Goal: Task Accomplishment & Management: Manage account settings

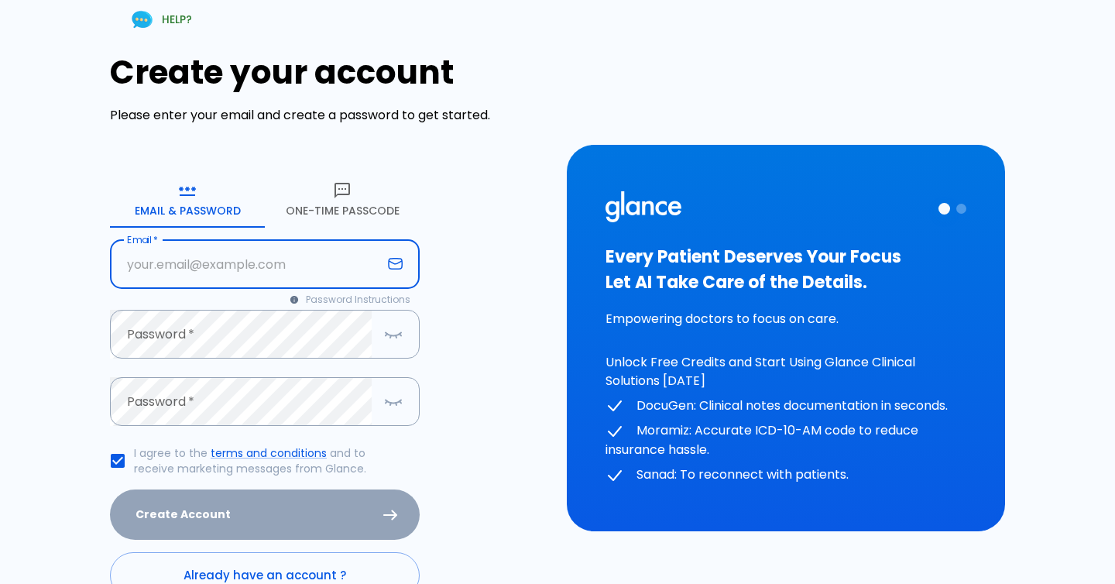
click at [284, 278] on input "text" at bounding box center [246, 264] width 272 height 49
type input "ramazahabi96@hotmail.com"
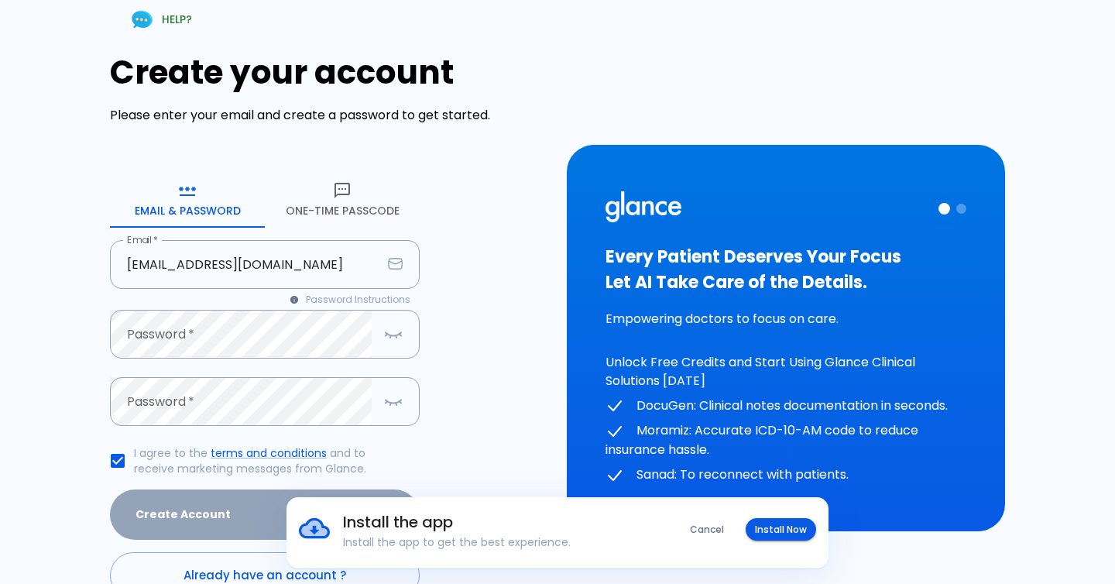
click at [10, 379] on div "HELP? Create your account Please enter your email and create a password to get …" at bounding box center [548, 328] width 1096 height 695
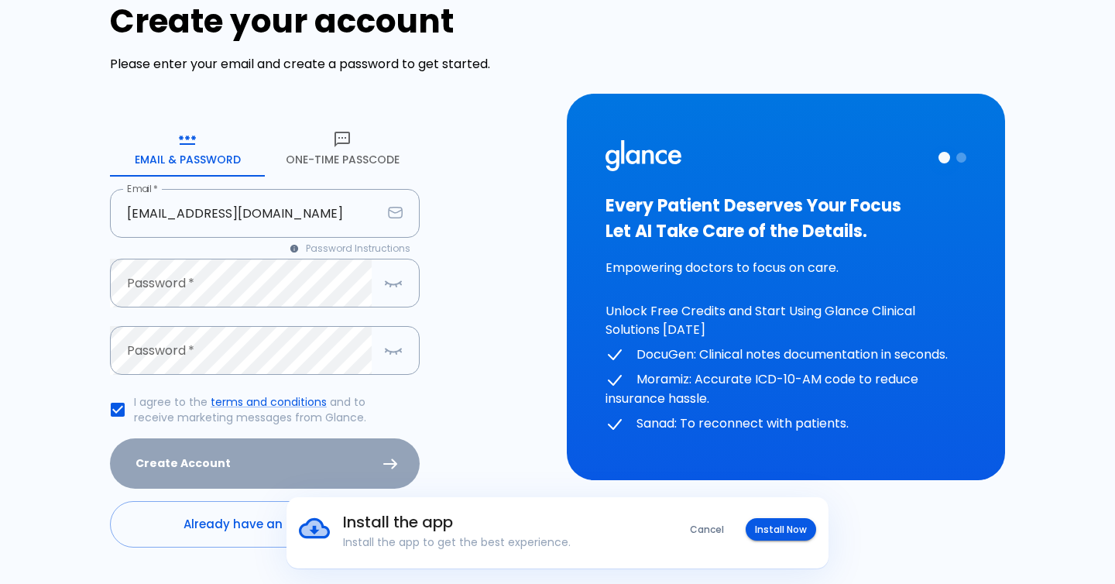
scroll to position [92, 0]
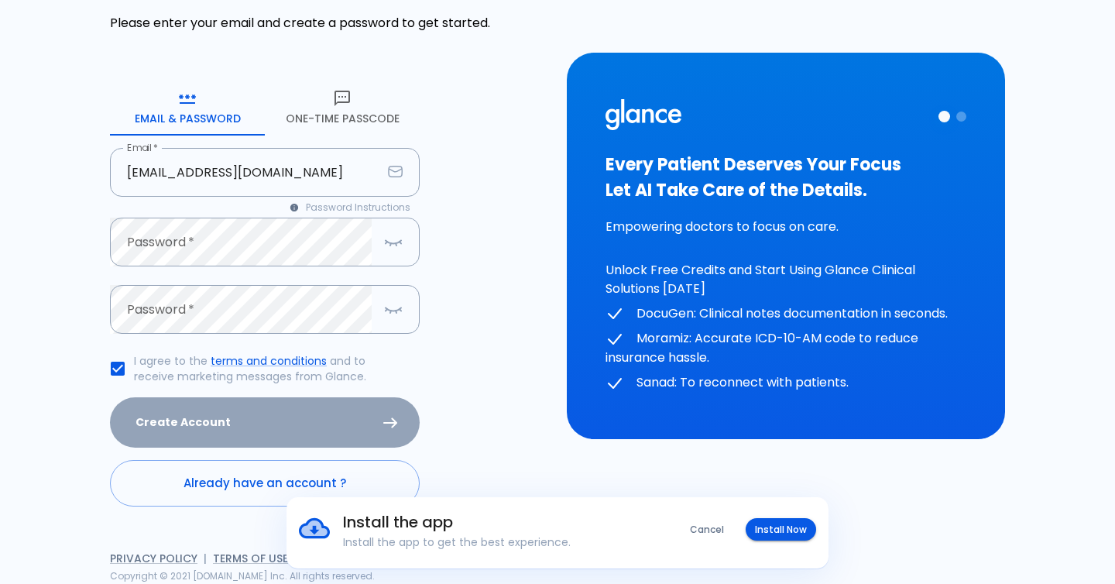
click at [185, 420] on div "Create Account" at bounding box center [265, 422] width 310 height 50
click at [225, 433] on div "Create Account" at bounding box center [265, 422] width 310 height 50
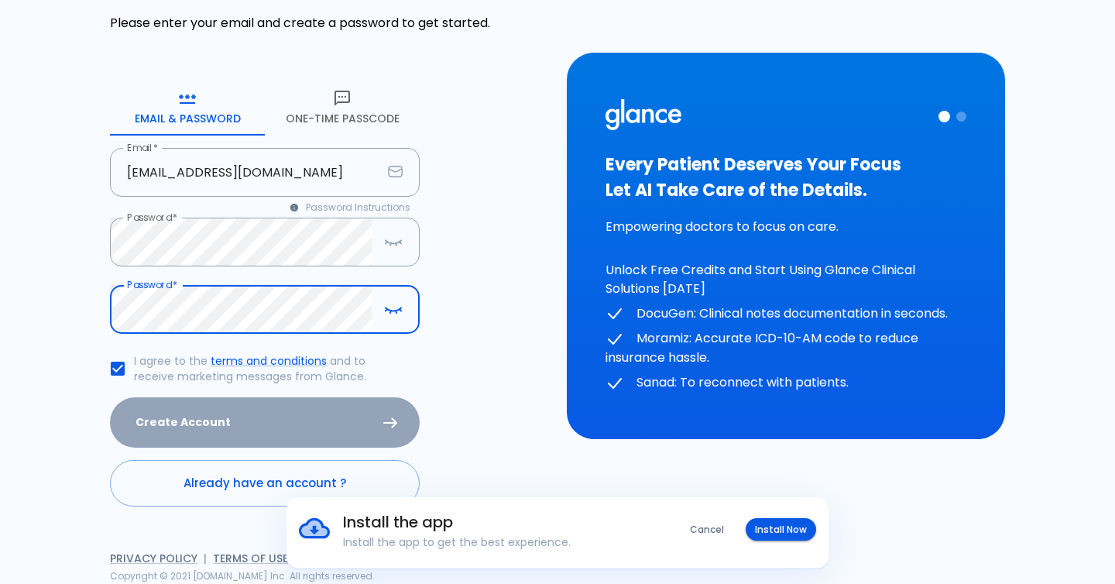
click at [393, 319] on icon "button" at bounding box center [393, 309] width 19 height 19
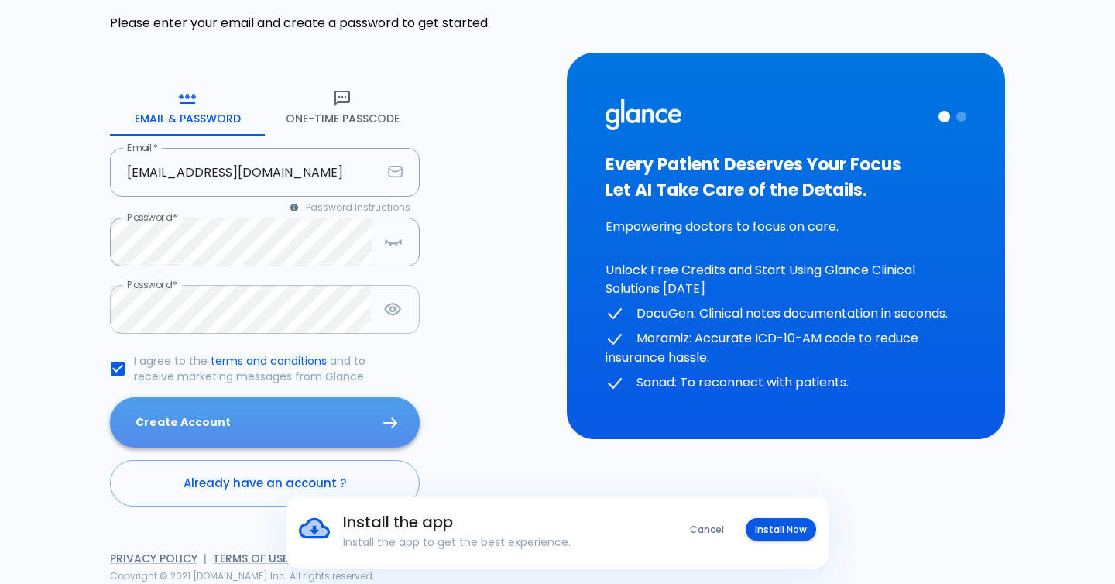
click at [176, 413] on button "Create Account" at bounding box center [265, 422] width 310 height 50
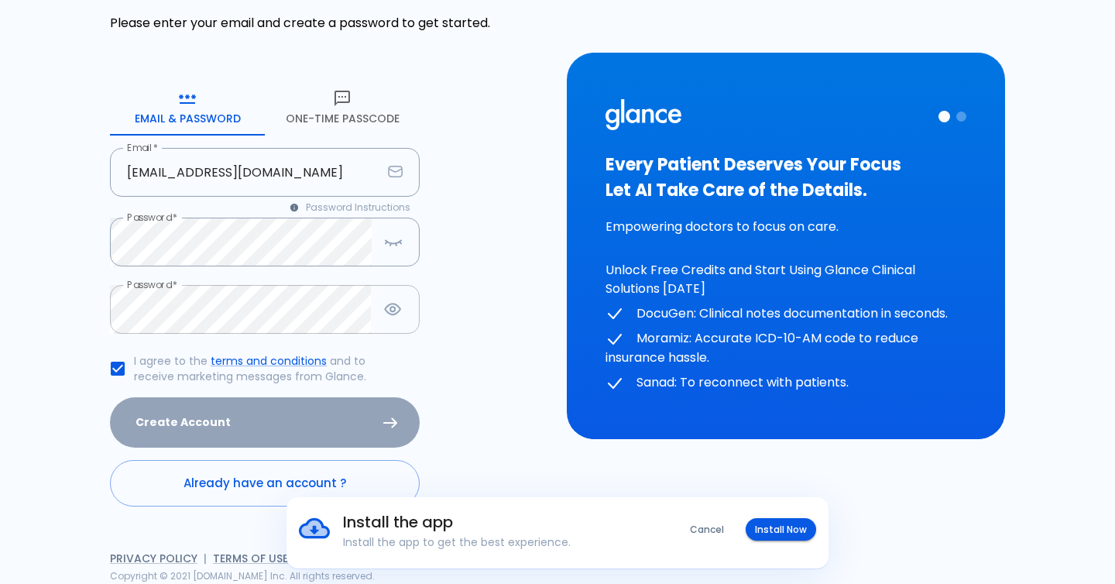
scroll to position [0, 0]
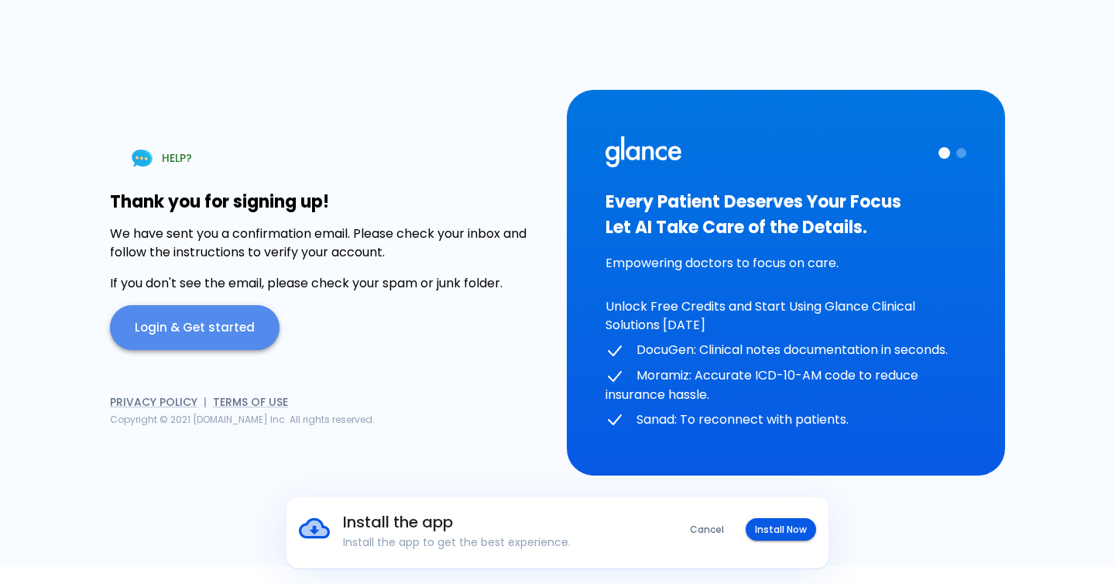
click at [204, 322] on link "Login & Get started" at bounding box center [195, 327] width 170 height 45
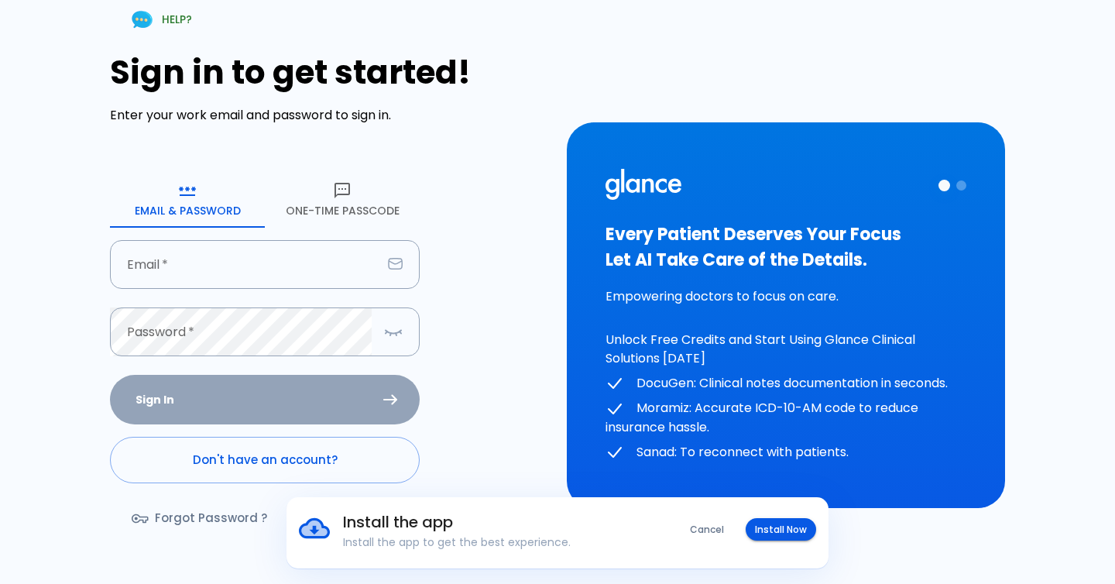
type input "ramazahabi96@hotmail.com"
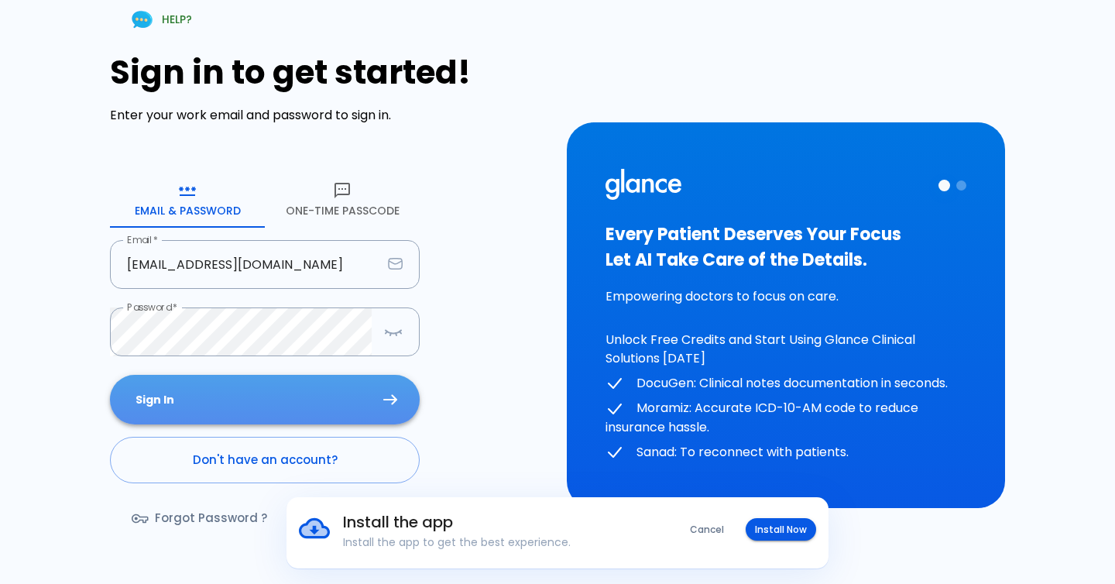
click at [238, 398] on button "Sign In" at bounding box center [265, 400] width 310 height 50
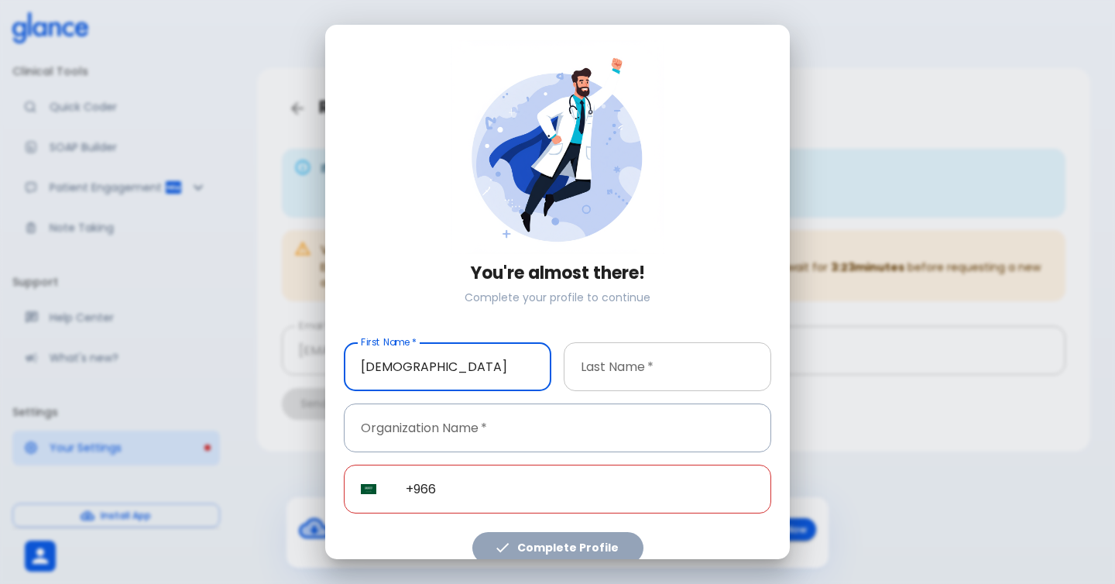
type input "[DEMOGRAPHIC_DATA]"
click at [651, 344] on input "text" at bounding box center [668, 366] width 208 height 49
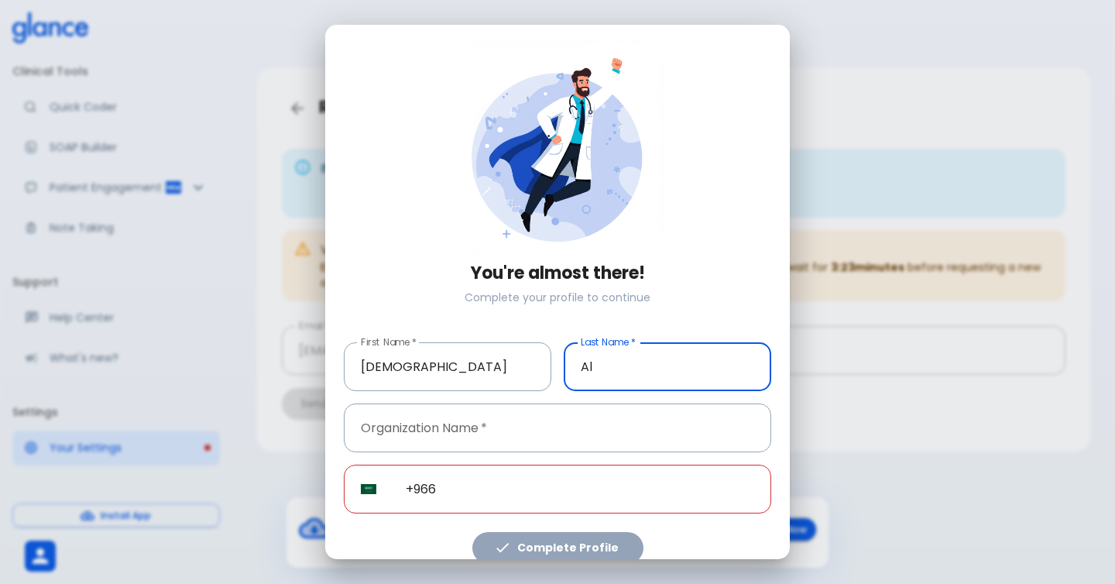
type input "[PERSON_NAME]"
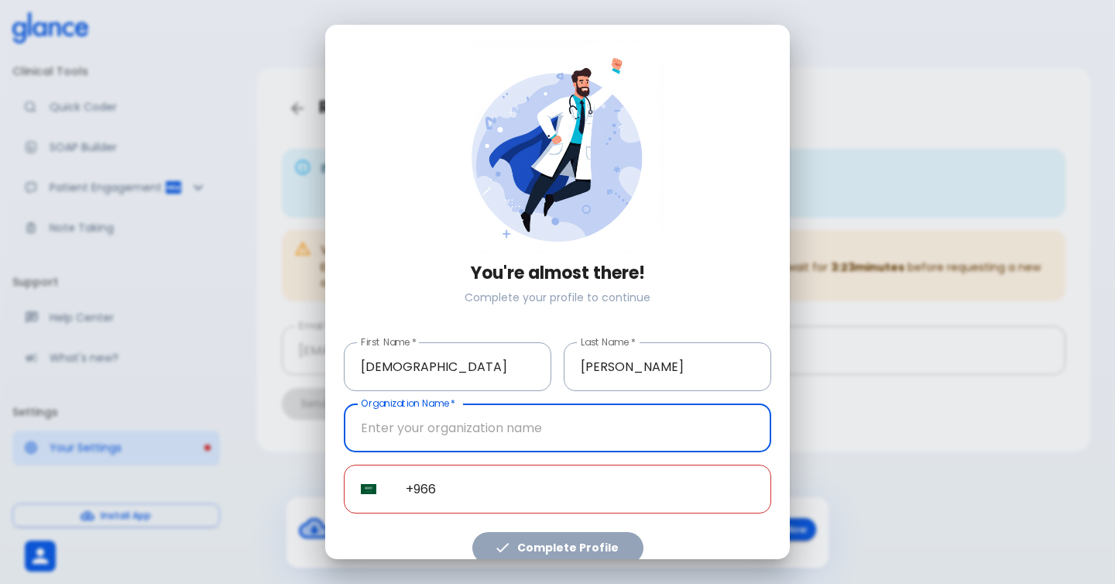
click at [562, 434] on input "text" at bounding box center [557, 427] width 427 height 49
type input "-"
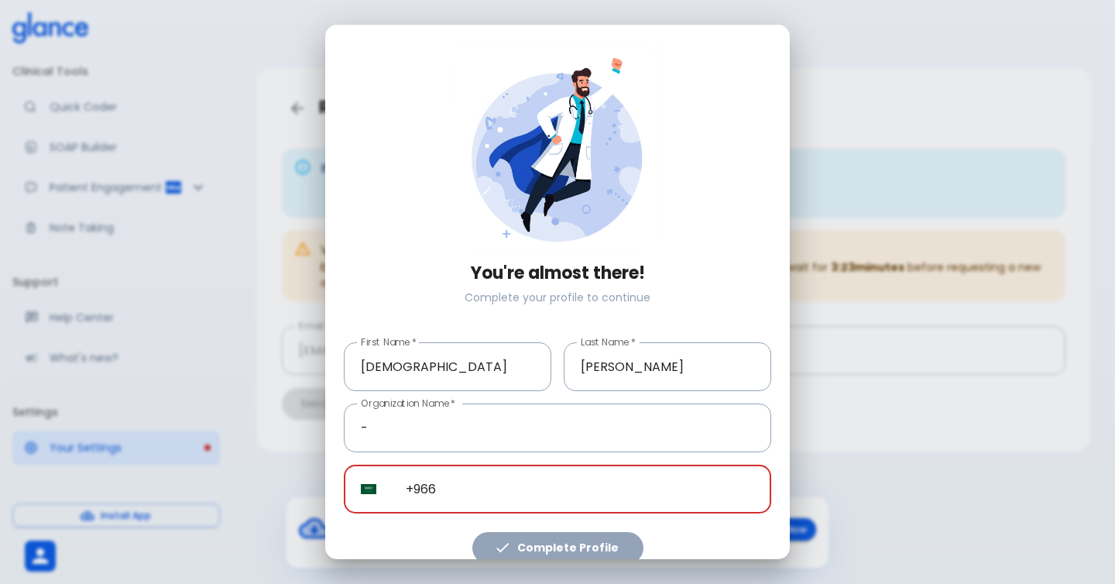
click at [453, 481] on input "+966" at bounding box center [580, 489] width 382 height 49
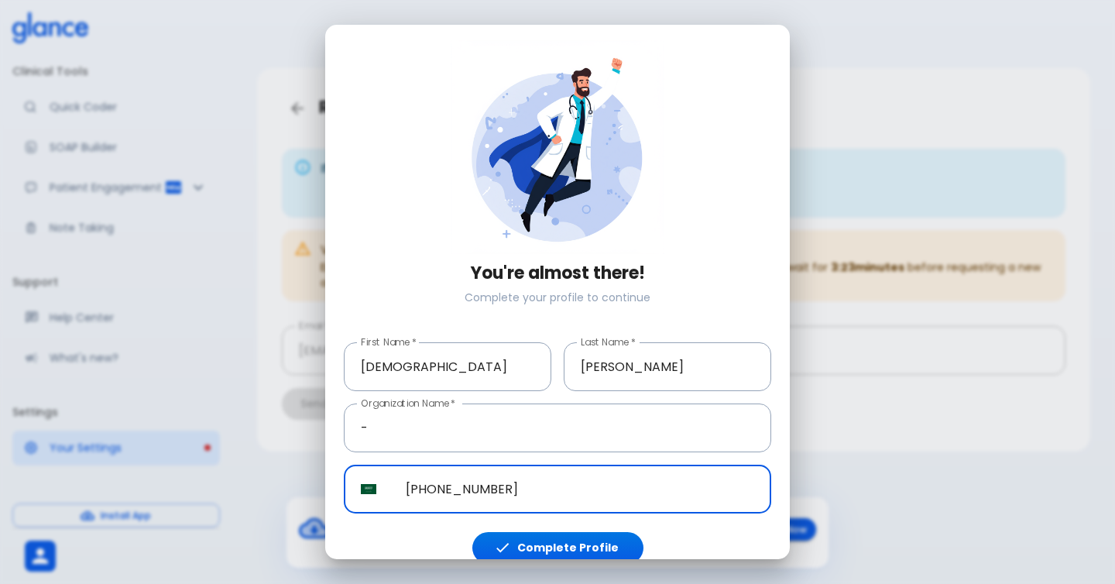
scroll to position [19, 0]
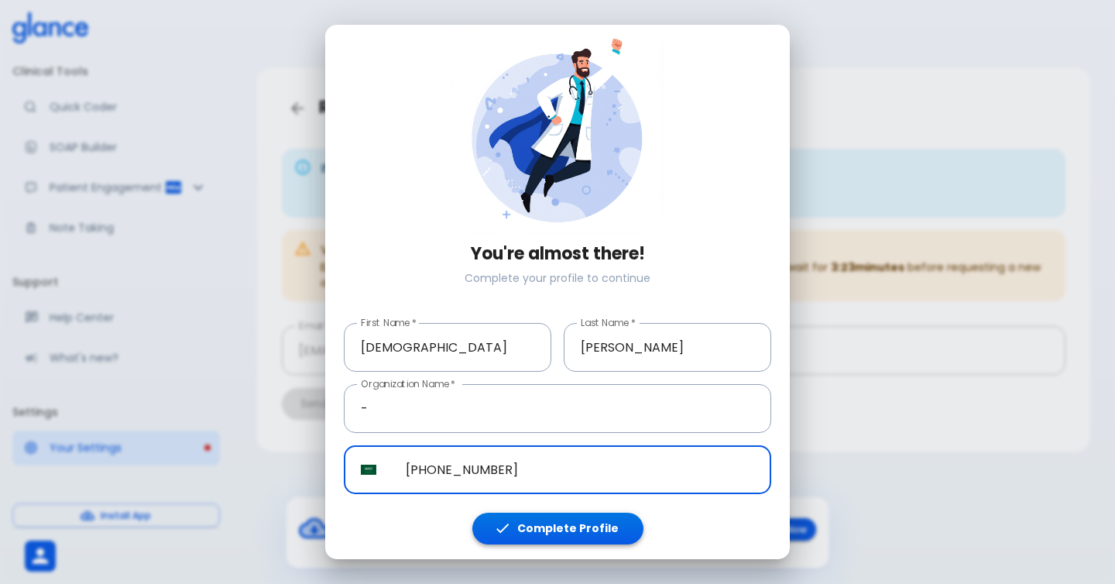
type input "+966 59 720 1554"
click at [517, 518] on button "Complete Profile" at bounding box center [557, 529] width 171 height 32
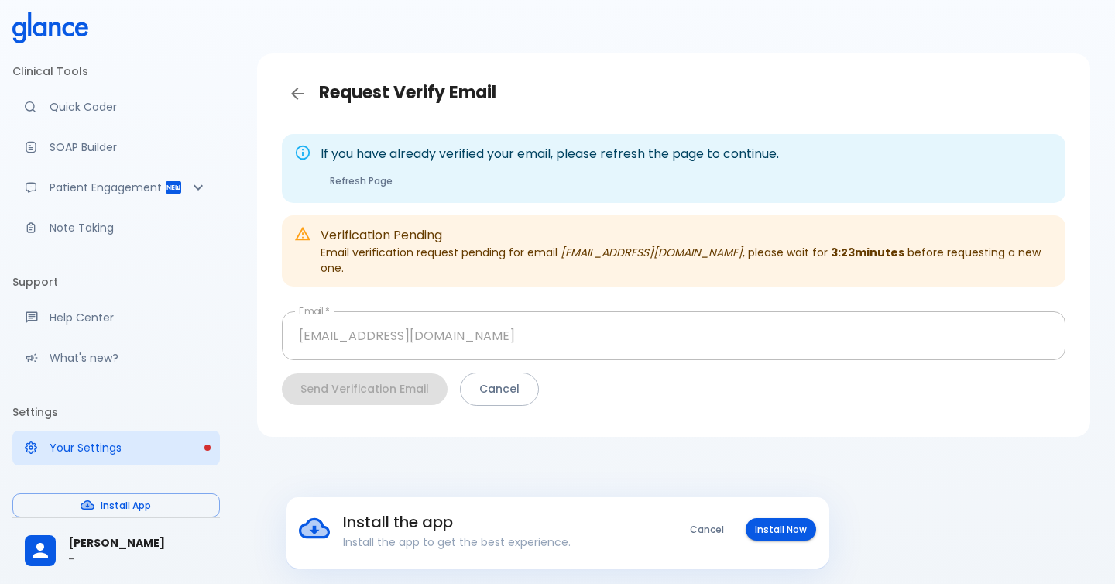
scroll to position [16, 0]
click at [376, 181] on button "Refresh Page" at bounding box center [361, 179] width 81 height 22
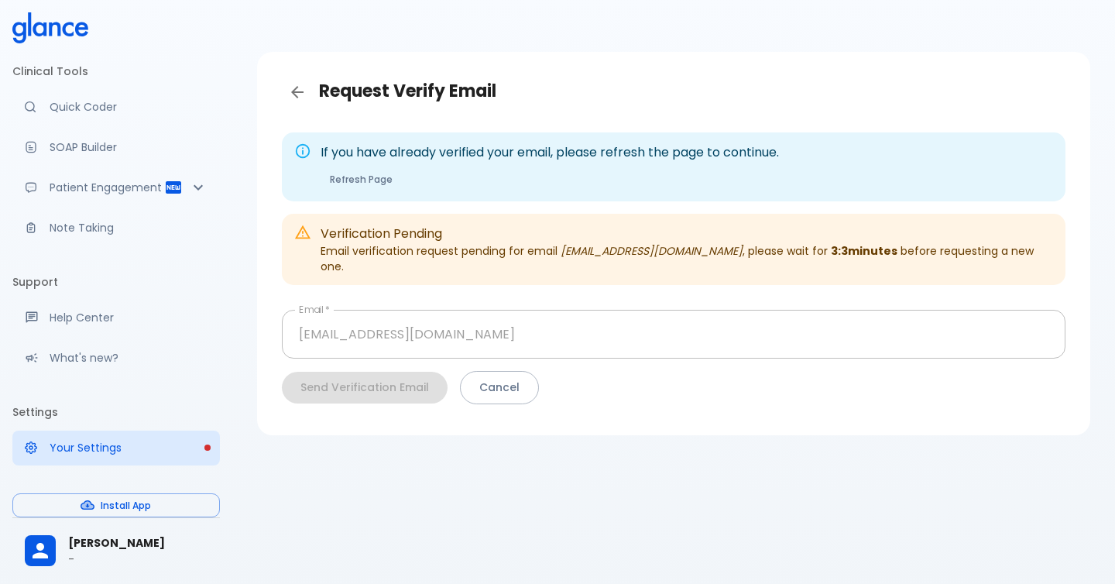
scroll to position [37, 0]
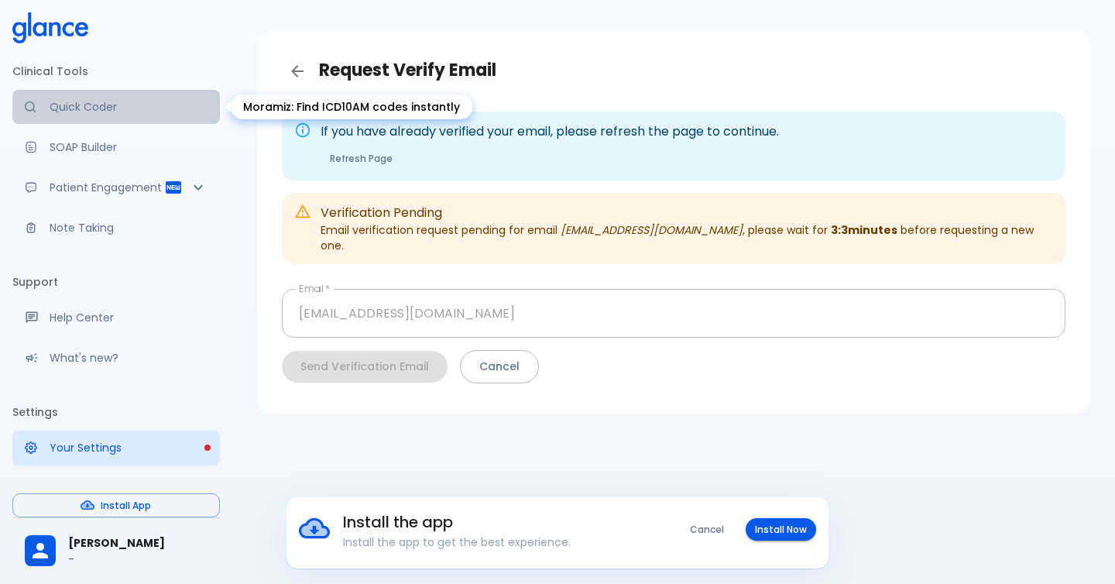
click at [118, 121] on link "Quick Coder" at bounding box center [116, 107] width 208 height 34
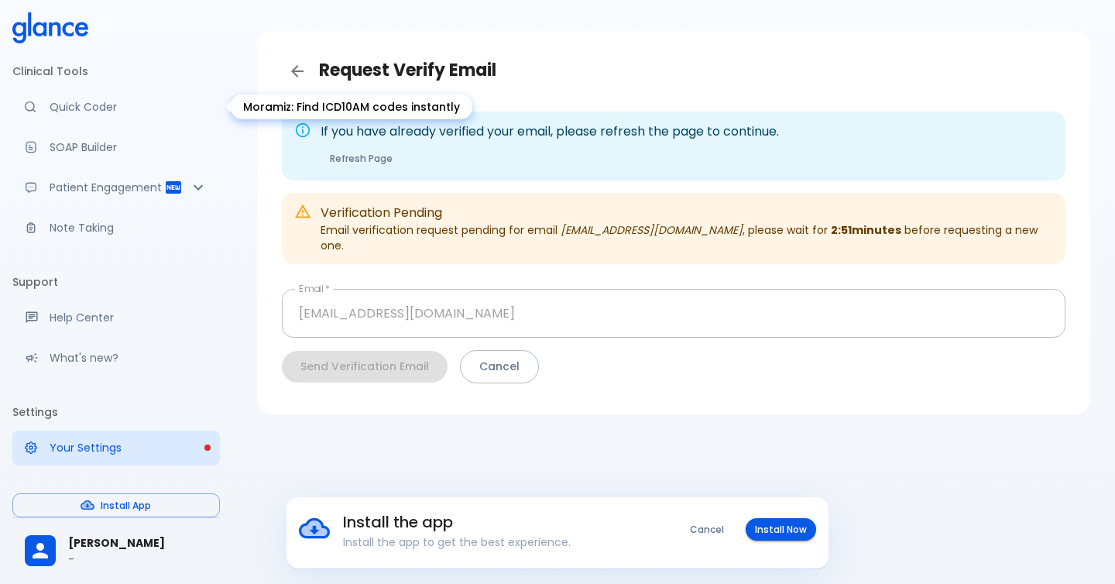
click at [118, 120] on link "Quick Coder" at bounding box center [116, 107] width 208 height 34
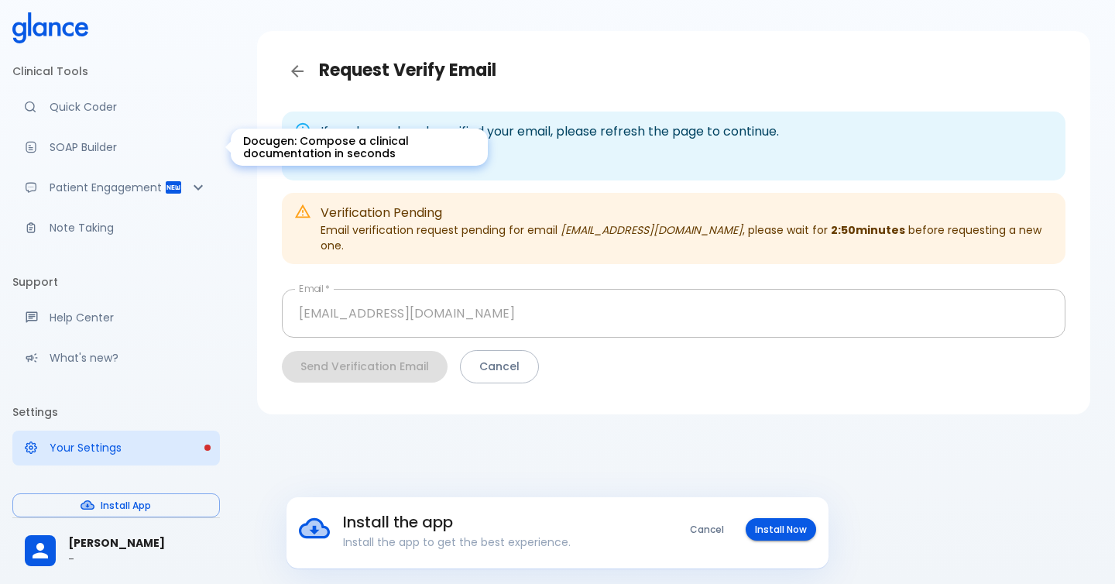
click at [115, 145] on p "SOAP Builder" at bounding box center [129, 146] width 158 height 15
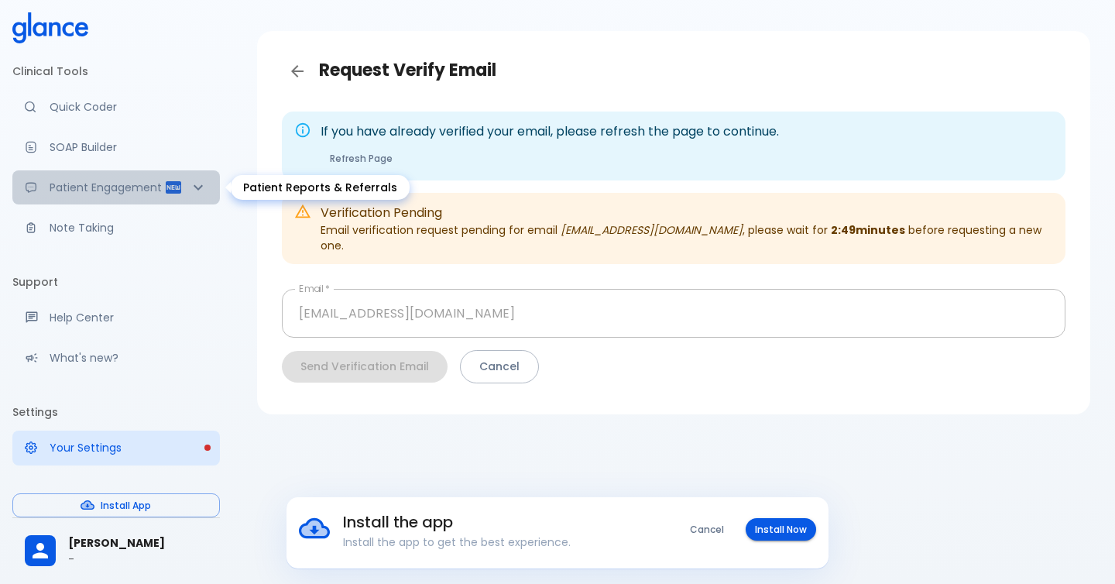
click at [107, 190] on p "Patient Engagement" at bounding box center [107, 187] width 115 height 15
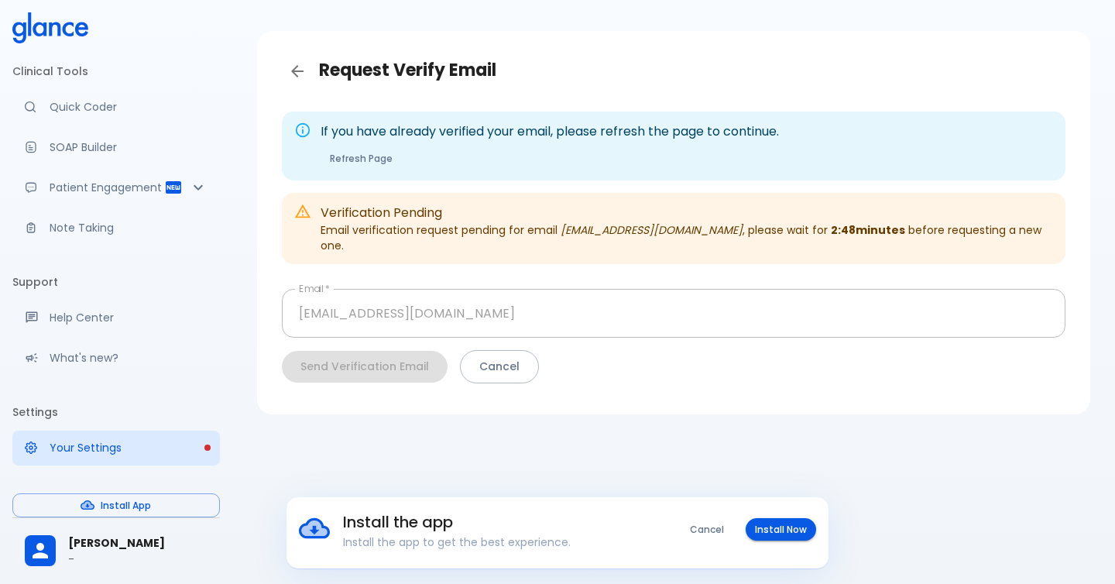
scroll to position [26, 0]
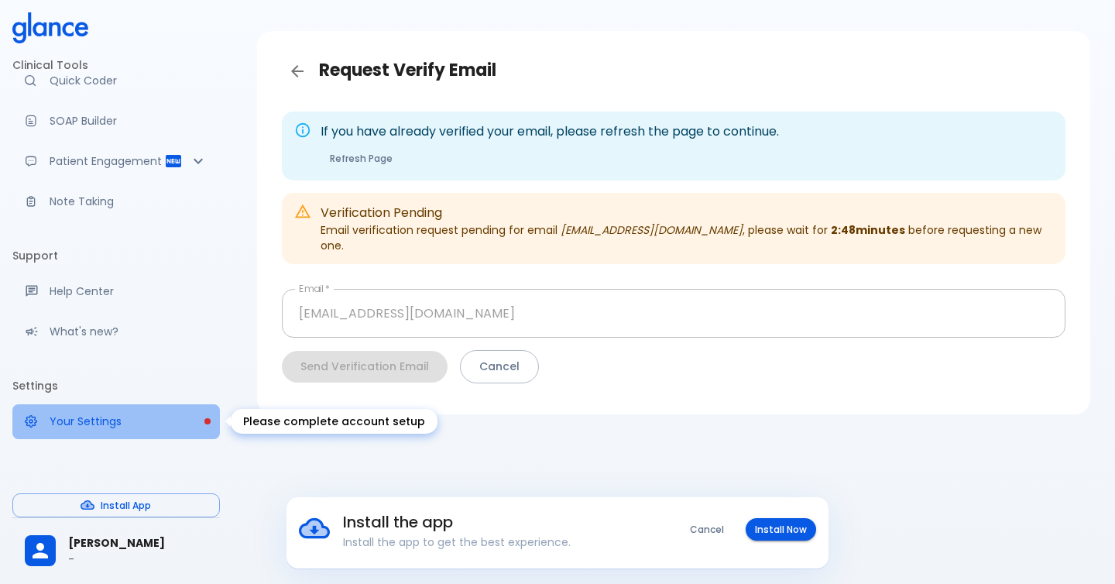
click at [111, 420] on p "Your Settings" at bounding box center [129, 420] width 158 height 15
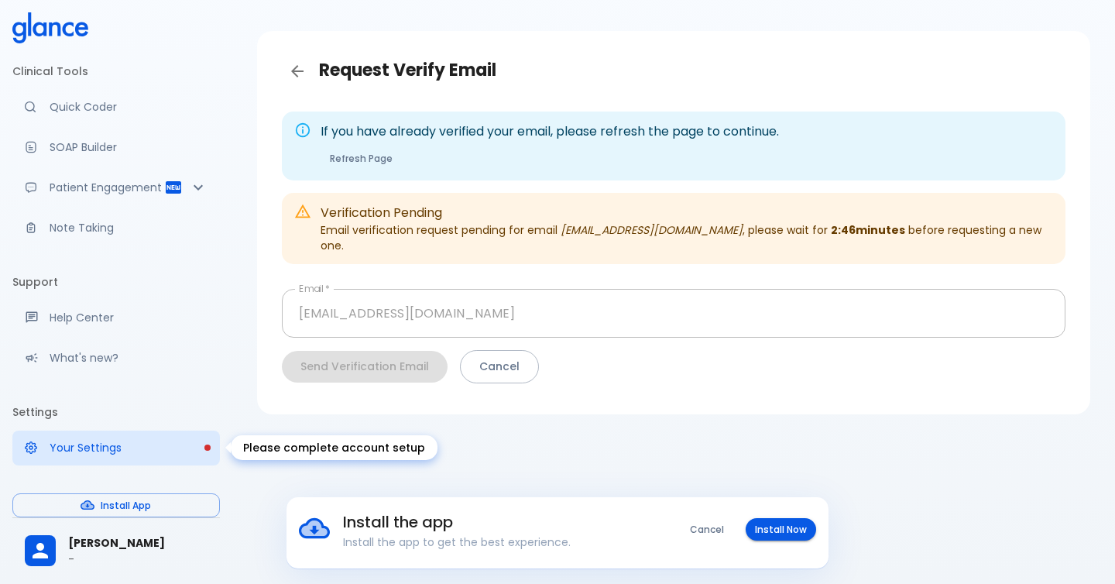
scroll to position [26, 0]
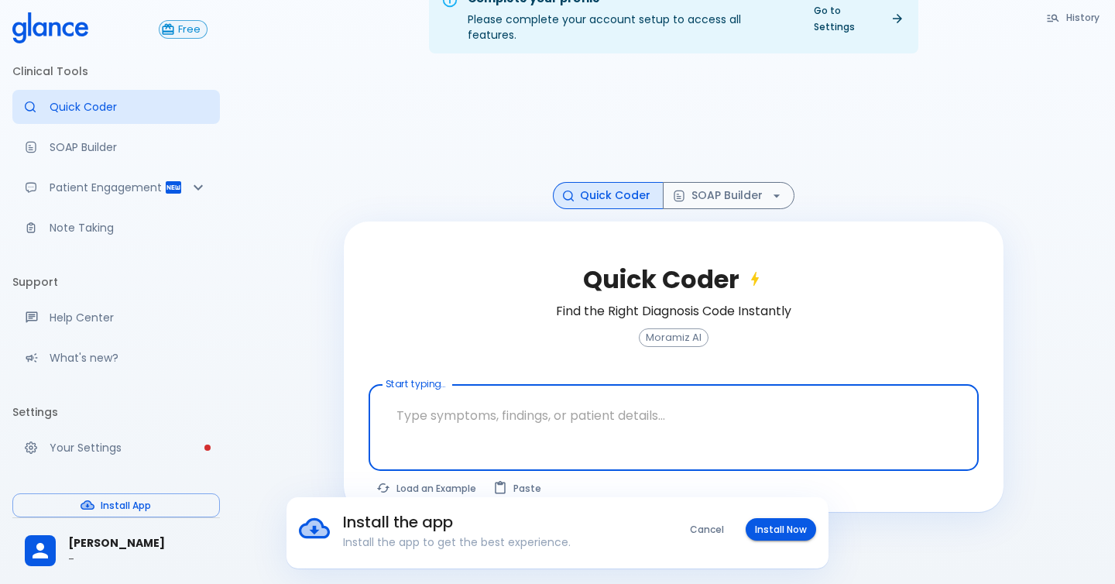
click at [184, 29] on span "Free" at bounding box center [189, 30] width 35 height 12
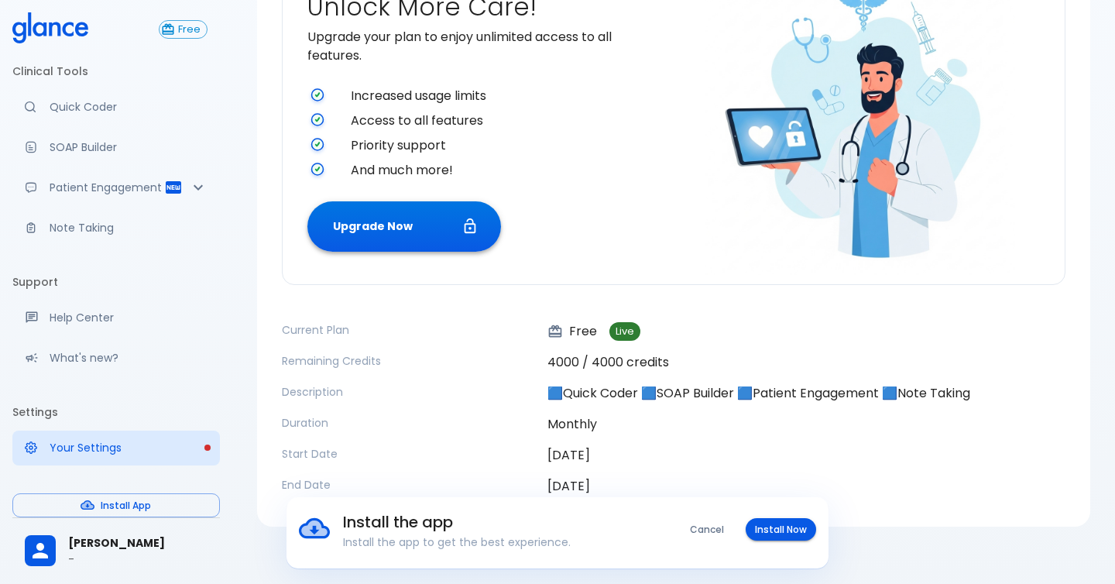
scroll to position [201, 0]
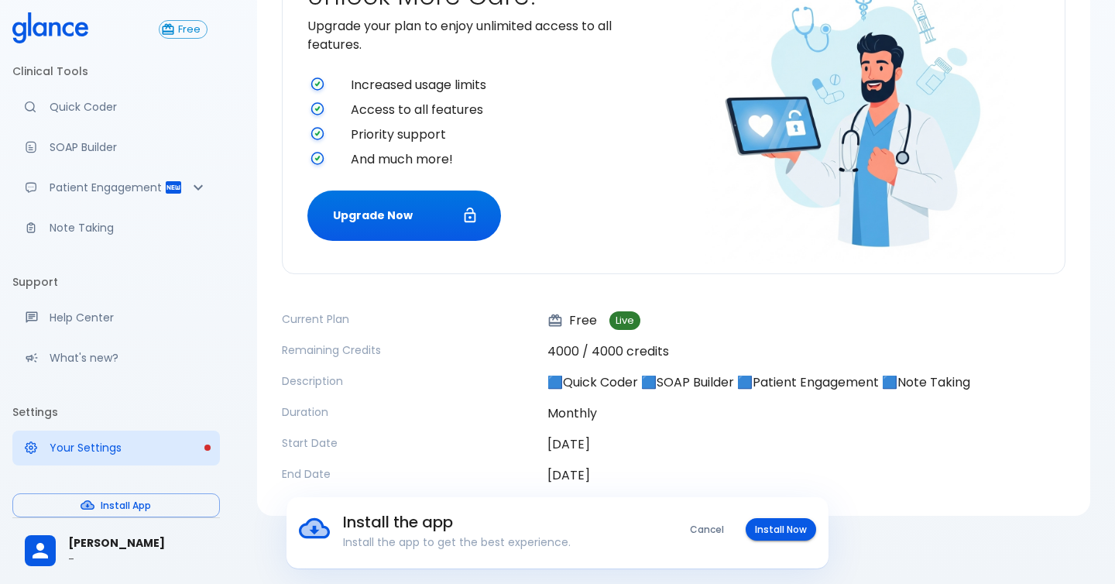
click at [579, 352] on p "4000 / 4000 credits" at bounding box center [806, 351] width 518 height 19
click at [635, 334] on div "4000 / 4000 credits" at bounding box center [800, 345] width 530 height 31
click at [565, 408] on p "Monthly" at bounding box center [806, 413] width 518 height 19
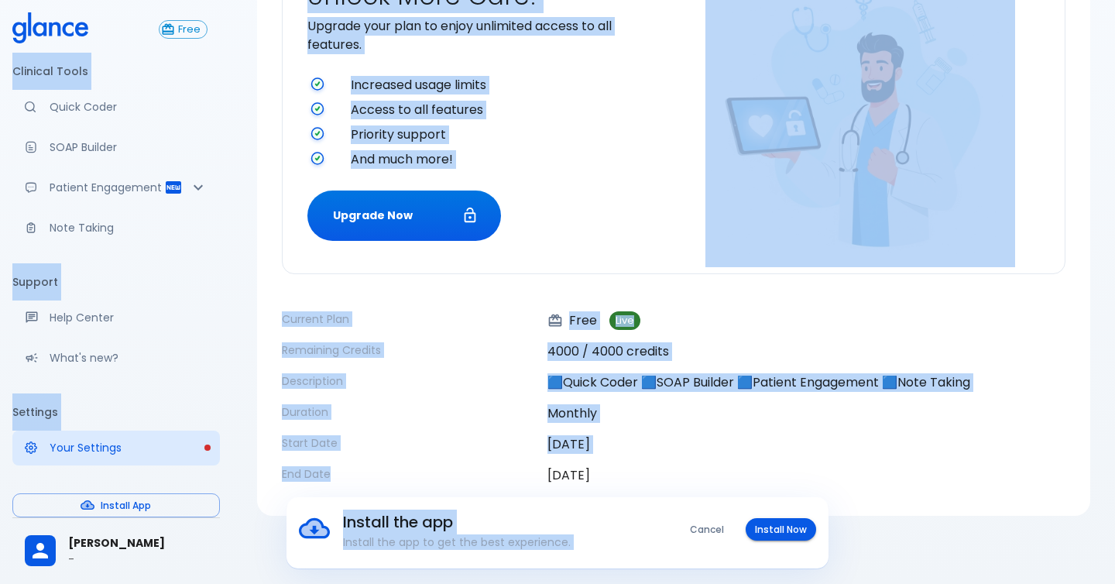
drag, startPoint x: 583, startPoint y: 458, endPoint x: 593, endPoint y: 498, distance: 41.5
click at [595, 499] on div "Install the app Install the app to get the best experience. Cancel Install Now …" at bounding box center [557, 191] width 1115 height 785
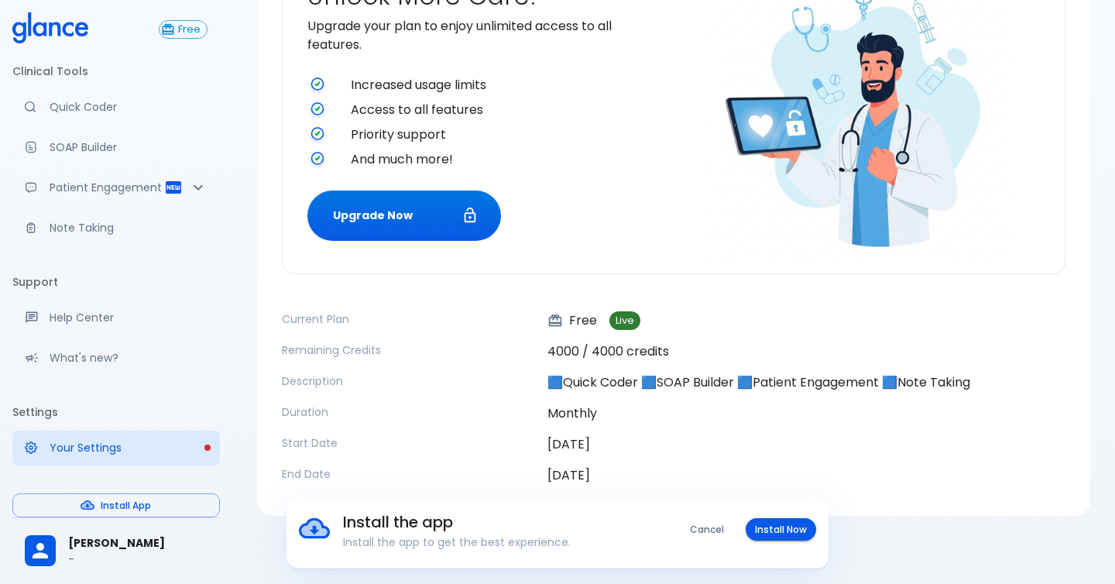
click at [590, 478] on time "[DATE]" at bounding box center [568, 475] width 43 height 18
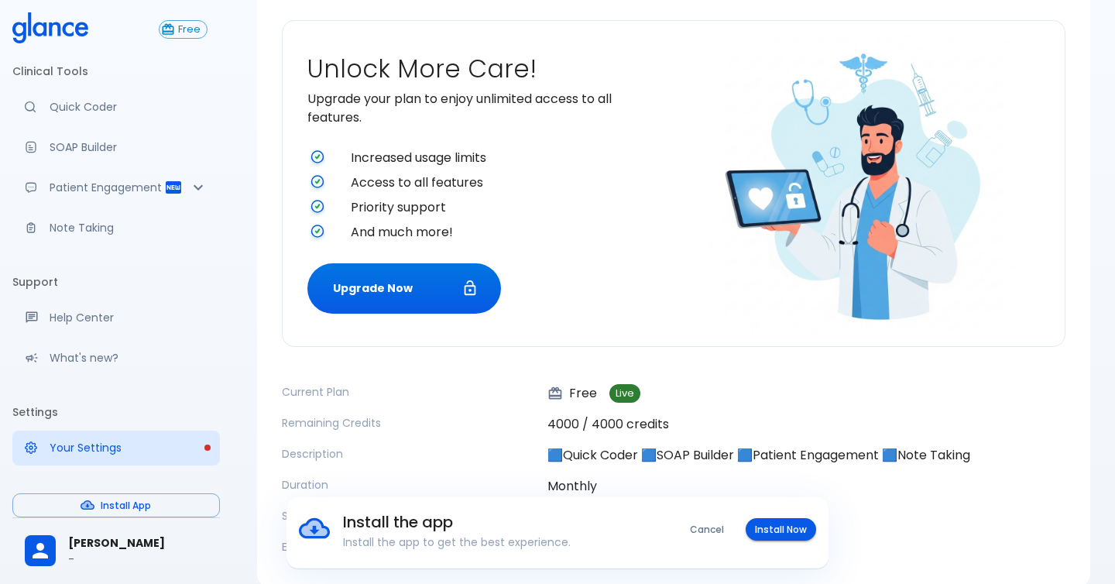
scroll to position [0, 0]
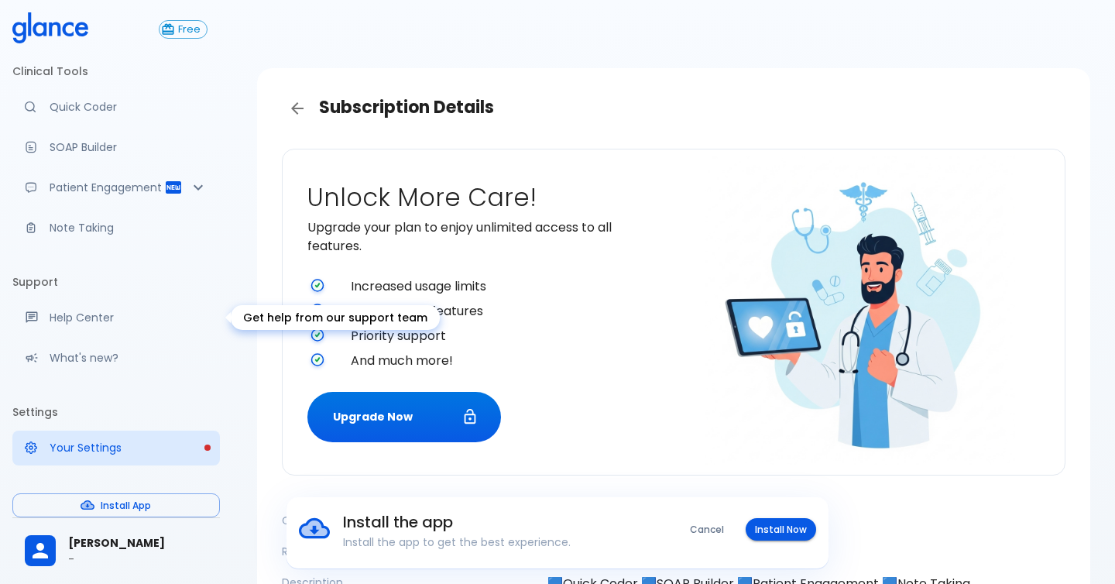
click at [75, 327] on link "Help Center" at bounding box center [116, 317] width 208 height 34
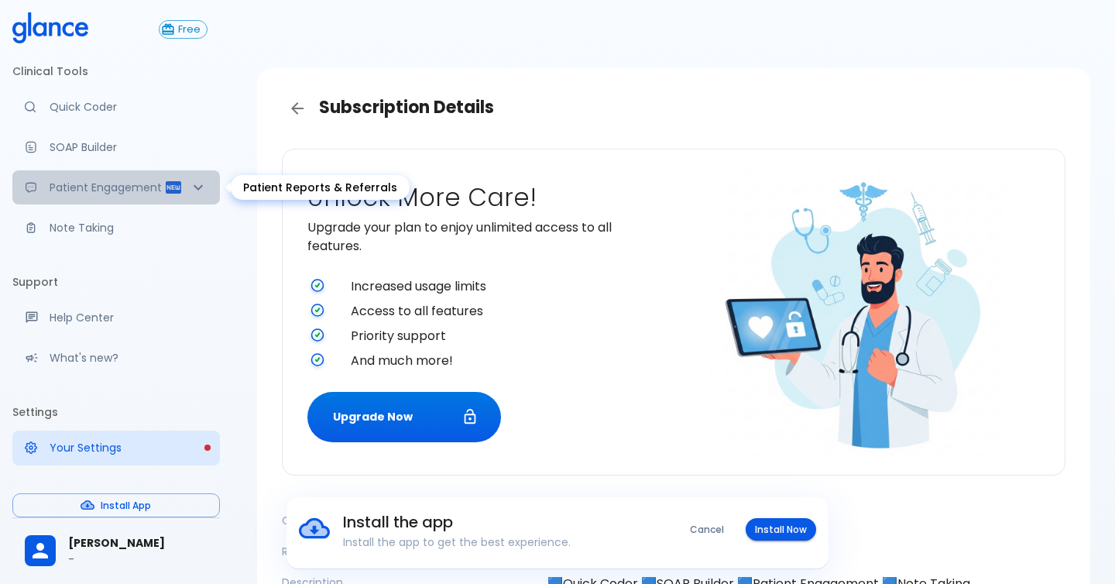
click at [100, 192] on p "Patient Engagement" at bounding box center [107, 187] width 115 height 15
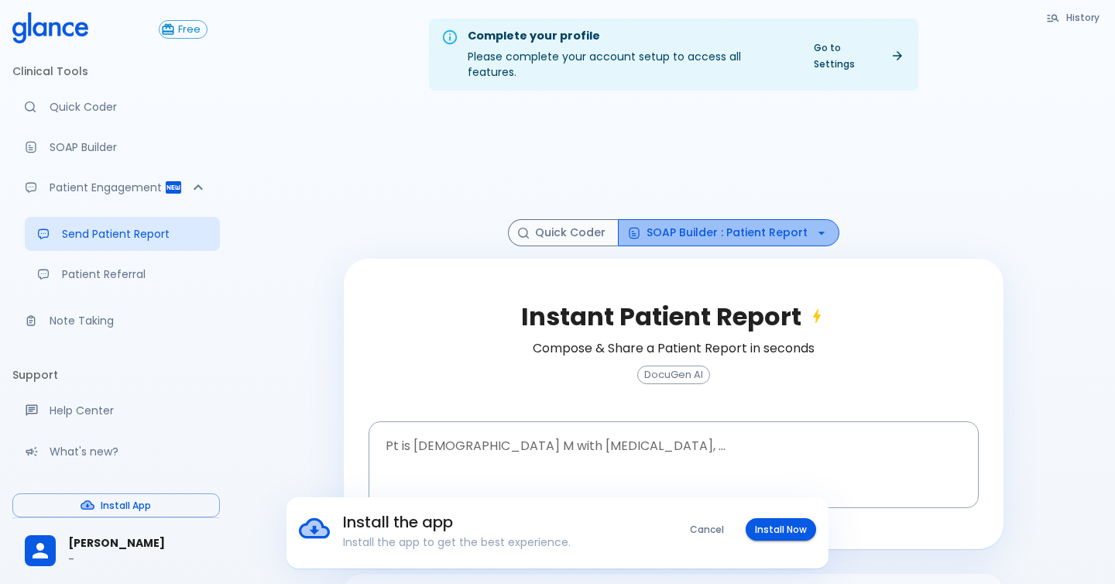
click at [752, 219] on button "SOAP Builder : Patient Report" at bounding box center [728, 232] width 221 height 27
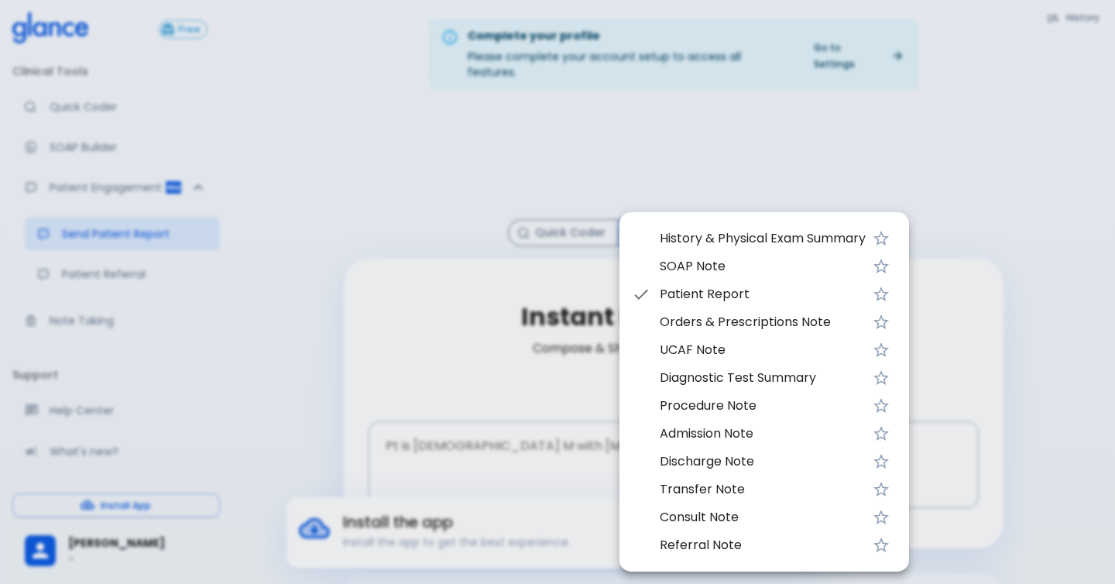
click at [684, 129] on div at bounding box center [557, 292] width 1115 height 584
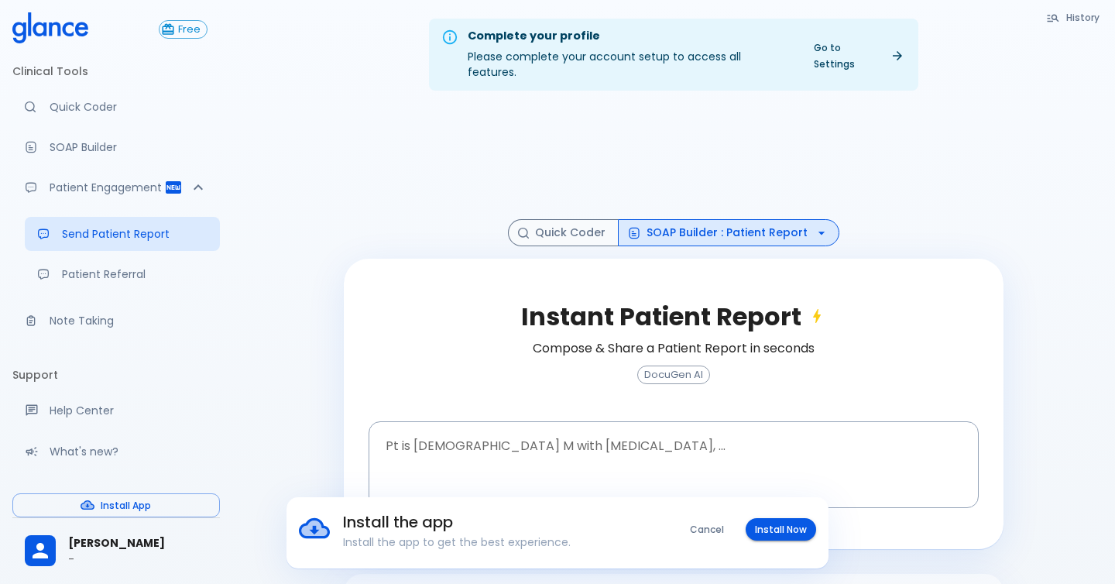
click at [690, 46] on div "Complete your profile Please complete your account setup to access all features." at bounding box center [630, 54] width 324 height 63
click at [856, 30] on div "Go to Settings" at bounding box center [852, 54] width 120 height 63
click at [856, 53] on link "Go to Settings" at bounding box center [858, 55] width 108 height 39
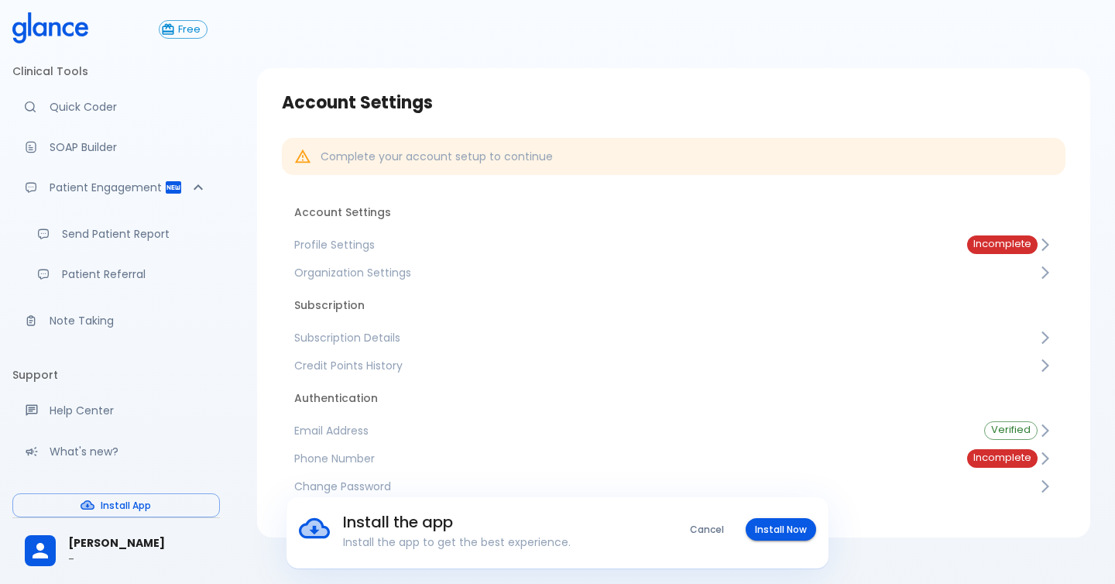
click at [369, 244] on span "Profile Settings" at bounding box center [618, 244] width 648 height 15
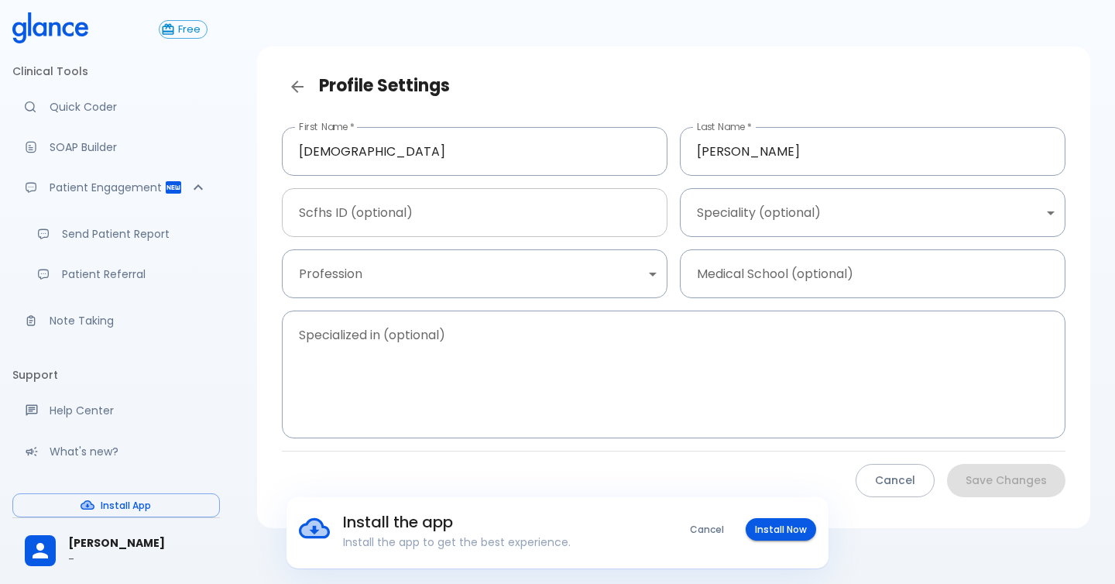
scroll to position [37, 0]
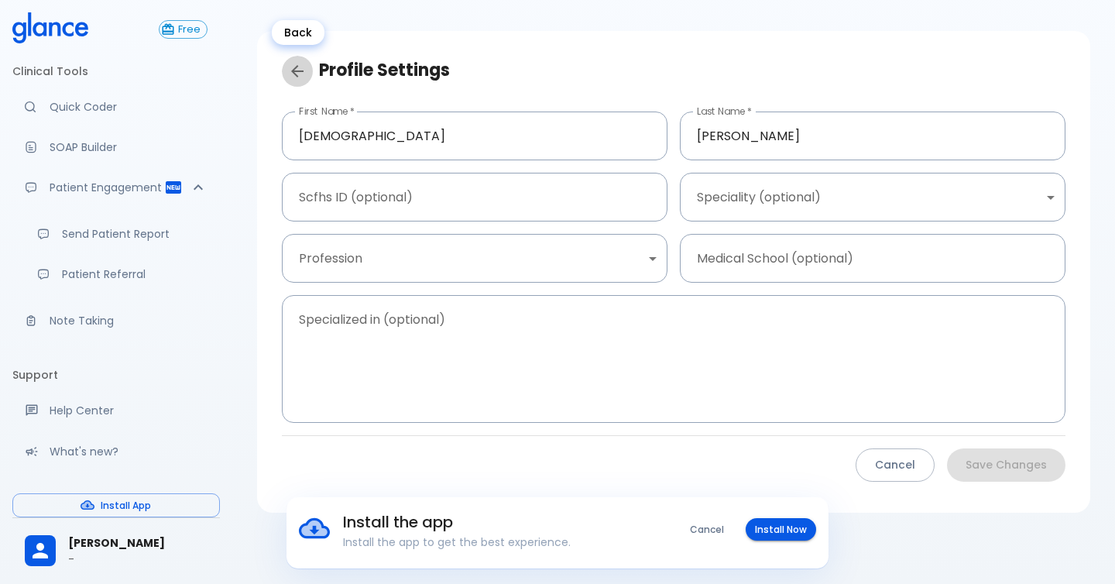
click at [297, 72] on icon "Back" at bounding box center [297, 71] width 19 height 19
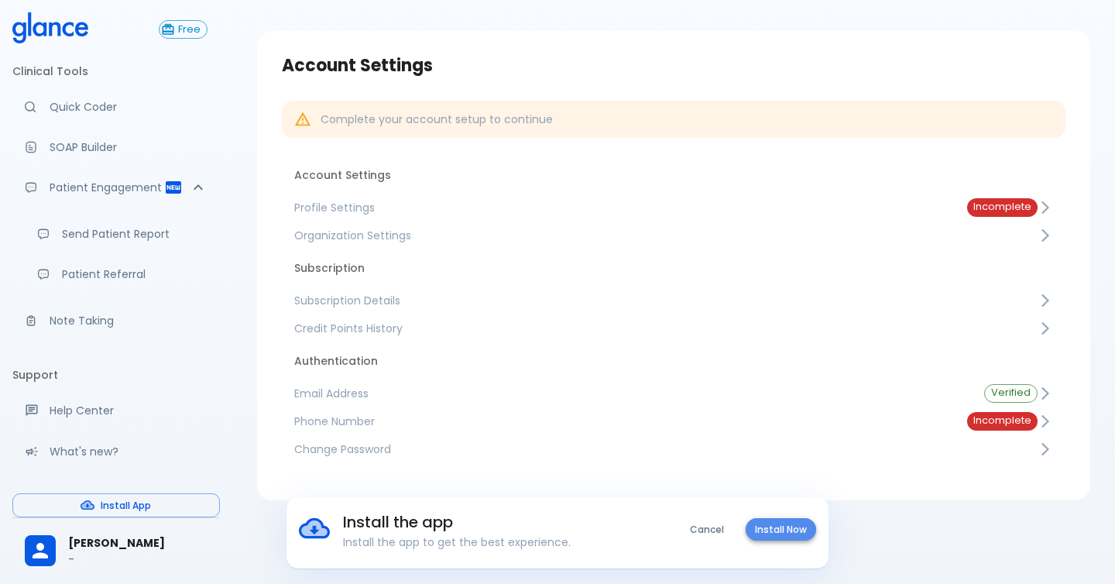
click at [761, 522] on button "Install Now" at bounding box center [781, 529] width 70 height 22
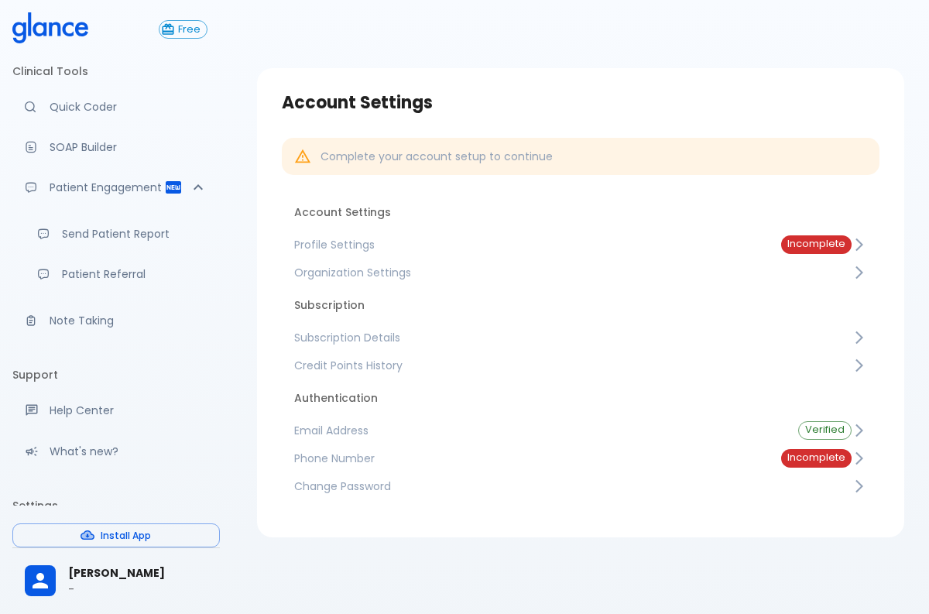
scroll to position [37, 0]
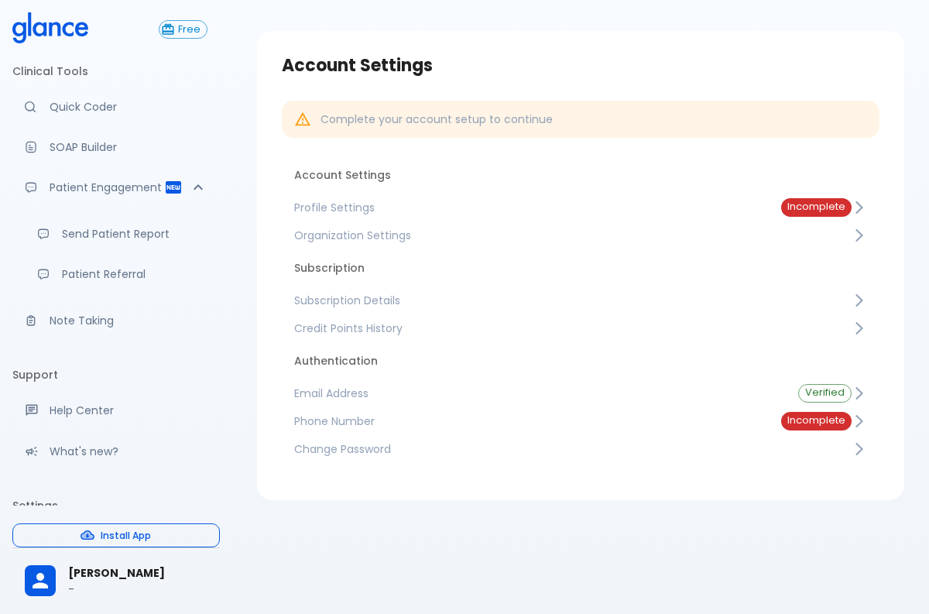
click at [60, 531] on button "Install App" at bounding box center [116, 535] width 208 height 24
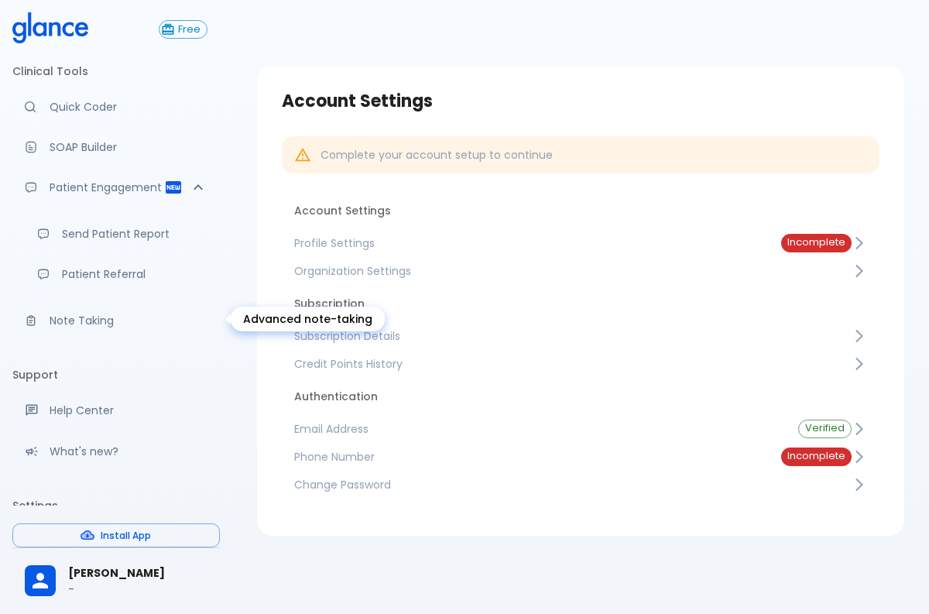
scroll to position [0, 0]
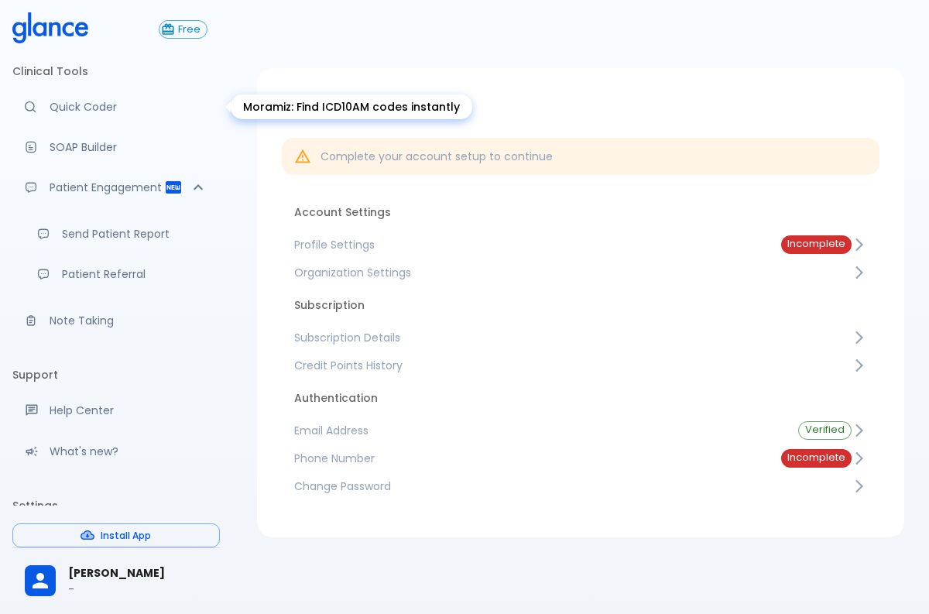
click at [83, 108] on p "Quick Coder" at bounding box center [129, 106] width 158 height 15
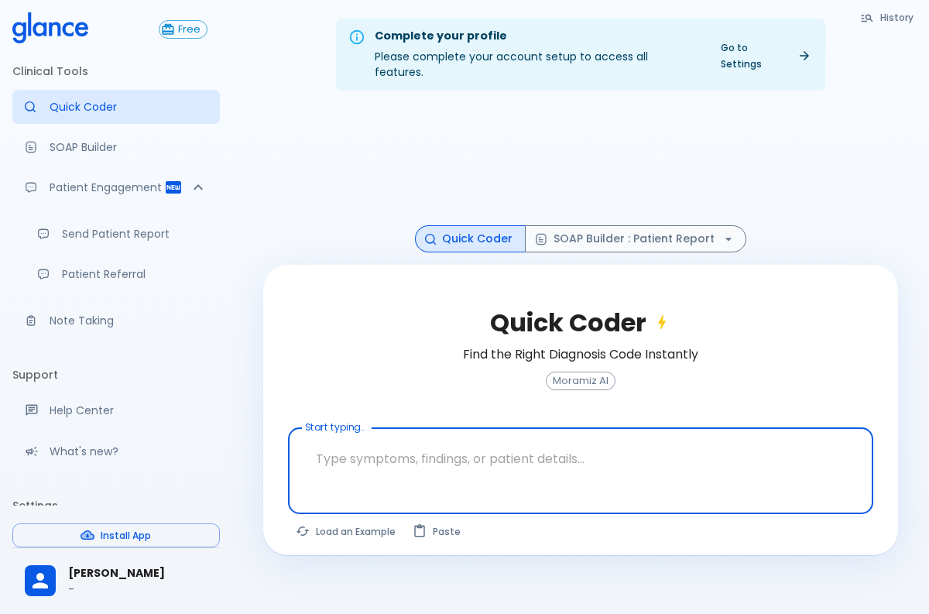
click at [469, 445] on textarea at bounding box center [581, 458] width 564 height 49
click at [362, 520] on button "Load an Example" at bounding box center [346, 531] width 117 height 22
type textarea "30F, weight loss, [MEDICAL_DATA], [MEDICAL_DATA], HR 121, [MEDICAL_DATA], TSH u…"
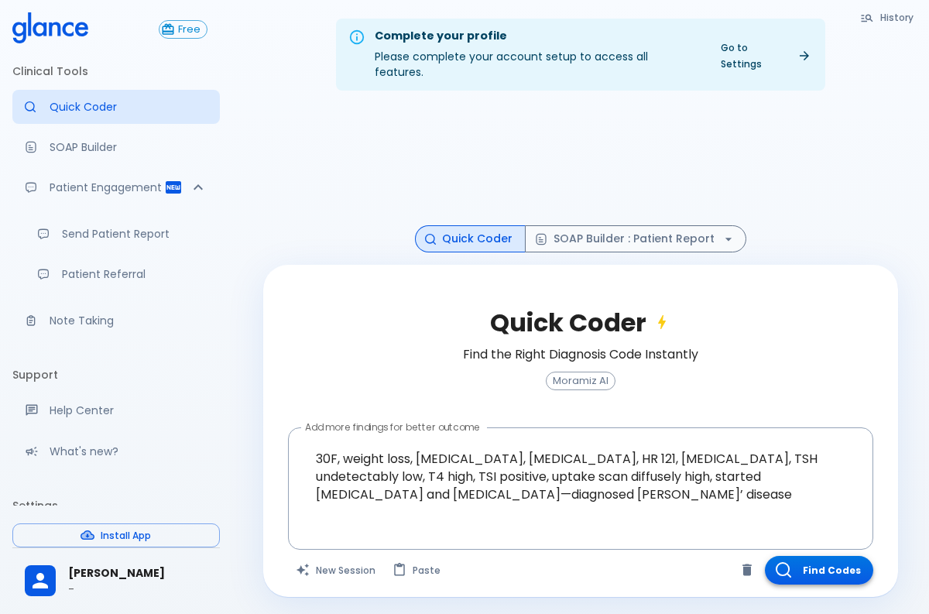
click at [815, 556] on button "Find Codes" at bounding box center [819, 570] width 108 height 29
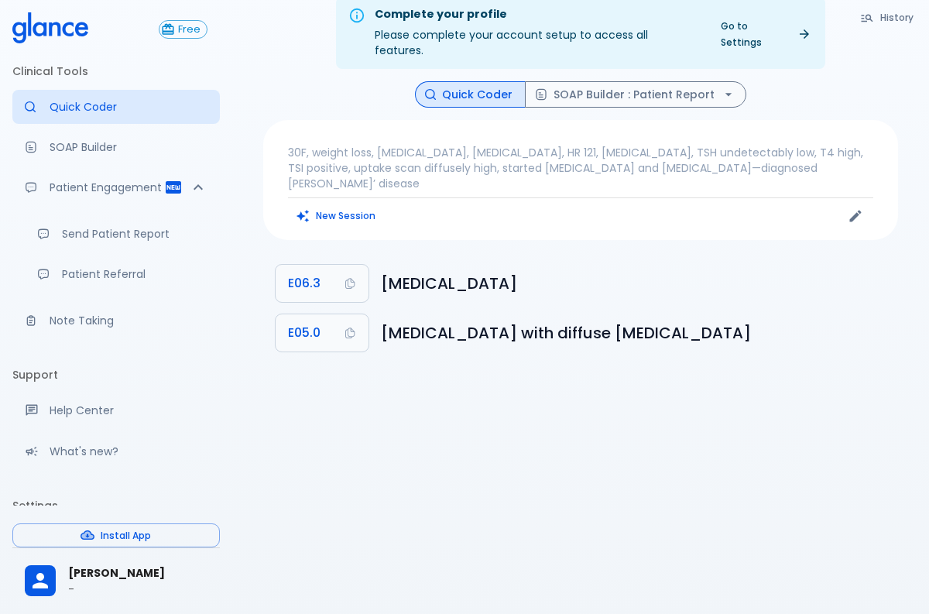
scroll to position [32, 0]
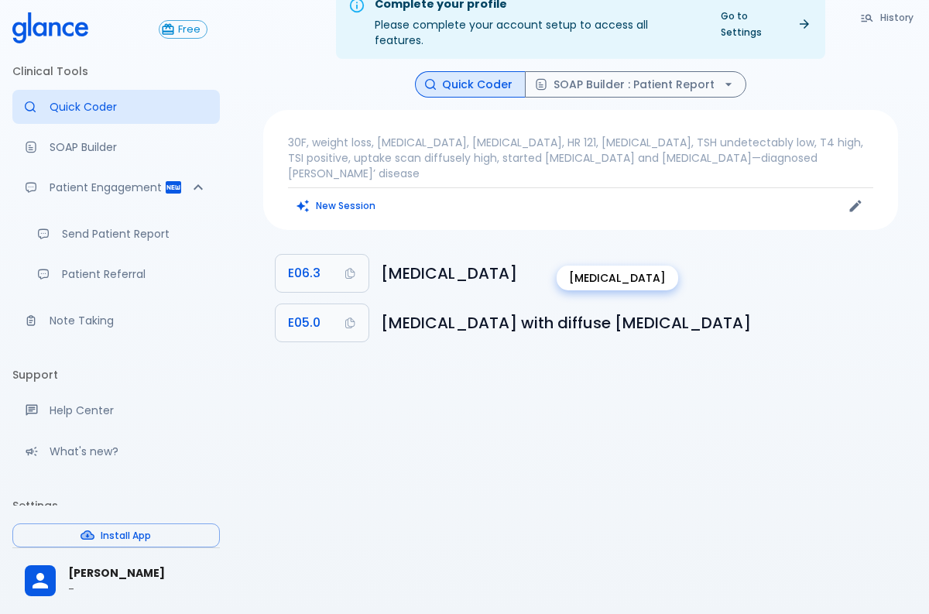
click at [410, 261] on h6 "[MEDICAL_DATA]" at bounding box center [633, 273] width 505 height 25
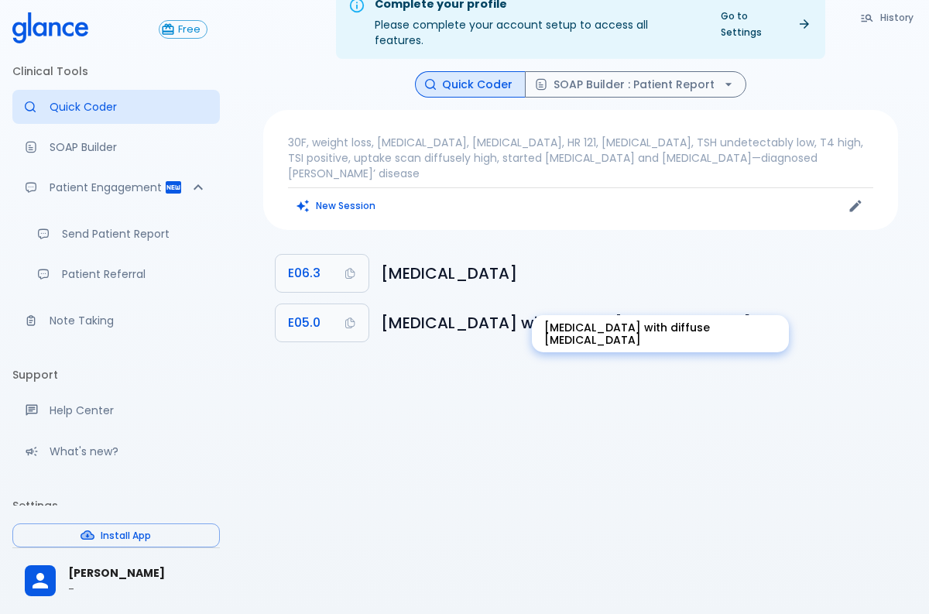
click at [421, 310] on h6 "[MEDICAL_DATA] with diffuse [MEDICAL_DATA]" at bounding box center [633, 322] width 505 height 25
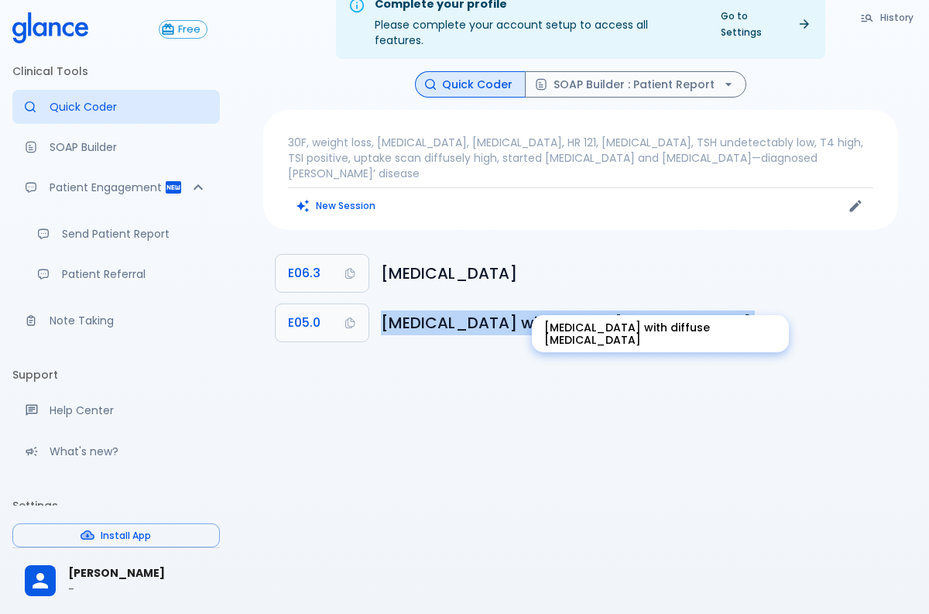
click at [421, 310] on h6 "[MEDICAL_DATA] with diffuse [MEDICAL_DATA]" at bounding box center [633, 322] width 505 height 25
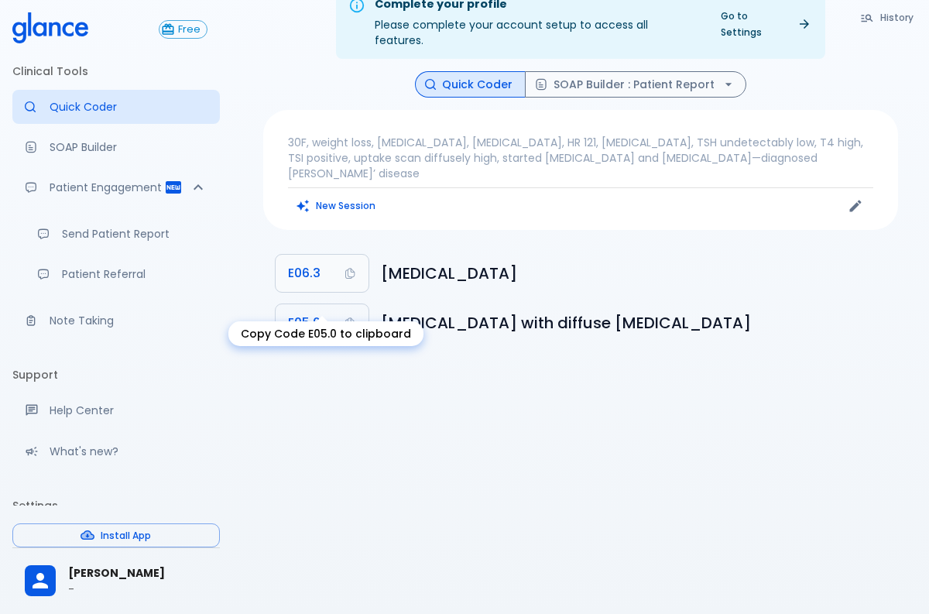
scroll to position [0, 0]
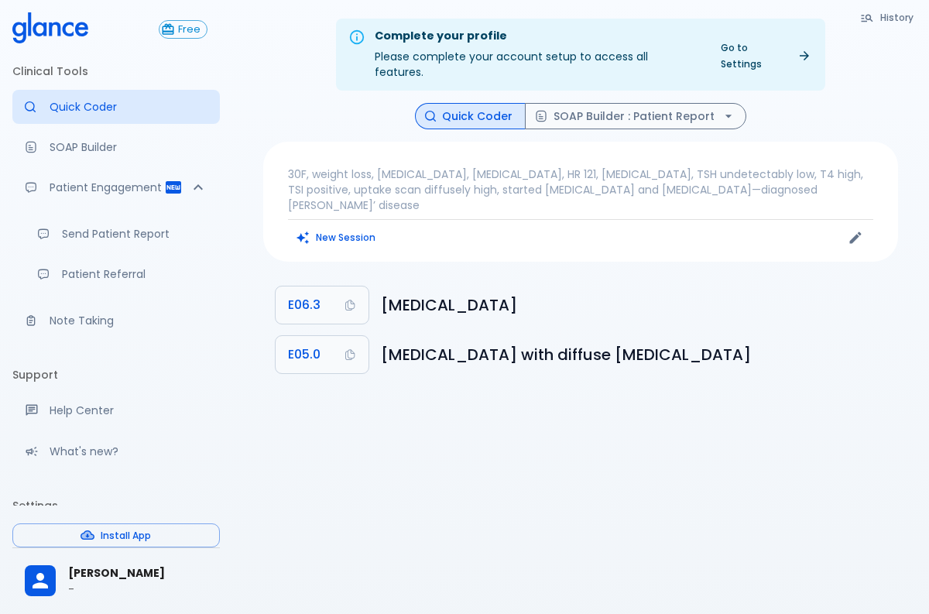
click at [448, 376] on div "Complete your profile Please complete your account setup to access all features…" at bounding box center [580, 325] width 697 height 651
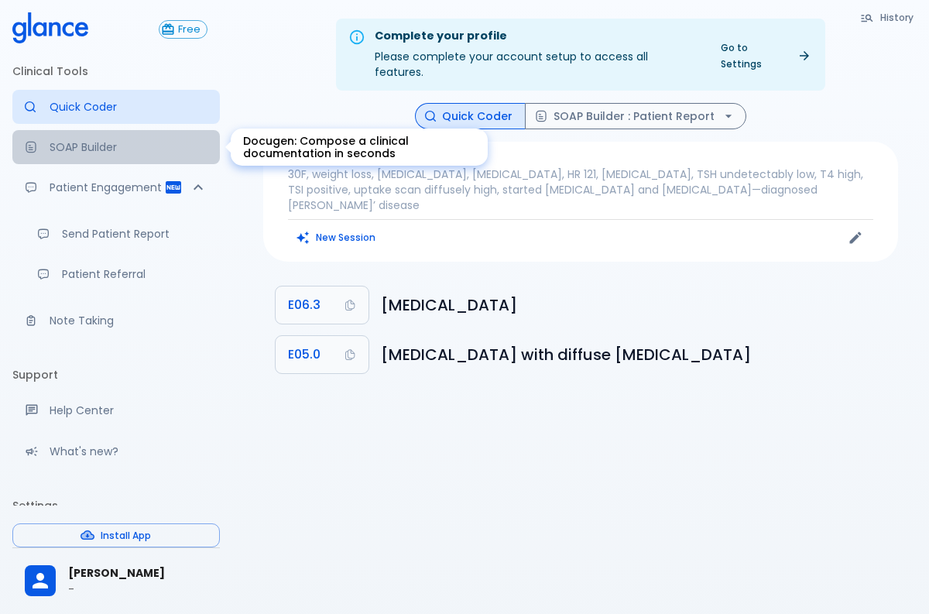
click at [115, 157] on link "SOAP Builder" at bounding box center [116, 147] width 208 height 34
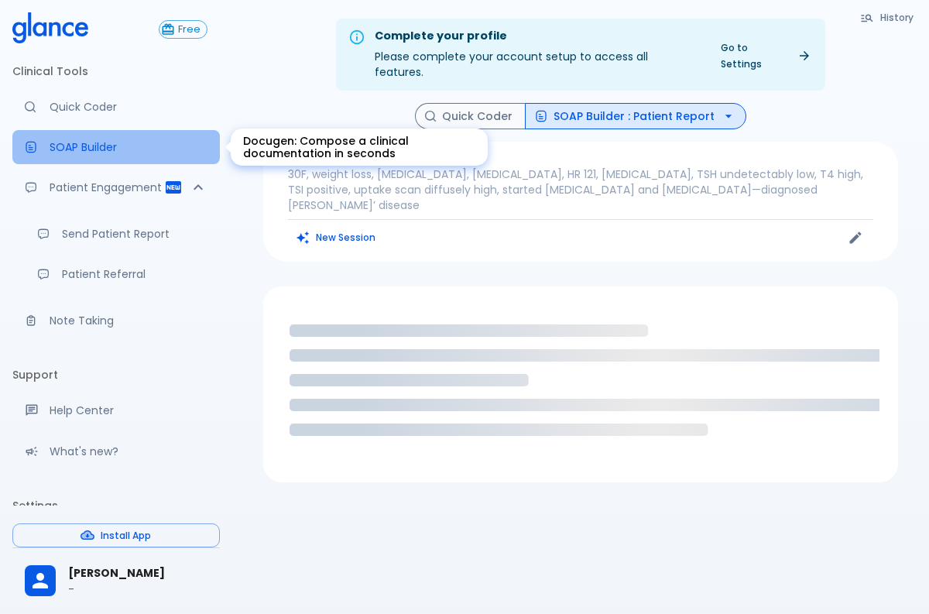
click at [141, 162] on link "SOAP Builder" at bounding box center [116, 147] width 208 height 34
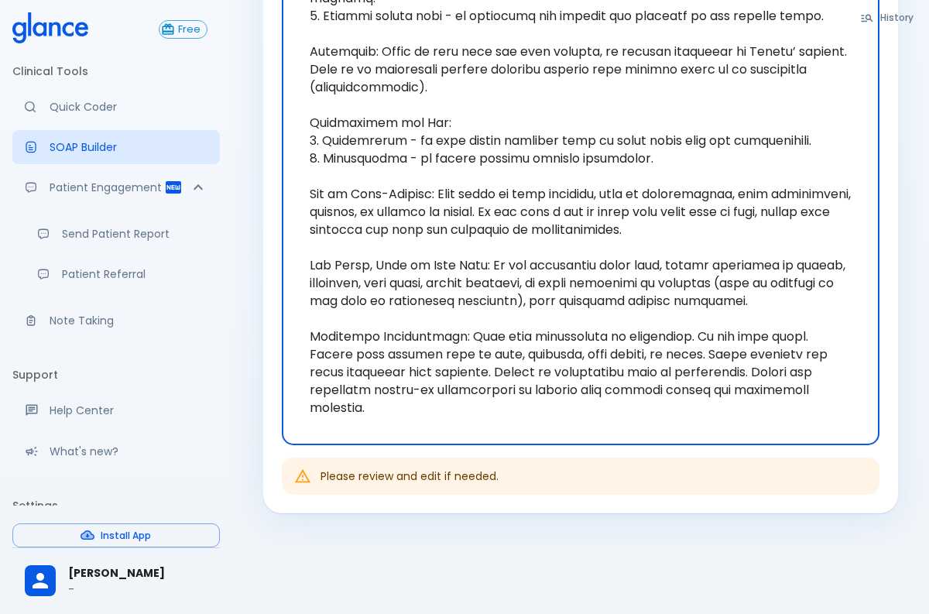
scroll to position [593, 0]
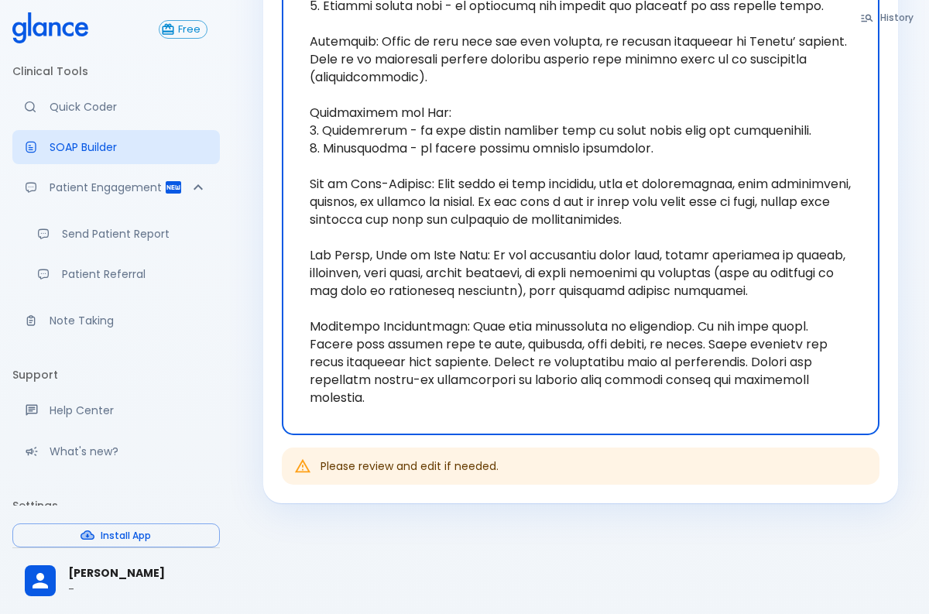
click at [416, 91] on textarea at bounding box center [581, 86] width 576 height 672
click at [451, 248] on textarea at bounding box center [581, 86] width 576 height 672
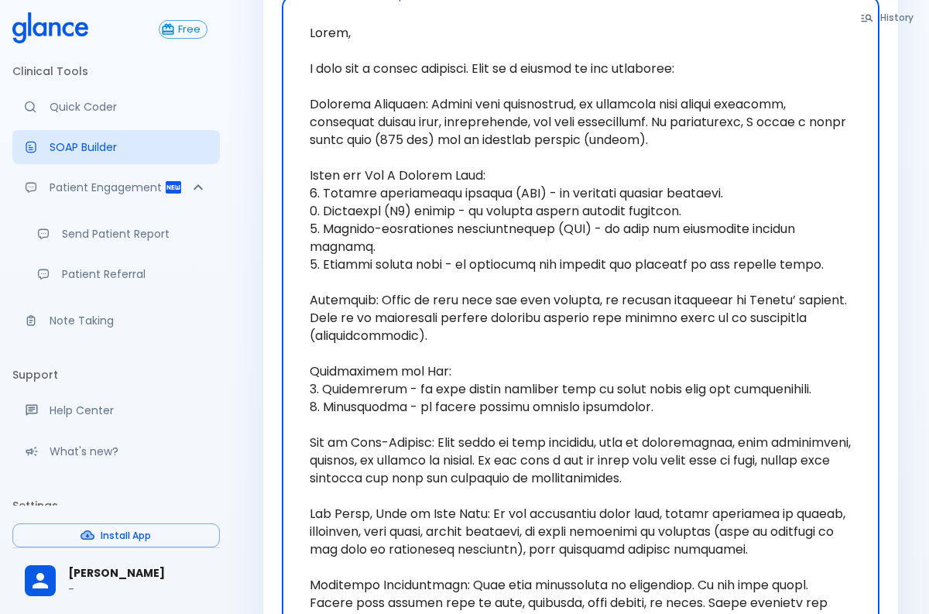
scroll to position [0, 0]
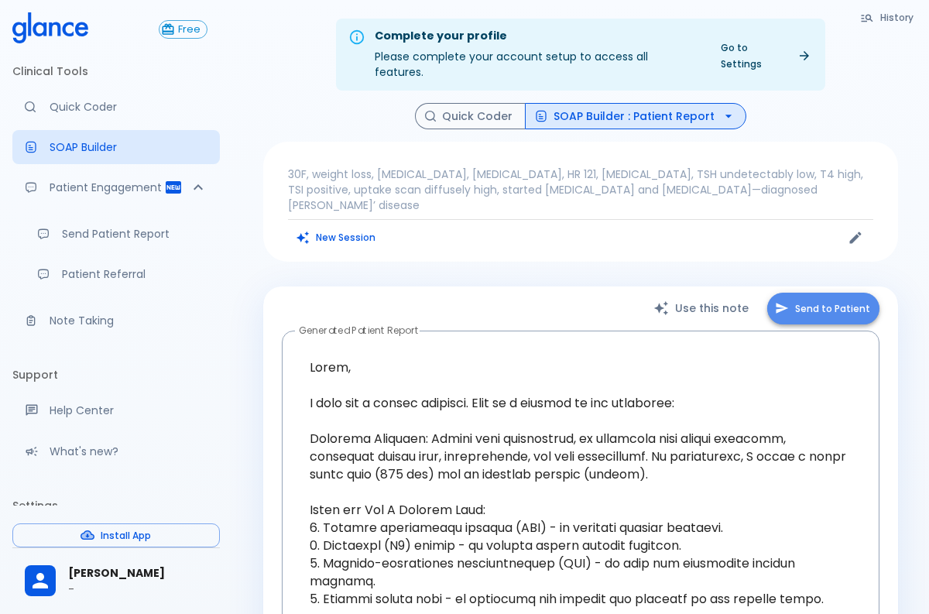
click at [816, 293] on button "Send to Patient" at bounding box center [823, 309] width 112 height 32
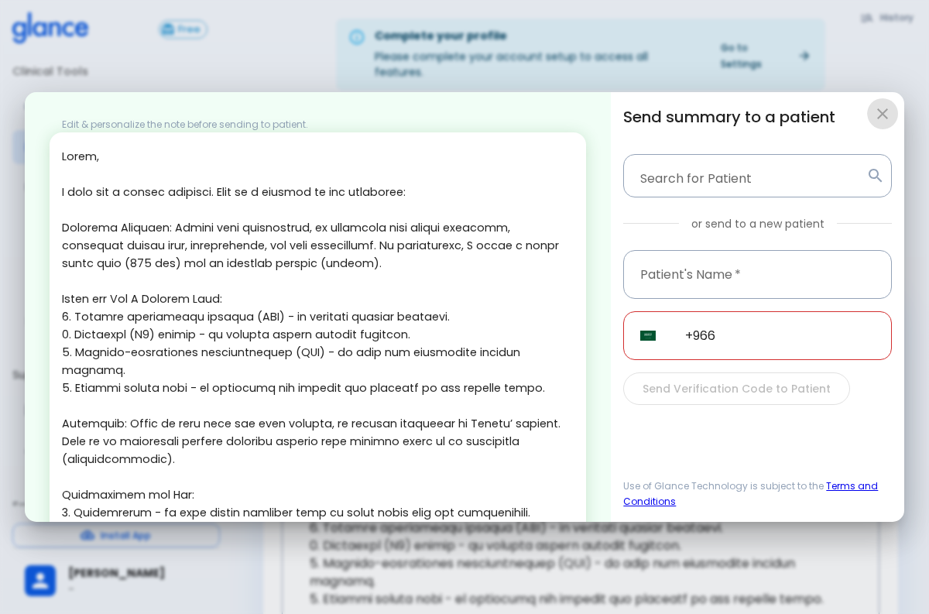
click at [888, 115] on icon "button" at bounding box center [882, 114] width 19 height 19
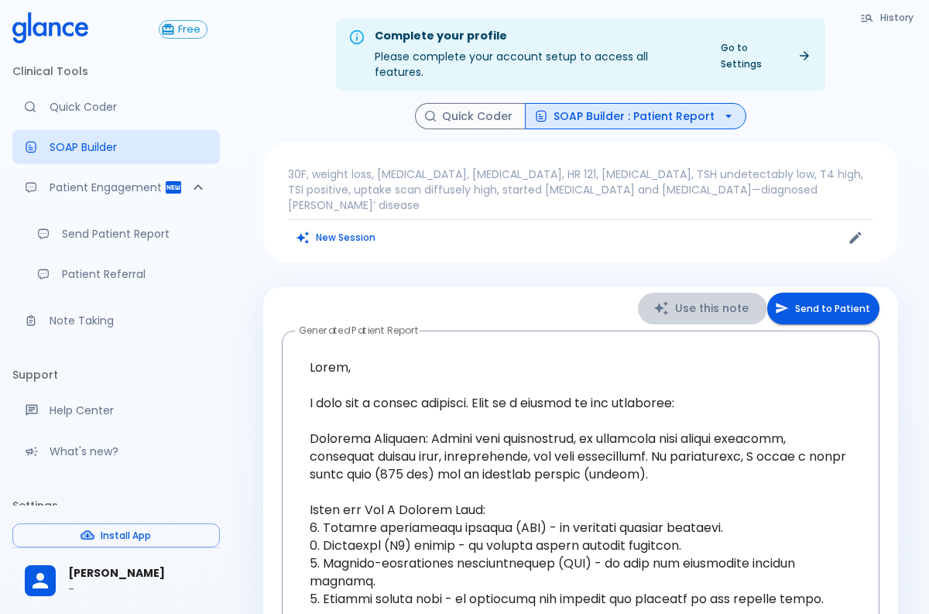
click at [708, 293] on button "Use this note" at bounding box center [702, 309] width 129 height 32
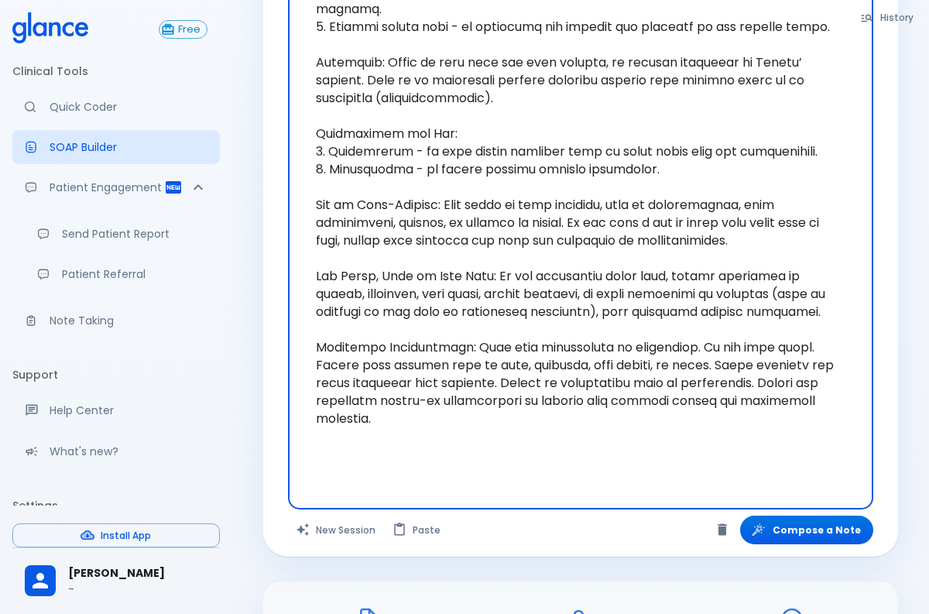
scroll to position [668, 0]
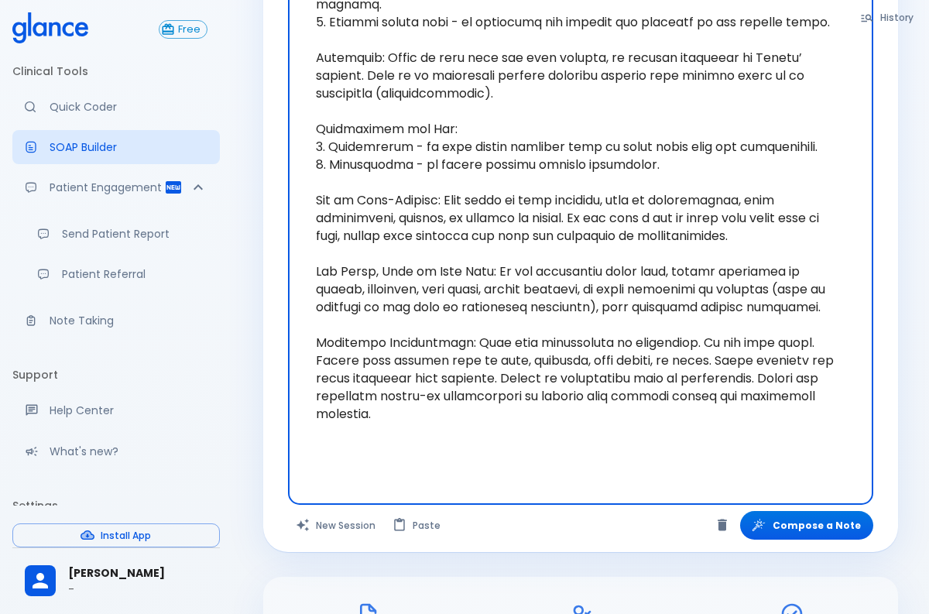
click at [334, 511] on button "New Session" at bounding box center [336, 525] width 97 height 29
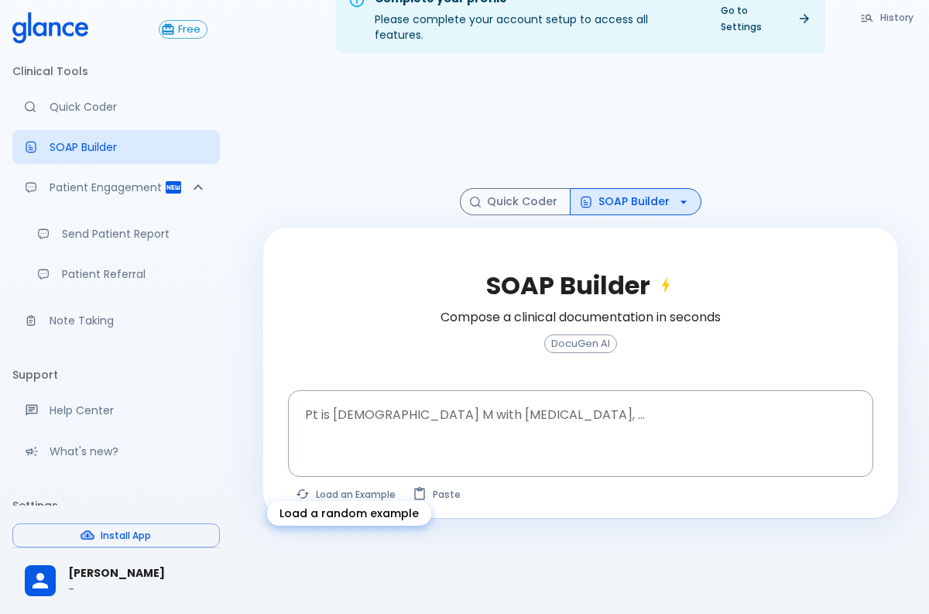
scroll to position [37, 0]
click at [487, 402] on textarea at bounding box center [581, 421] width 564 height 49
click at [312, 489] on button "Load an Example" at bounding box center [346, 494] width 117 height 22
type textarea "45F with DM2, right [MEDICAL_DATA], fever, WBC 14K, ESR 80, wound purulent, XR …"
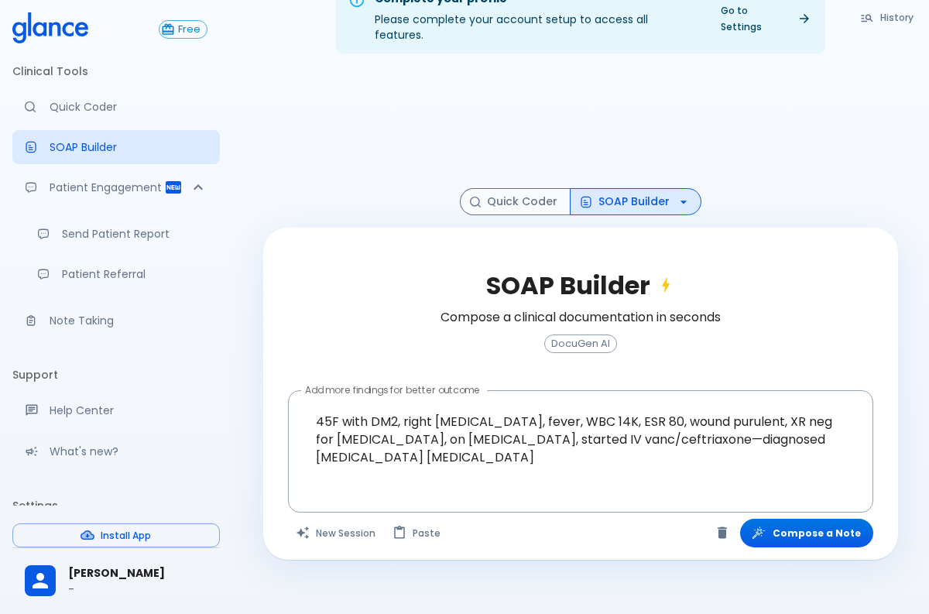
click at [792, 533] on div "SOAP Builder Compose a clinical documentation in seconds DocuGen AI Add more fi…" at bounding box center [580, 394] width 635 height 332
click at [784, 519] on button "Compose a Note" at bounding box center [806, 533] width 133 height 29
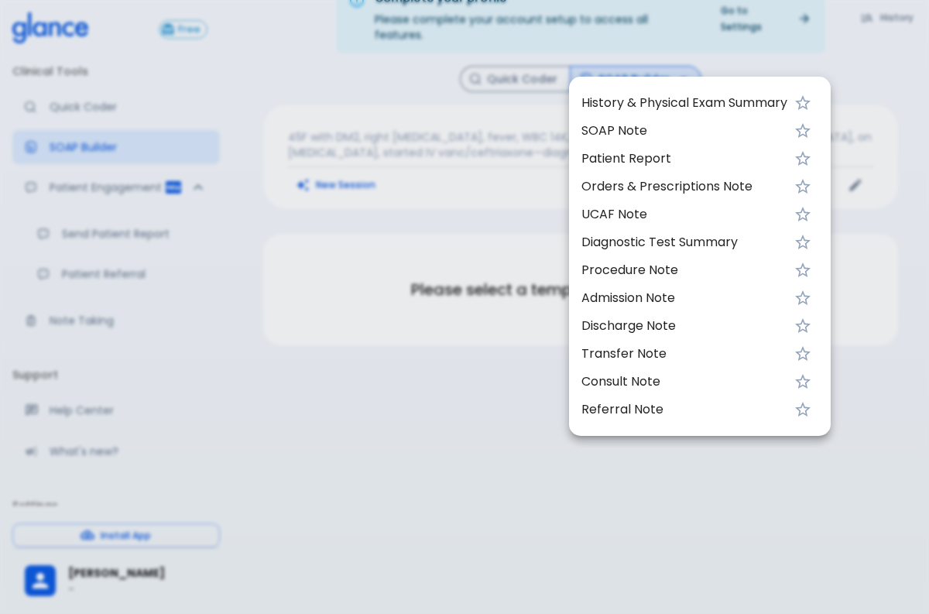
click at [624, 350] on span "Transfer Note" at bounding box center [684, 354] width 206 height 19
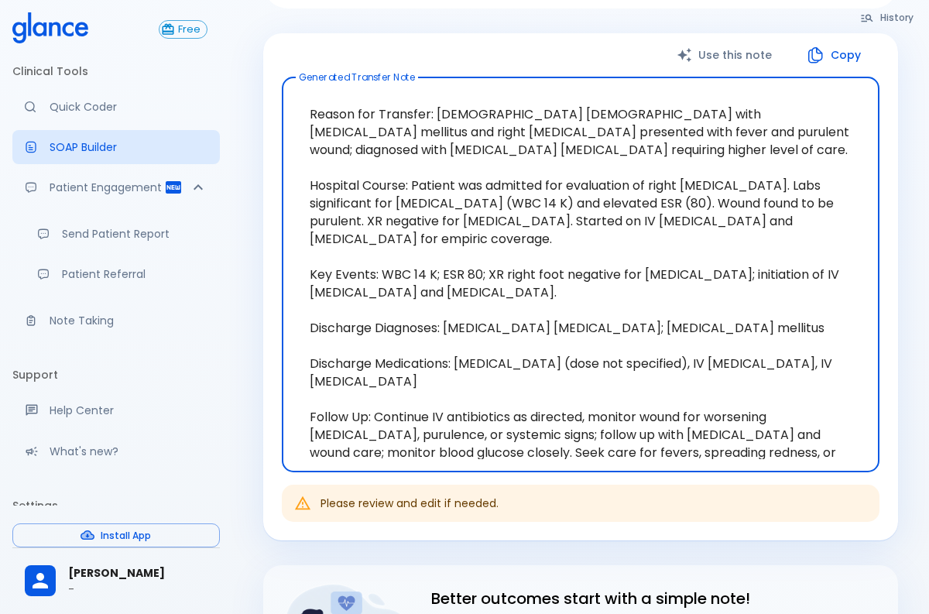
scroll to position [238, 0]
click at [671, 246] on textarea "Reason for Transfer: [DEMOGRAPHIC_DATA] [DEMOGRAPHIC_DATA] with [MEDICAL_DATA] …" at bounding box center [581, 273] width 576 height 369
click at [670, 311] on textarea "Reason for Transfer: [DEMOGRAPHIC_DATA] [DEMOGRAPHIC_DATA] with [MEDICAL_DATA] …" at bounding box center [581, 273] width 576 height 369
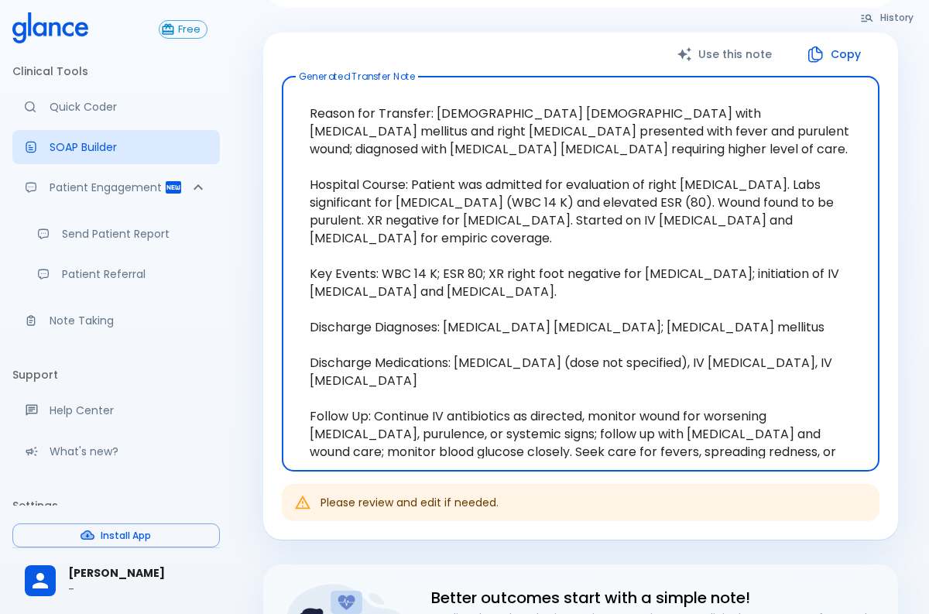
click at [670, 311] on textarea "Reason for Transfer: [DEMOGRAPHIC_DATA] [DEMOGRAPHIC_DATA] with [MEDICAL_DATA] …" at bounding box center [581, 273] width 576 height 369
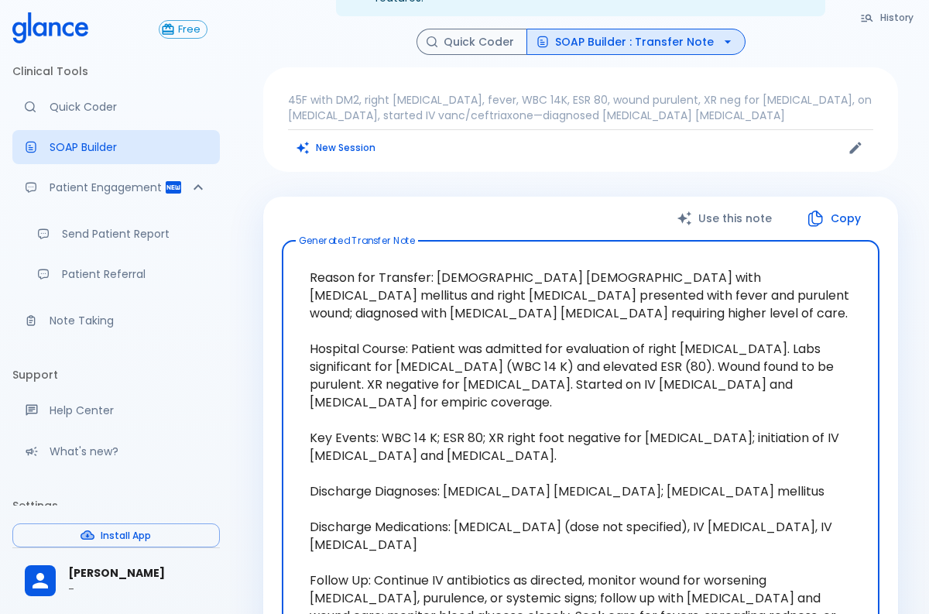
scroll to position [72, 0]
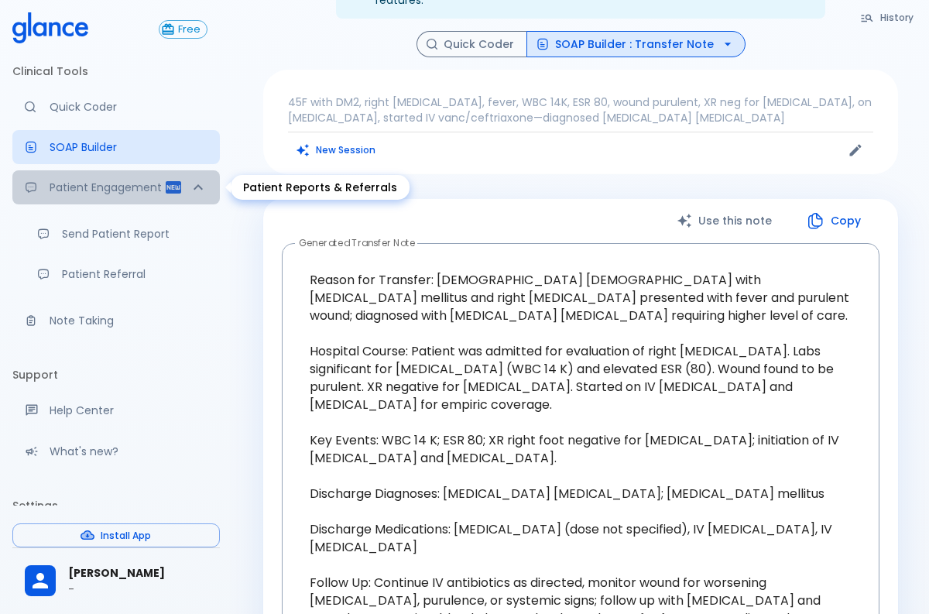
click at [129, 184] on p "Patient Engagement" at bounding box center [107, 187] width 115 height 15
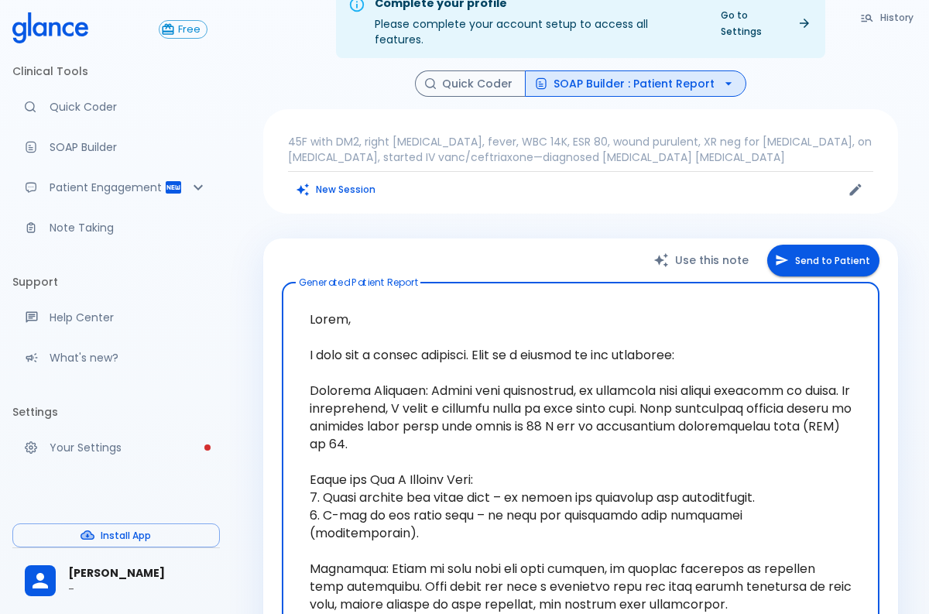
scroll to position [33, 0]
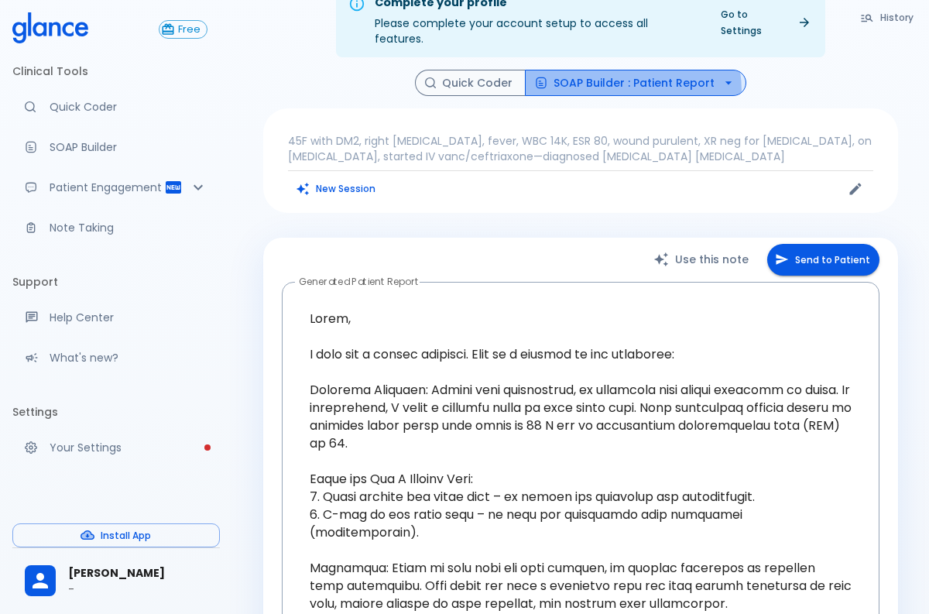
click at [598, 77] on button "SOAP Builder : Patient Report" at bounding box center [635, 83] width 221 height 27
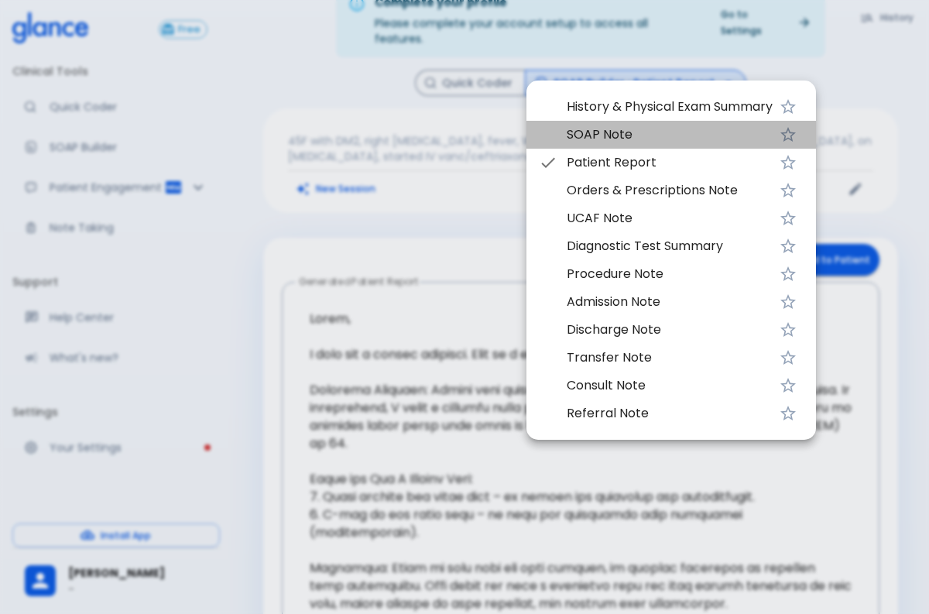
click at [597, 131] on span "SOAP Note" at bounding box center [670, 134] width 206 height 19
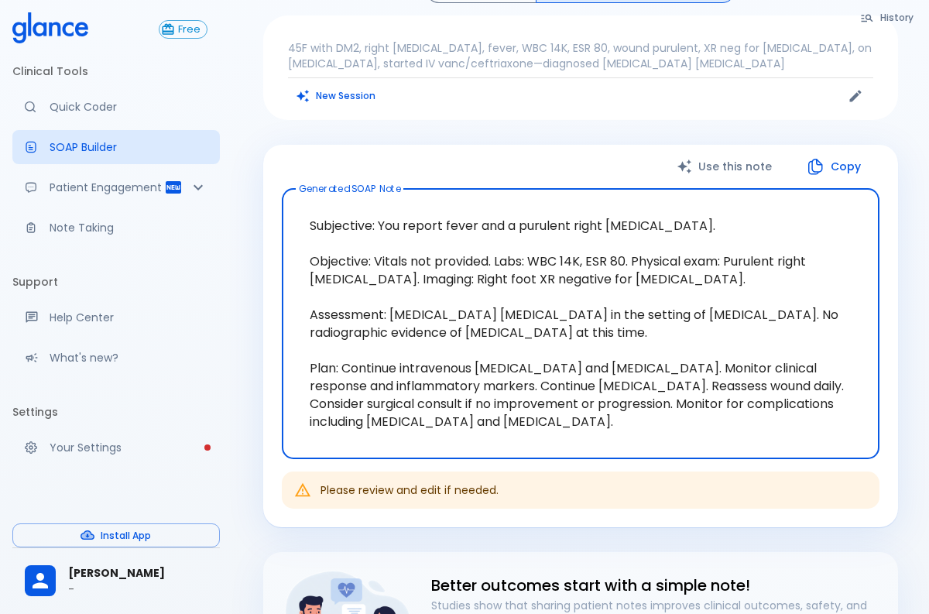
scroll to position [127, 0]
click at [499, 219] on textarea "Subjective: You report fever and a purulent right [MEDICAL_DATA]. Objective: Vi…" at bounding box center [581, 323] width 576 height 245
click at [499, 202] on textarea "Subjective: You report fever and a purulent right [MEDICAL_DATA]. Objective: Vi…" at bounding box center [581, 323] width 576 height 245
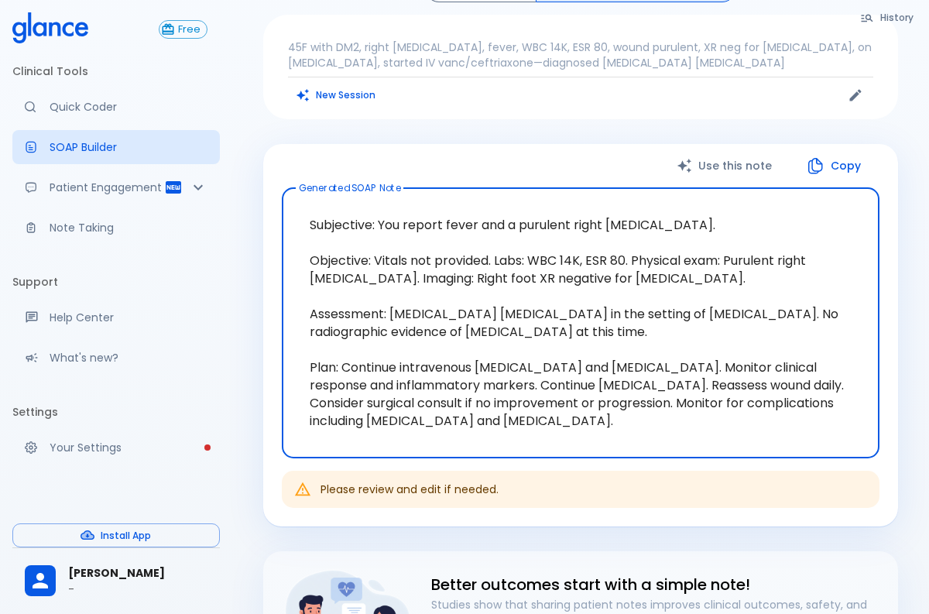
click at [499, 202] on textarea "Subjective: You report fever and a purulent right [MEDICAL_DATA]. Objective: Vi…" at bounding box center [581, 323] width 576 height 245
click at [502, 245] on textarea "Subjective: You report fever and a purulent right [MEDICAL_DATA]. Objective: Vi…" at bounding box center [581, 323] width 576 height 245
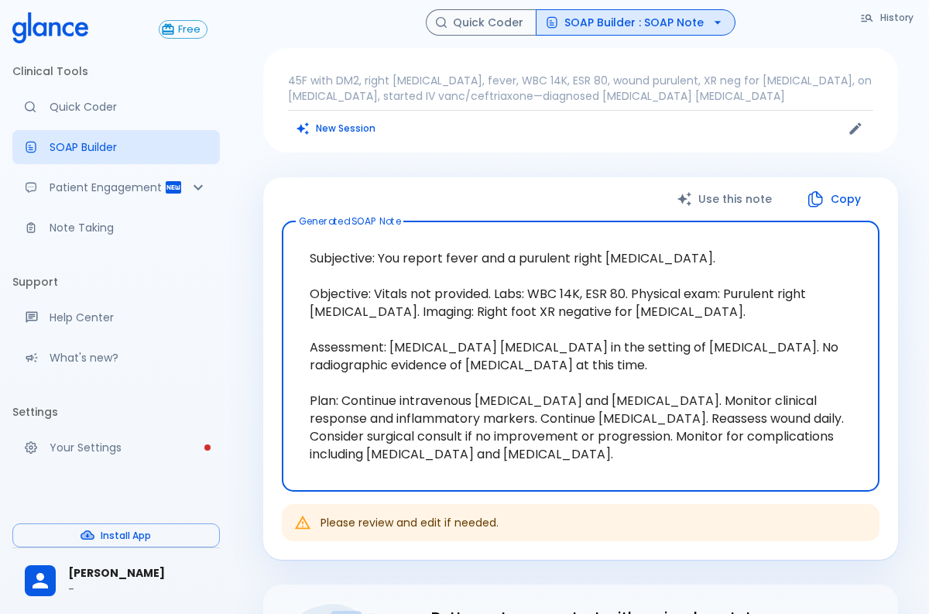
scroll to position [0, 0]
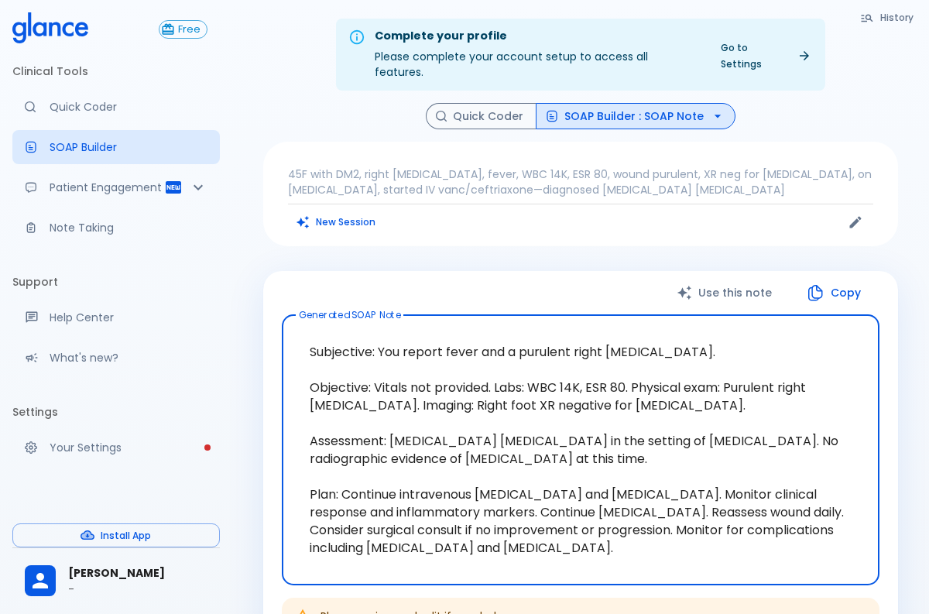
click at [667, 106] on button "SOAP Builder : SOAP Note" at bounding box center [636, 116] width 200 height 27
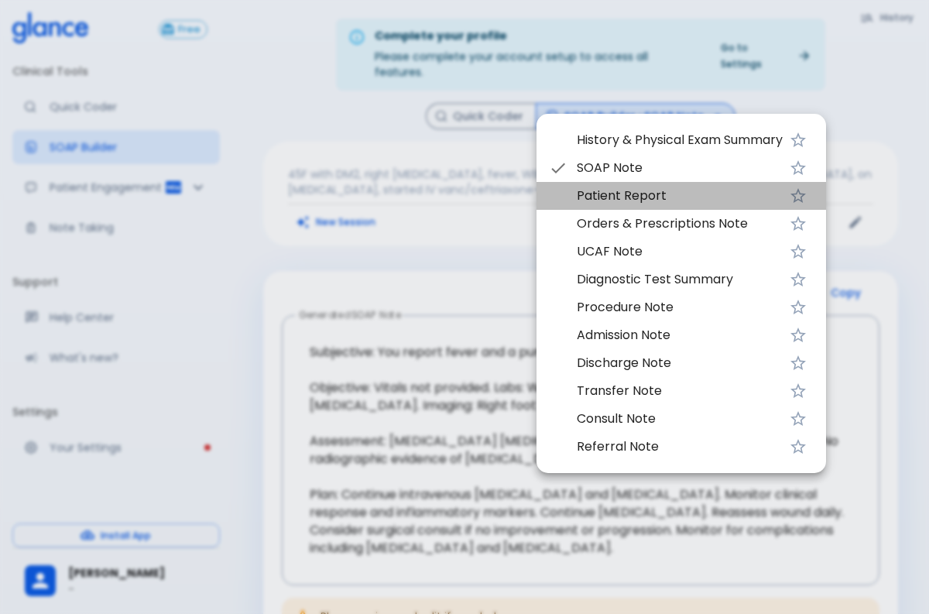
click at [644, 190] on span "Patient Report" at bounding box center [680, 196] width 206 height 19
type textarea "Lorem, I dolo sit a consec adipisci. Elit se d eiusmod te inc utlaboree: Dolore…"
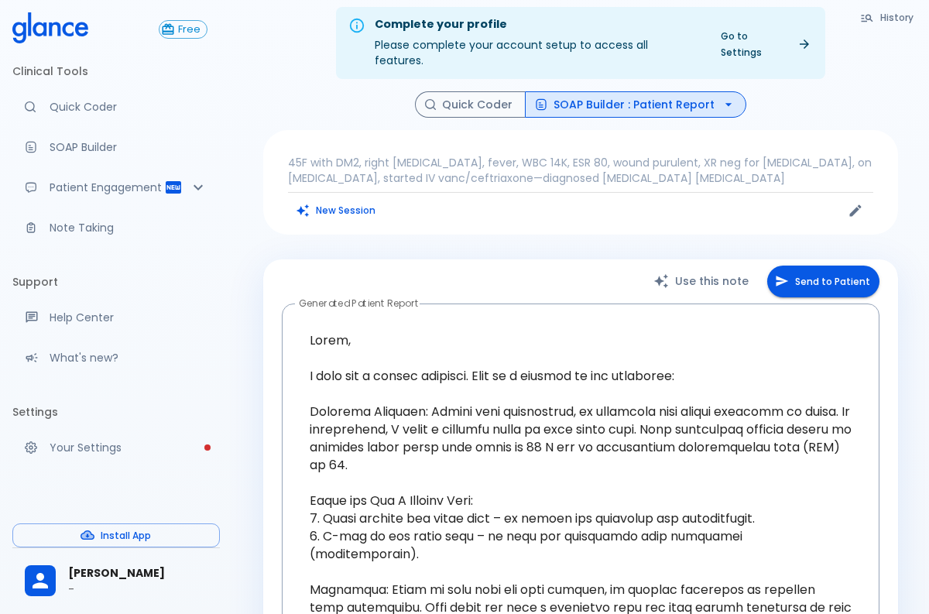
scroll to position [11, 0]
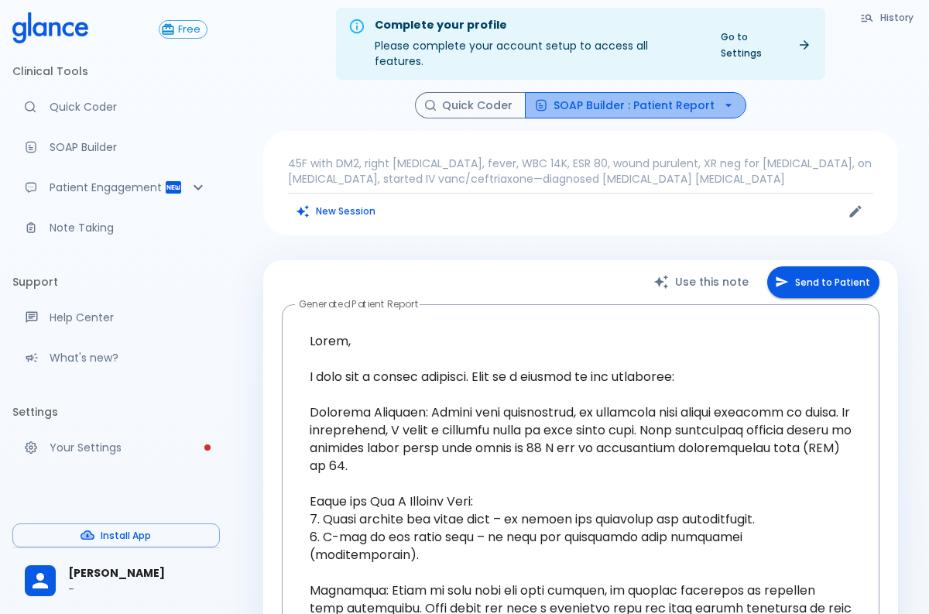
click at [637, 92] on button "SOAP Builder : Patient Report" at bounding box center [635, 105] width 221 height 27
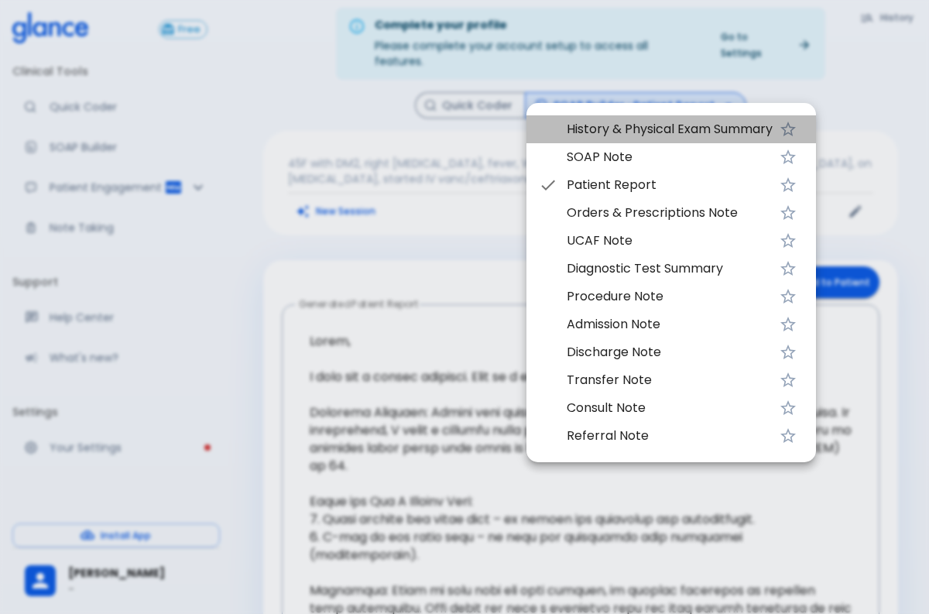
click at [634, 132] on span "History & Physical Exam Summary" at bounding box center [670, 129] width 206 height 19
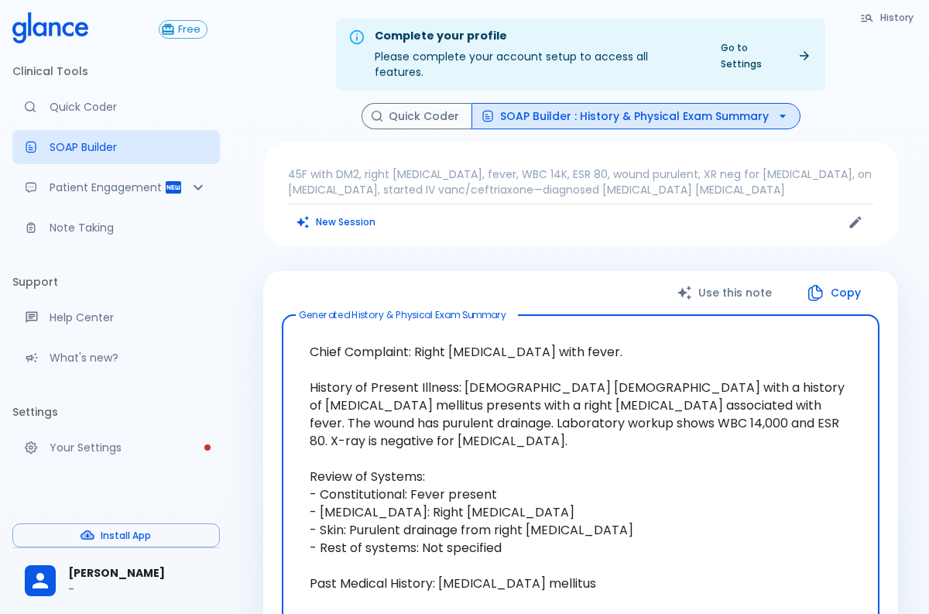
click at [636, 103] on button "SOAP Builder : History & Physical Exam Summary" at bounding box center [636, 116] width 329 height 27
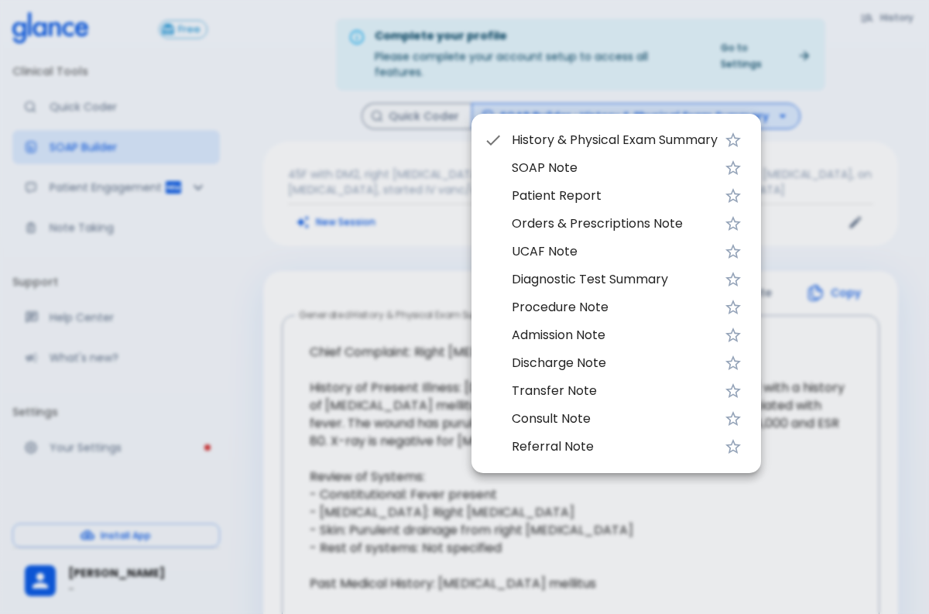
click at [611, 230] on span "Orders & Prescriptions Note" at bounding box center [615, 223] width 206 height 19
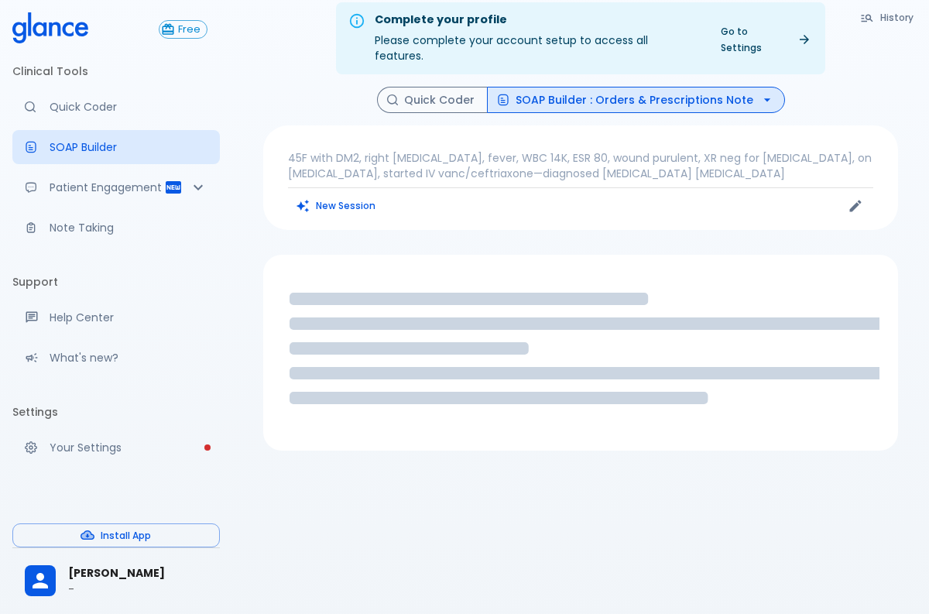
scroll to position [29, 0]
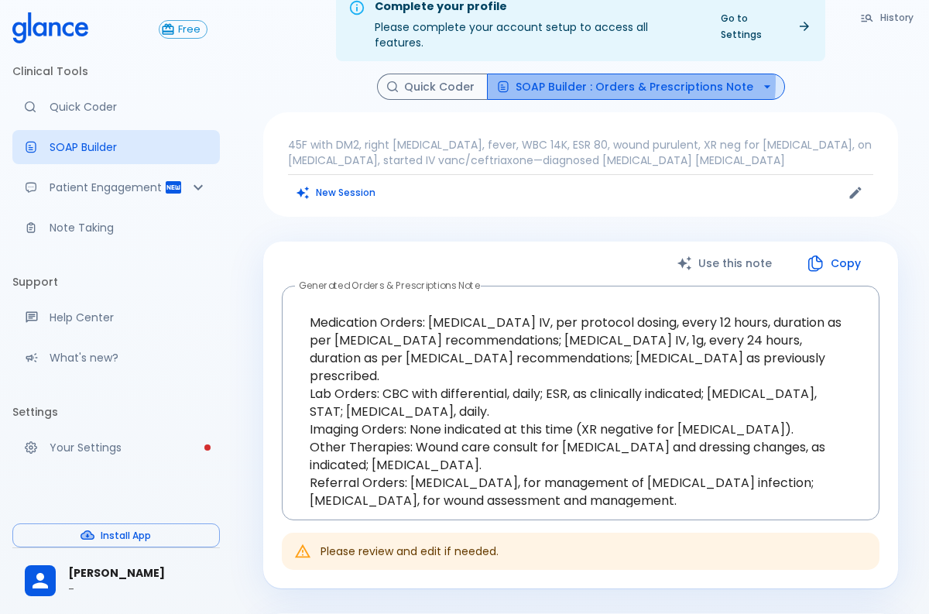
click at [609, 74] on button "SOAP Builder : Orders & Prescriptions Note" at bounding box center [636, 87] width 298 height 27
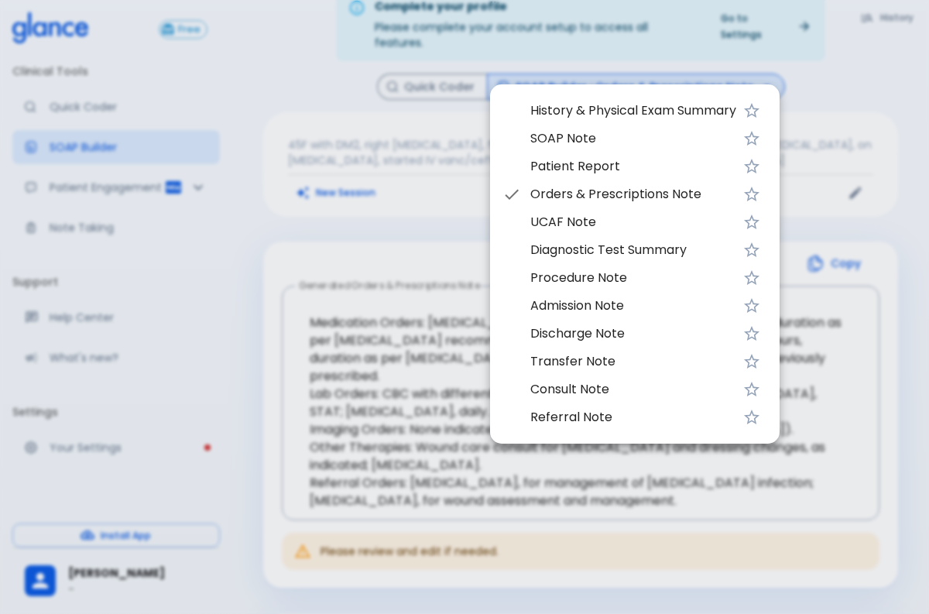
click at [571, 317] on li "Admission Note" at bounding box center [635, 306] width 290 height 28
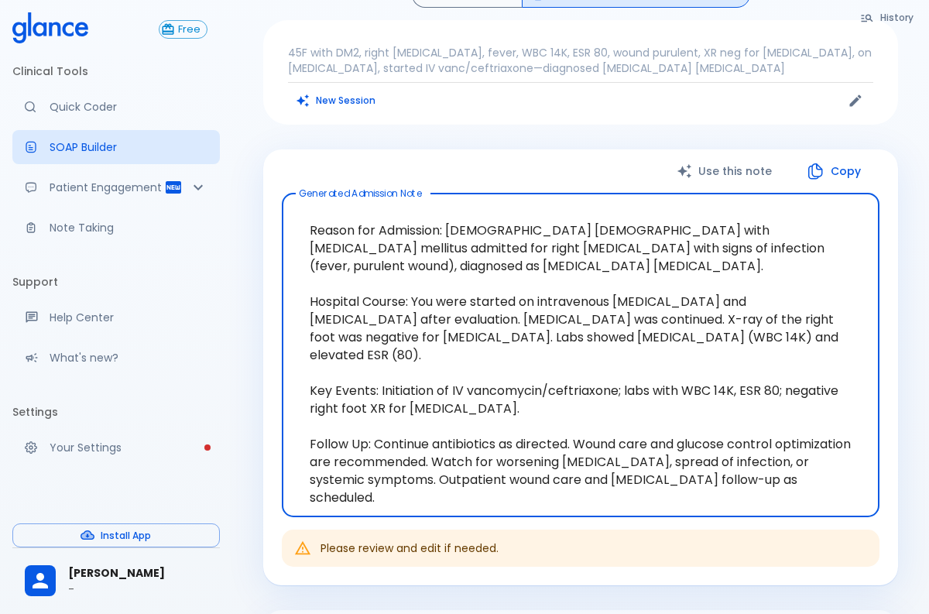
scroll to position [132, 0]
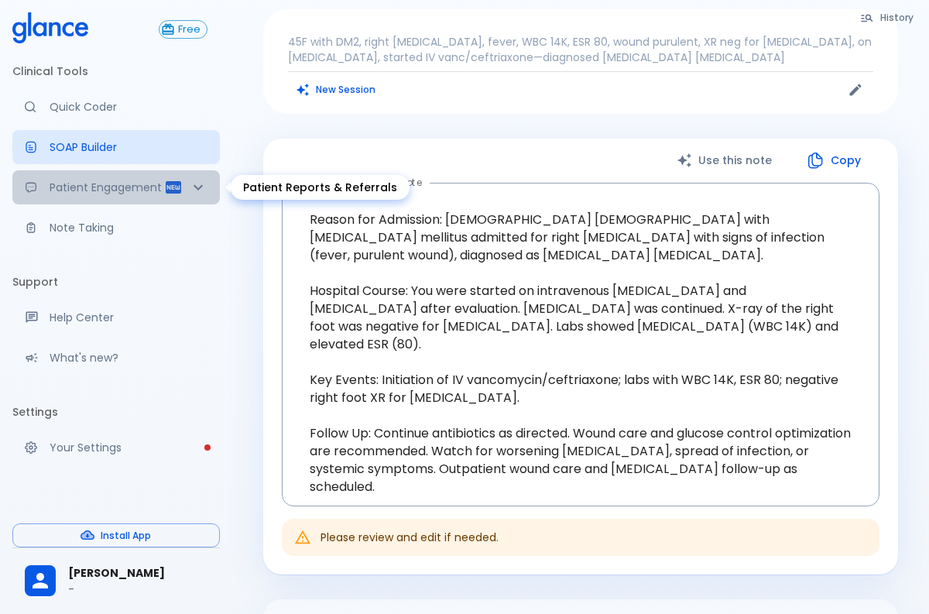
click at [126, 199] on div "Patient Engagement" at bounding box center [116, 187] width 208 height 34
type textarea "Lorem, I dolo sit a consec adipisci. Elit se d eiusmod te inc utlaboree: Dolore…"
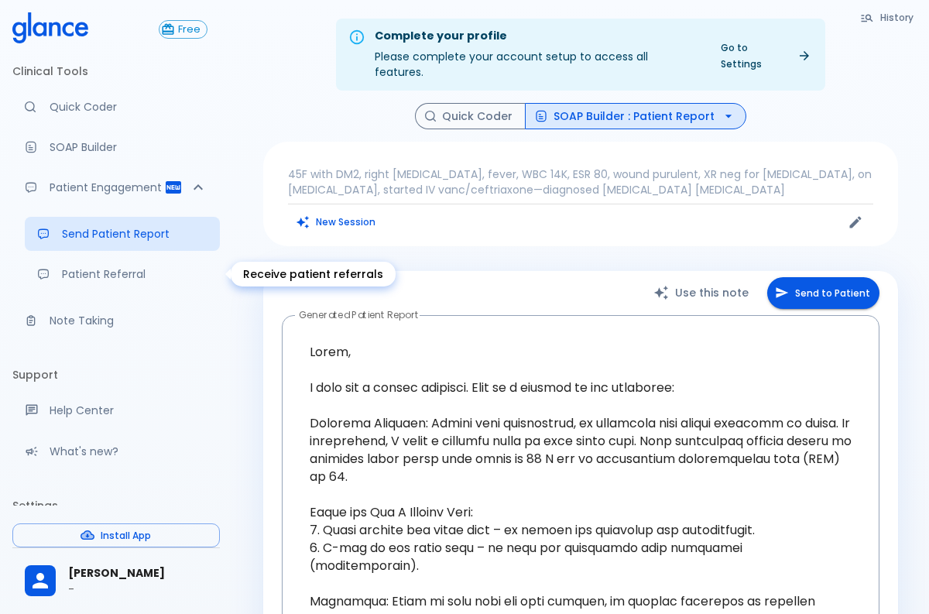
click at [107, 281] on p "Patient Referral" at bounding box center [135, 273] width 146 height 15
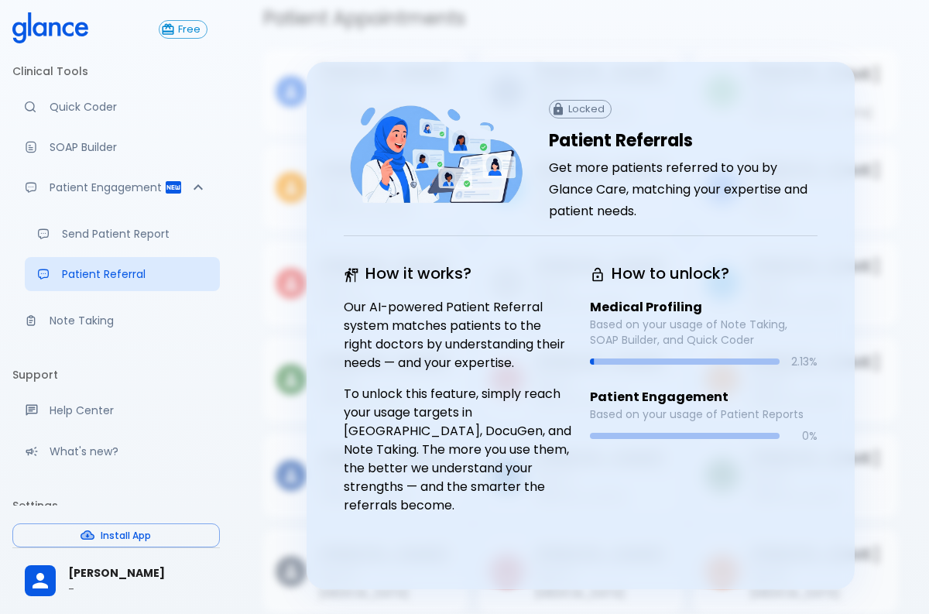
scroll to position [111, 0]
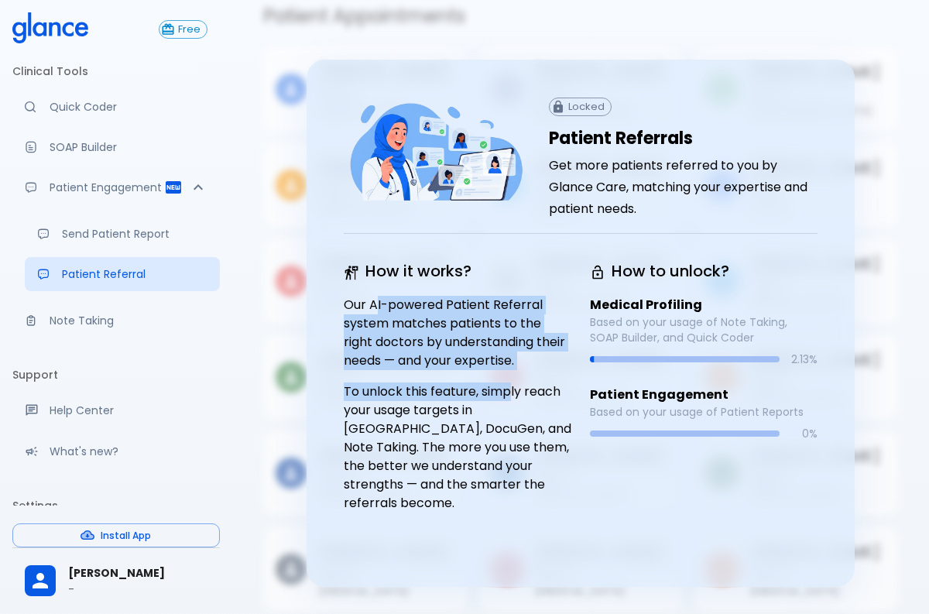
drag, startPoint x: 376, startPoint y: 296, endPoint x: 510, endPoint y: 373, distance: 154.7
click at [510, 373] on div "How it works? Our AI-powered Patient Referral system matches patients to the ri…" at bounding box center [448, 382] width 246 height 285
click at [510, 382] on p "To unlock this feature, simply reach your usage targets in [GEOGRAPHIC_DATA], D…" at bounding box center [458, 447] width 228 height 130
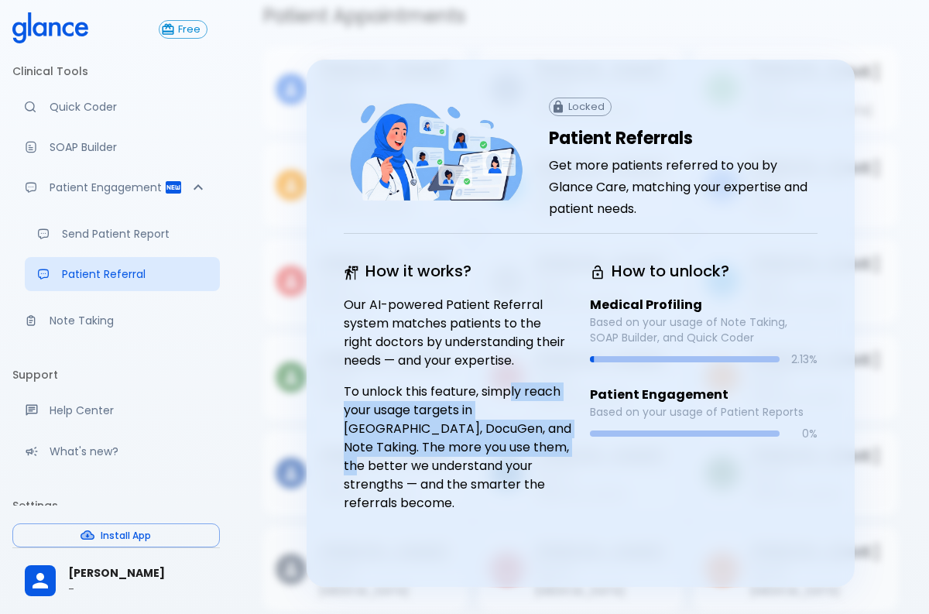
drag, startPoint x: 510, startPoint y: 373, endPoint x: 547, endPoint y: 430, distance: 67.6
click at [550, 430] on p "To unlock this feature, simply reach your usage targets in [GEOGRAPHIC_DATA], D…" at bounding box center [458, 447] width 228 height 130
click at [547, 430] on p "To unlock this feature, simply reach your usage targets in [GEOGRAPHIC_DATA], D…" at bounding box center [458, 447] width 228 height 130
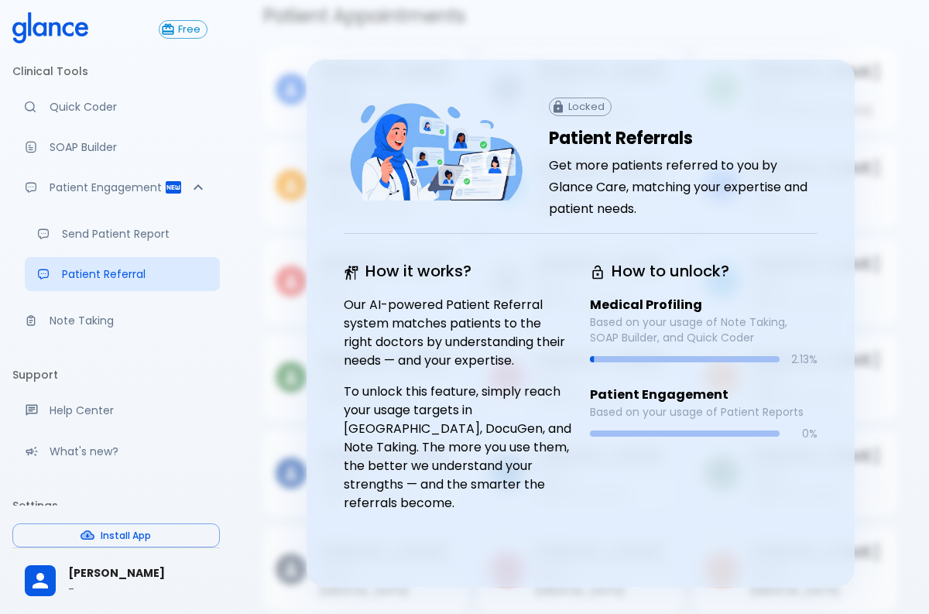
click at [547, 430] on p "To unlock this feature, simply reach your usage targets in [GEOGRAPHIC_DATA], D…" at bounding box center [458, 447] width 228 height 130
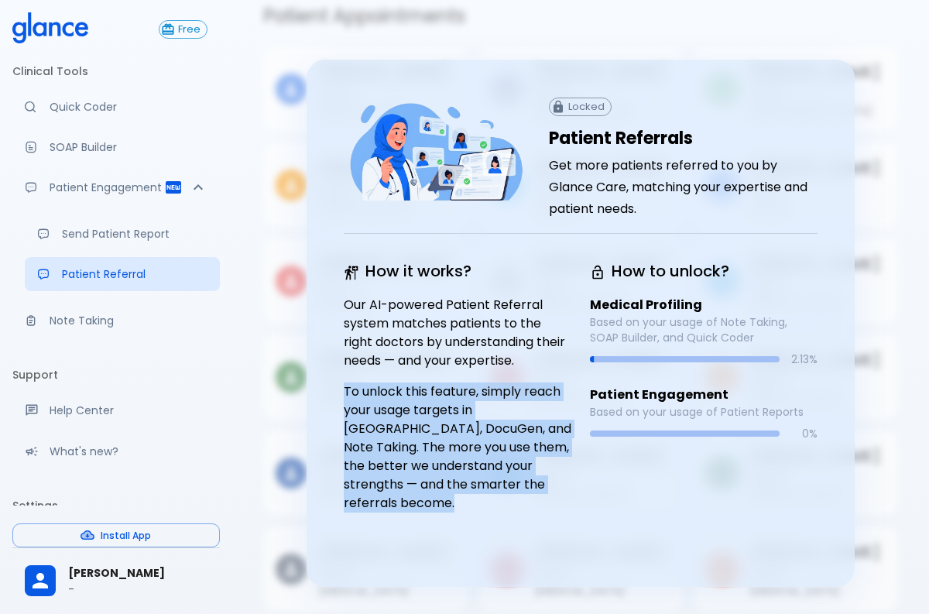
click at [547, 430] on p "To unlock this feature, simply reach your usage targets in [GEOGRAPHIC_DATA], D…" at bounding box center [458, 447] width 228 height 130
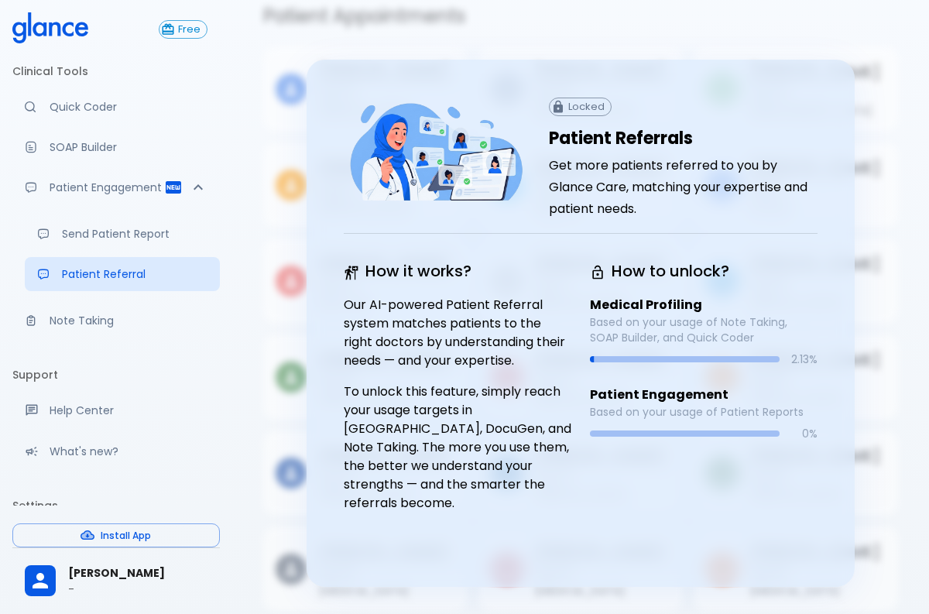
click at [617, 164] on h6 "Get more patients referred to you by Glance Care, matching your expertise and p…" at bounding box center [683, 187] width 269 height 65
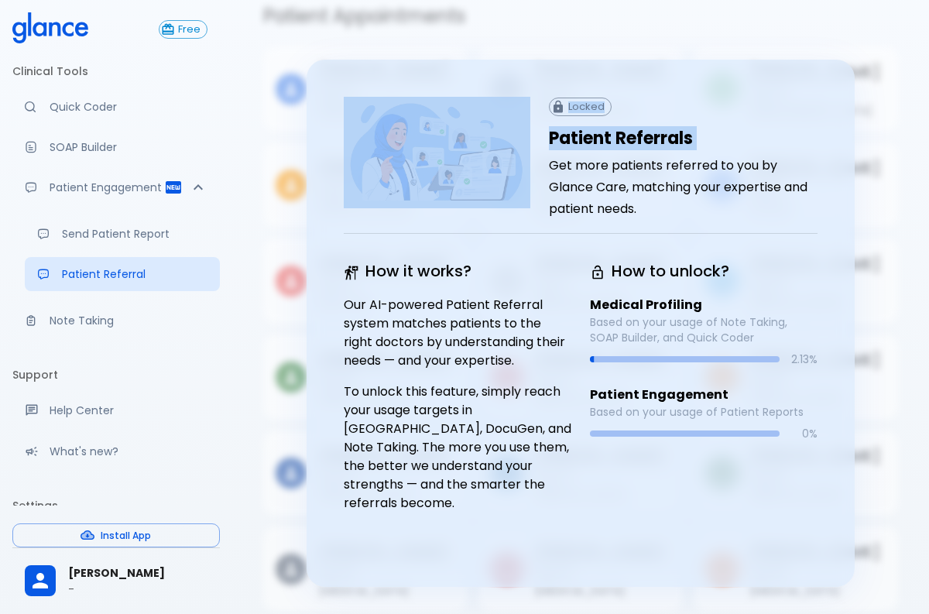
click at [617, 164] on h6 "Get more patients referred to you by Glance Care, matching your expertise and p…" at bounding box center [683, 187] width 269 height 65
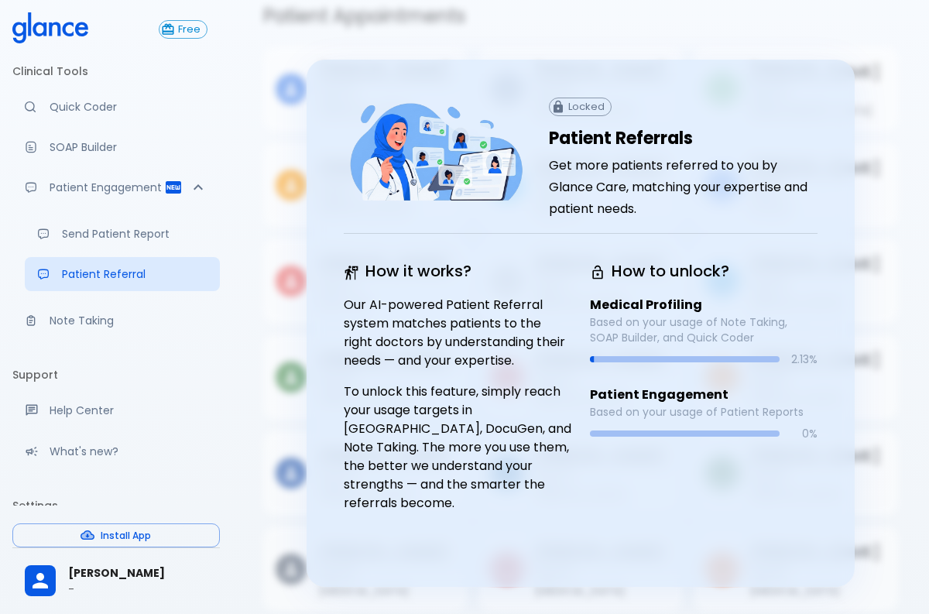
click at [617, 314] on p "Based on your usage of Note Taking, SOAP Builder, and Quick Coder" at bounding box center [704, 329] width 228 height 31
click at [627, 318] on p "Based on your usage of Note Taking, SOAP Builder, and Quick Coder" at bounding box center [704, 329] width 228 height 31
click at [626, 404] on p "Based on your usage of Patient Reports" at bounding box center [704, 411] width 228 height 15
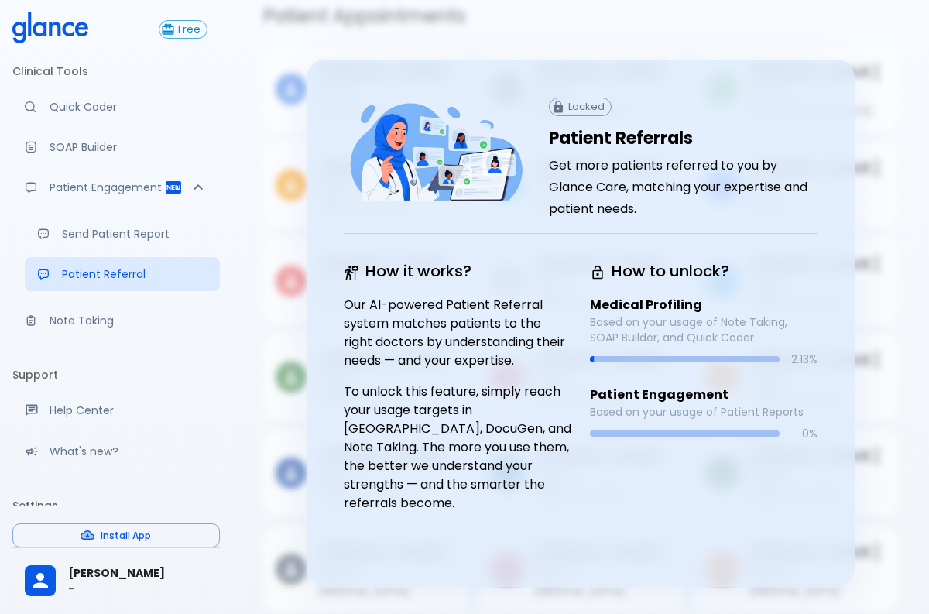
click at [626, 404] on p "Based on your usage of Patient Reports" at bounding box center [704, 411] width 228 height 15
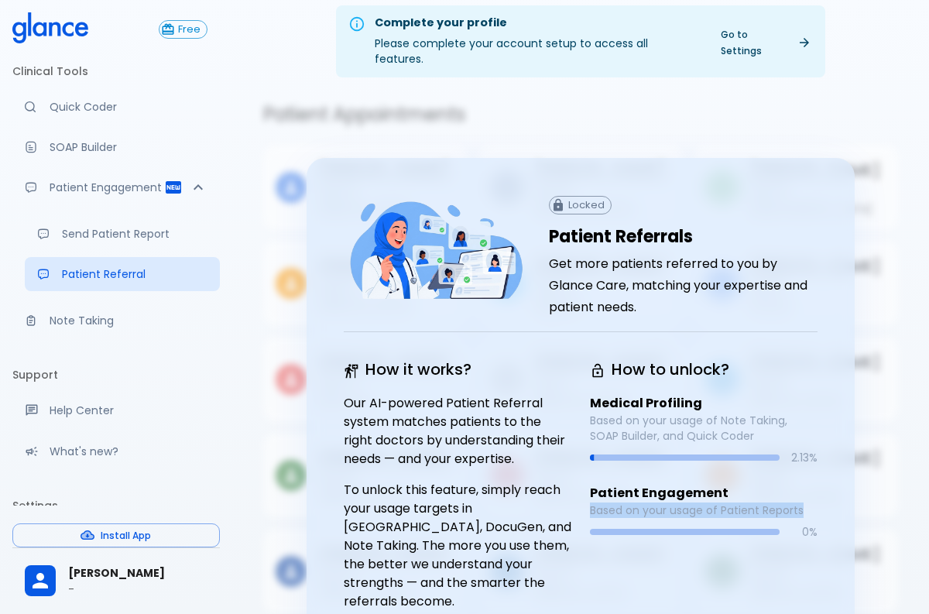
scroll to position [0, 0]
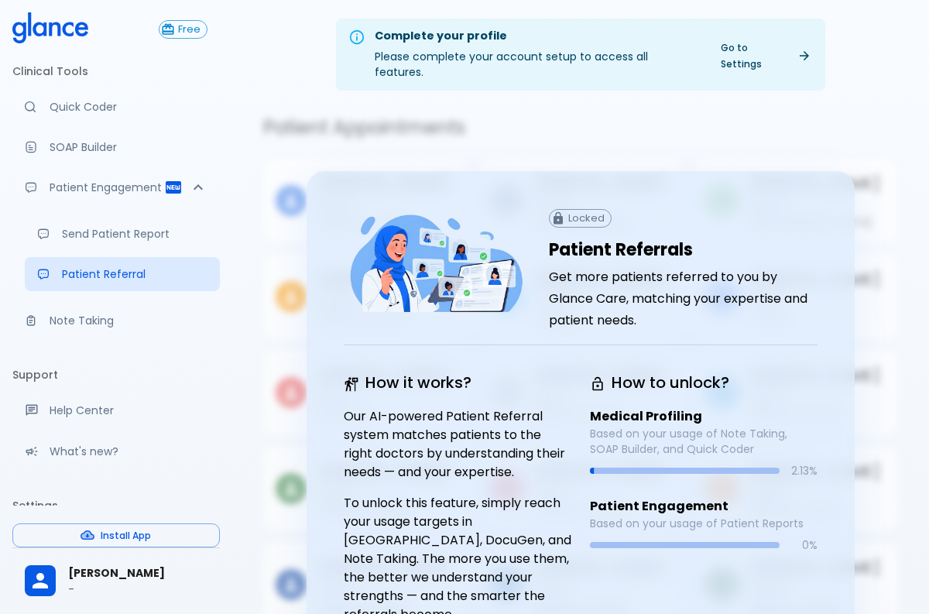
click at [623, 146] on div "[PERSON_NAME] Age: [DEMOGRAPHIC_DATA] [MEDICAL_DATA] 2" at bounding box center [575, 194] width 216 height 96
click at [43, 322] on div "Advanced note-taking" at bounding box center [37, 320] width 25 height 12
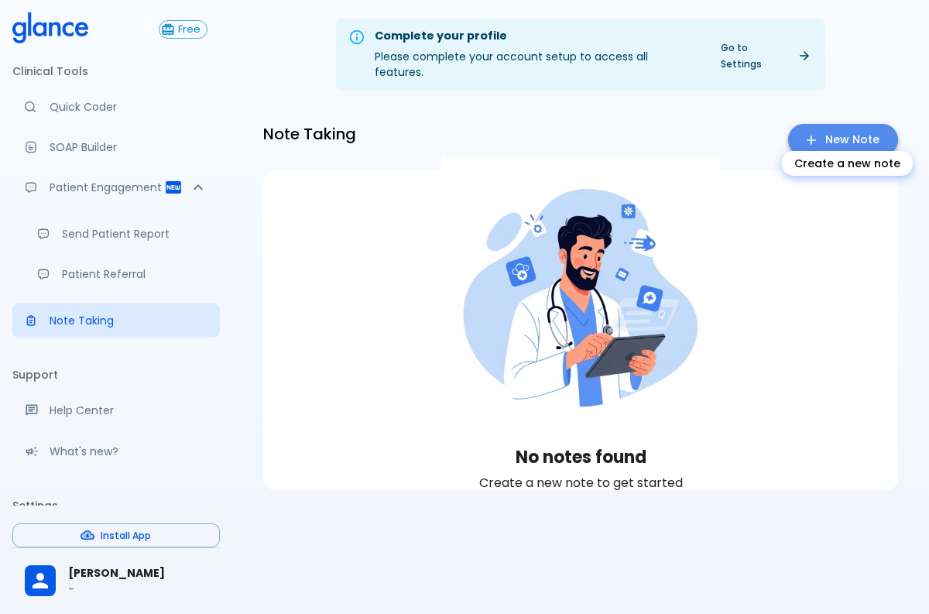
click at [835, 124] on link "New Note" at bounding box center [843, 140] width 110 height 32
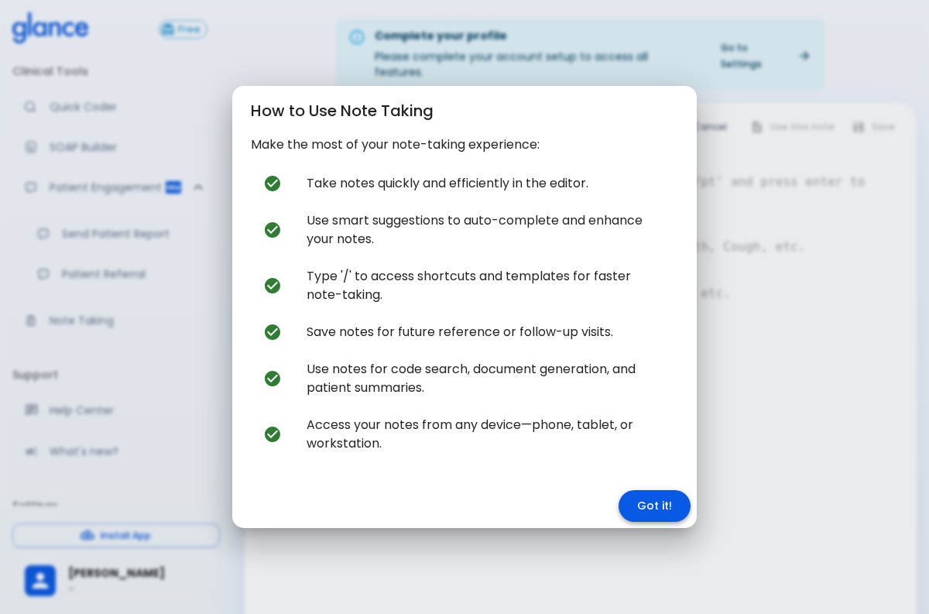
click at [637, 500] on button "Got it!" at bounding box center [655, 506] width 72 height 32
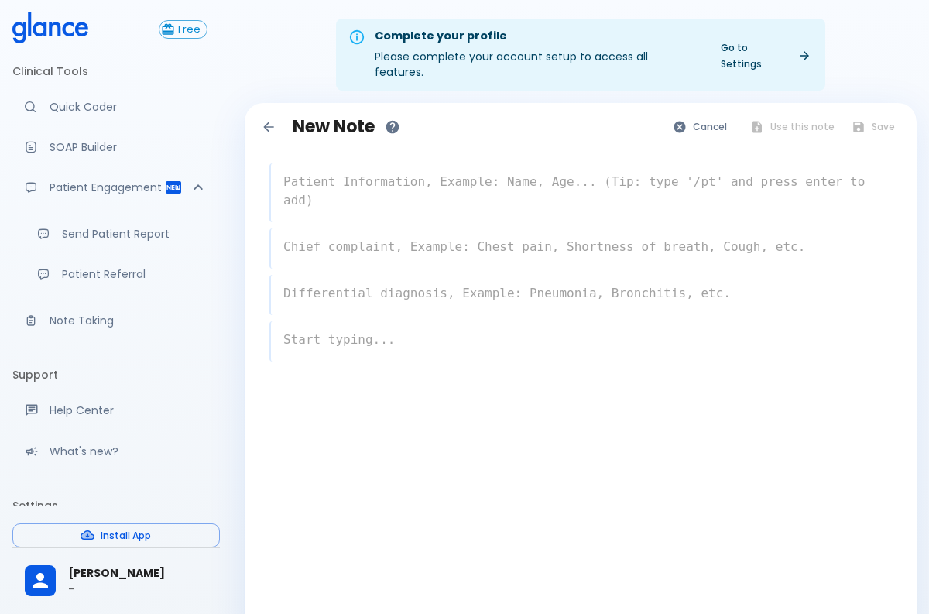
click at [386, 329] on textarea at bounding box center [581, 339] width 621 height 31
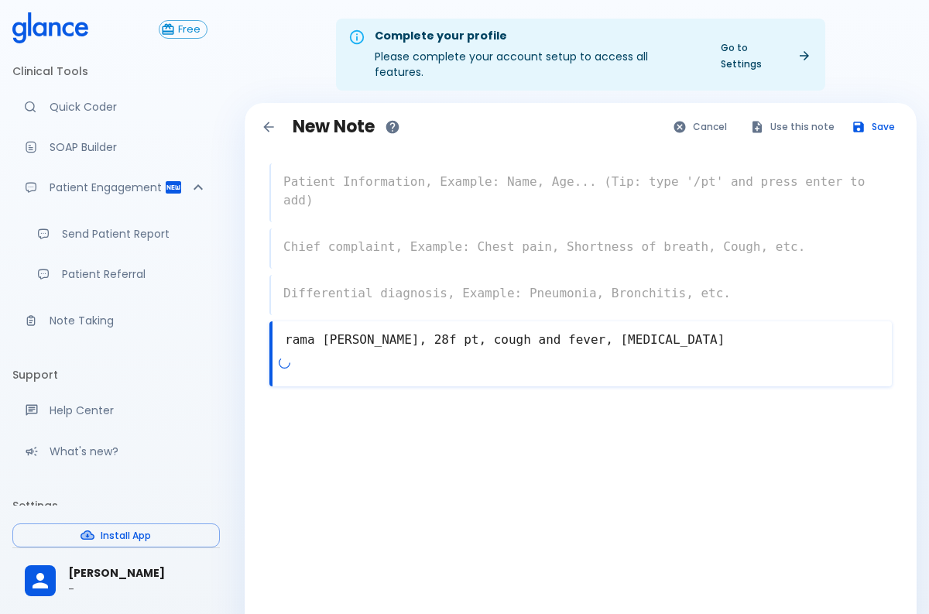
type textarea "rama [PERSON_NAME], 28f pt, cough and fever, [MEDICAL_DATA]"
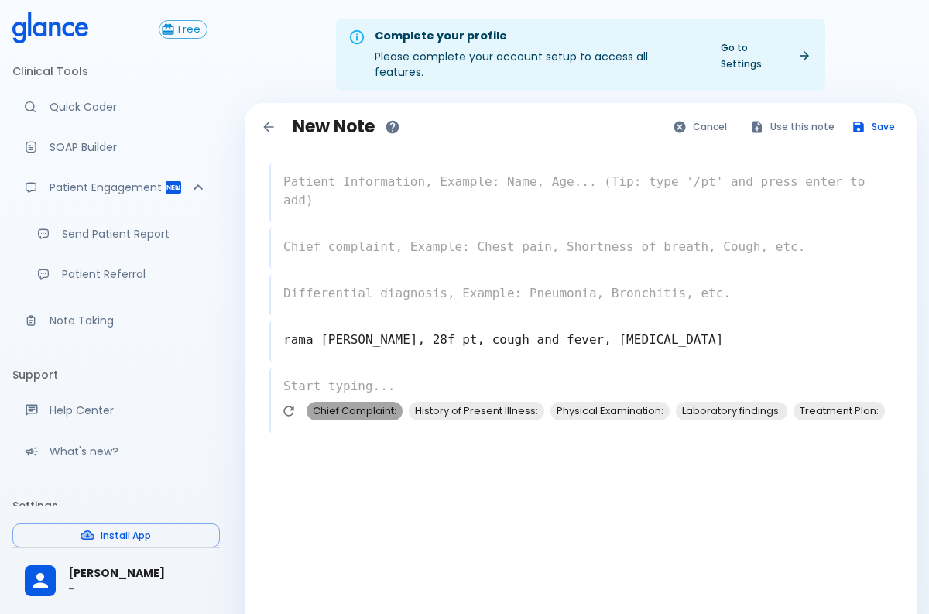
click at [379, 402] on span "Chief Complaint:" at bounding box center [355, 411] width 96 height 18
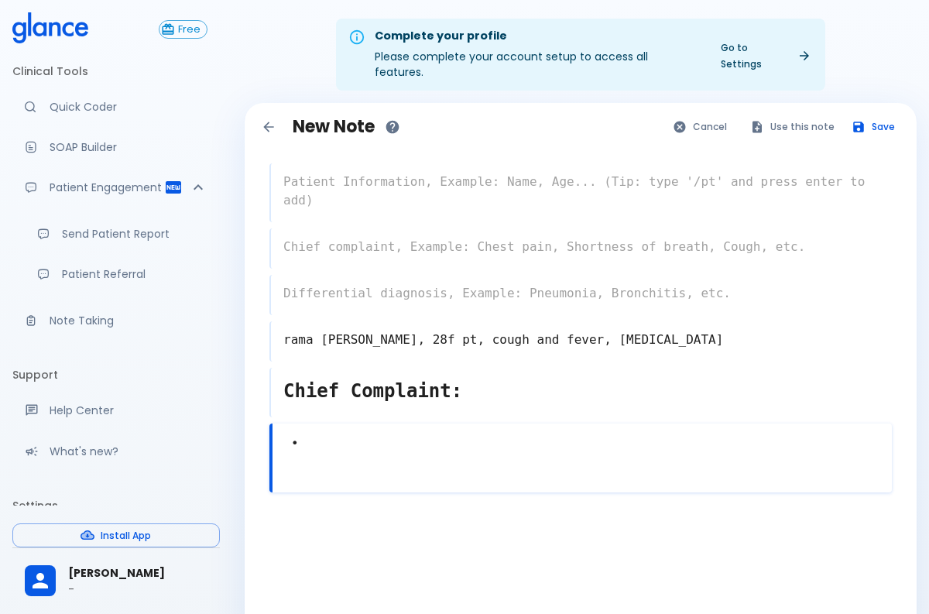
type textarea "•"
type textarea "Chief Complaint"
click at [417, 371] on textarea "Chief Complaint" at bounding box center [582, 391] width 619 height 40
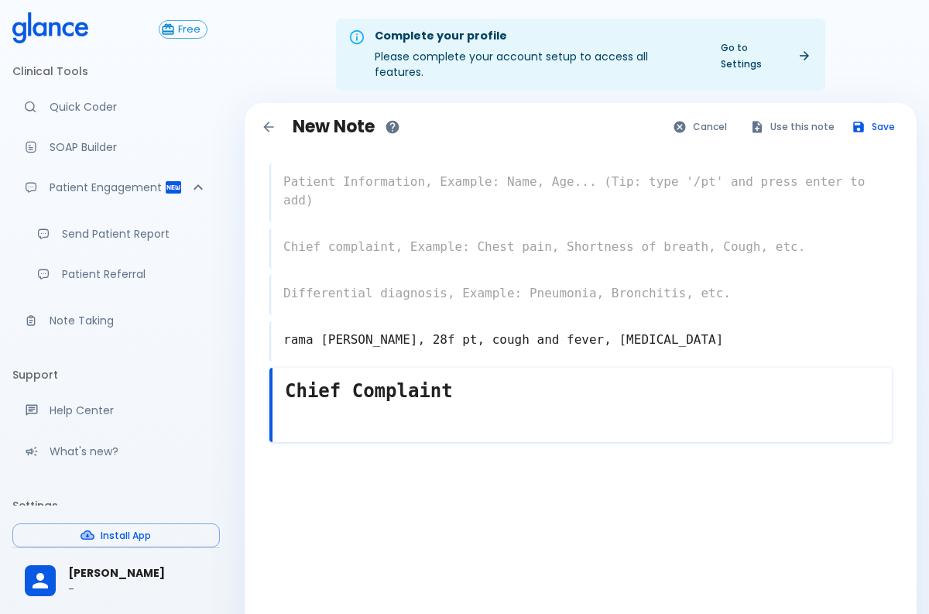
click at [417, 371] on textarea "Chief Complaint" at bounding box center [582, 391] width 619 height 40
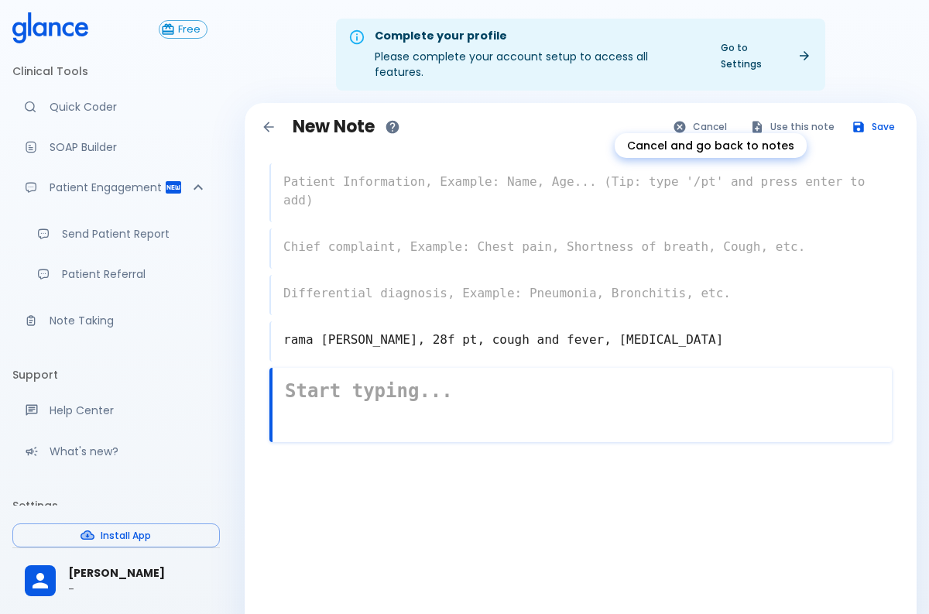
click at [686, 121] on icon "Cancel and go back to notes" at bounding box center [680, 127] width 12 height 12
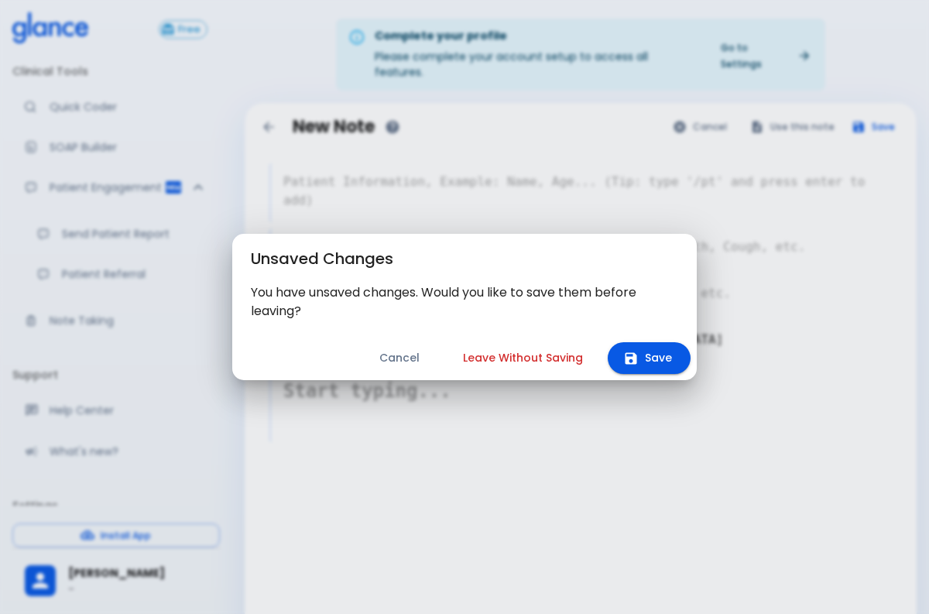
click at [540, 369] on button "Leave Without Saving" at bounding box center [522, 358] width 157 height 32
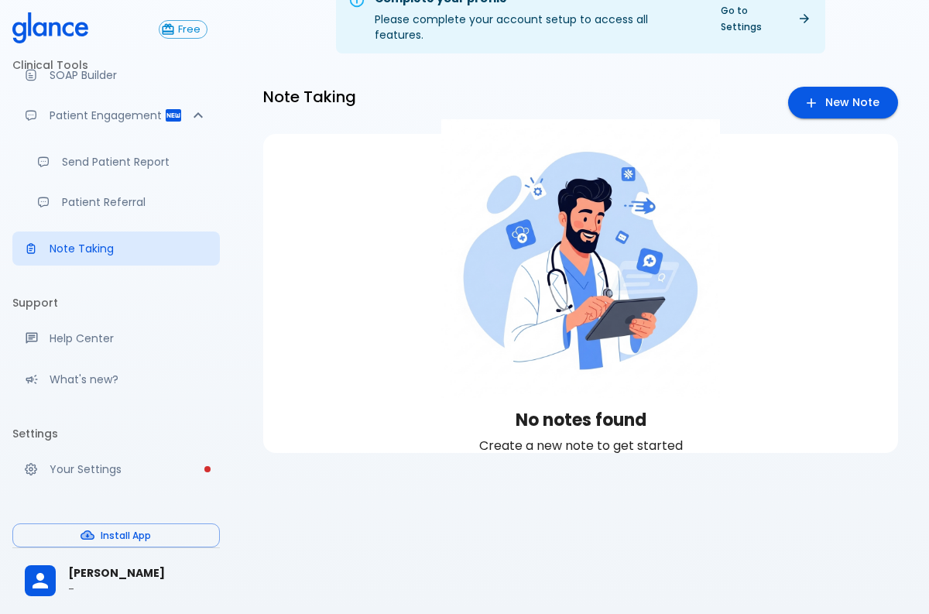
scroll to position [89, 0]
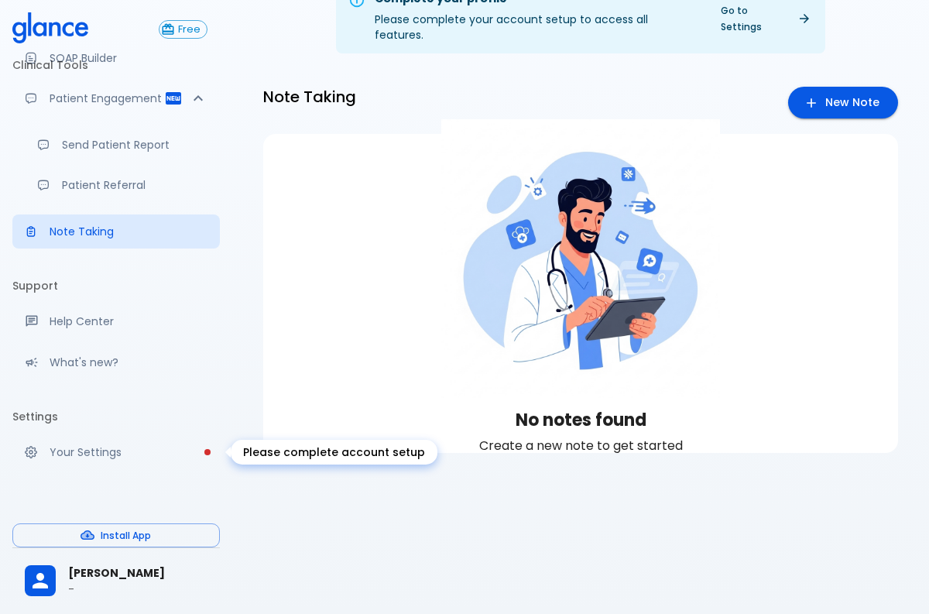
click at [118, 461] on link "Your Settings" at bounding box center [116, 452] width 208 height 34
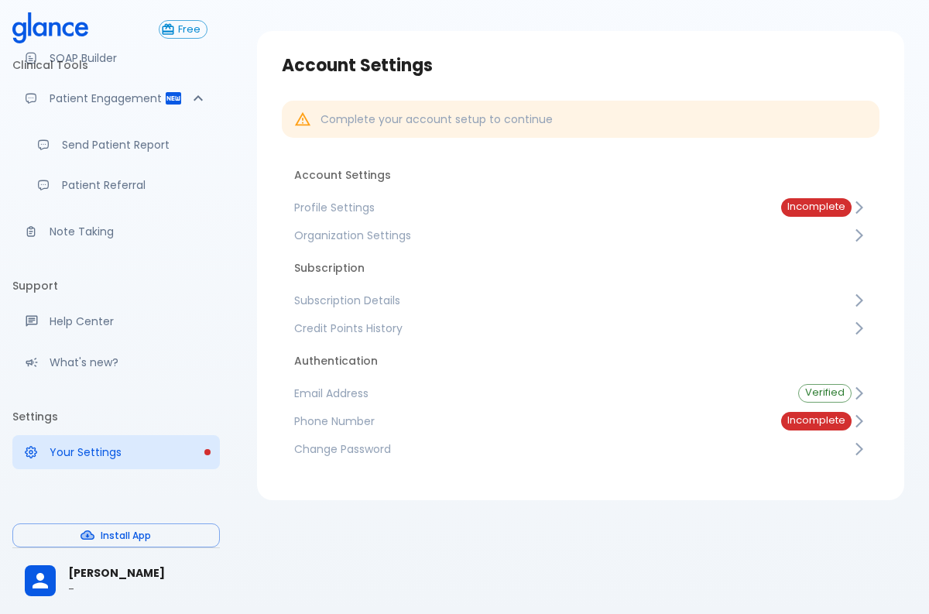
click at [317, 310] on link "Subscription Details" at bounding box center [581, 300] width 598 height 28
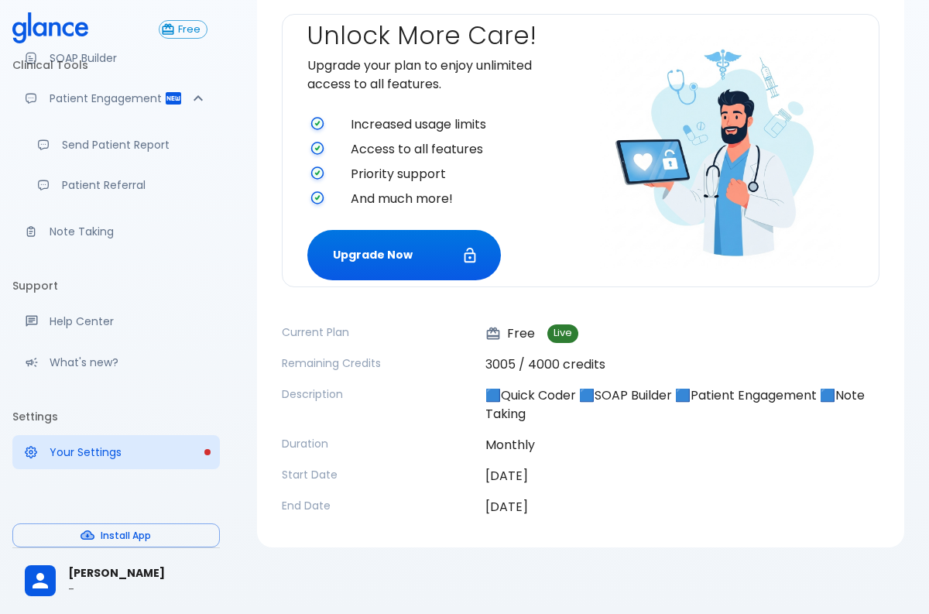
scroll to position [136, 0]
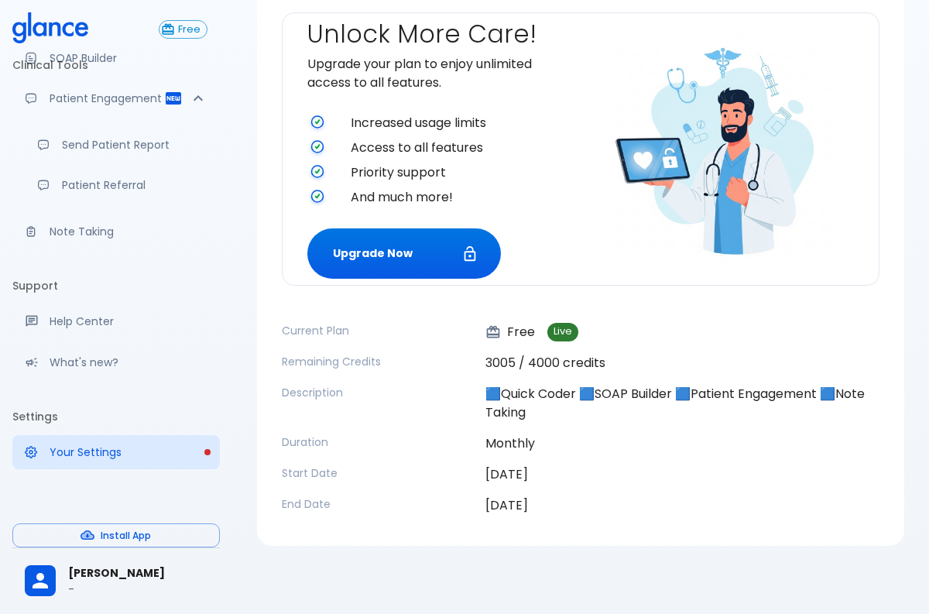
click at [541, 385] on p "🟦Quick Coder 🟦SOAP Builder 🟦Patient Engagement 🟦Note Taking" at bounding box center [682, 403] width 394 height 37
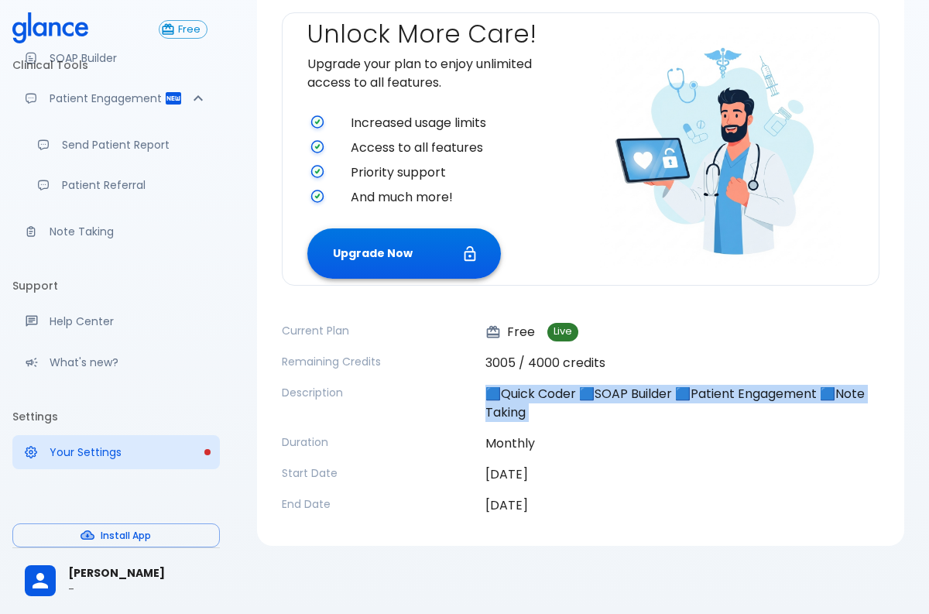
click at [436, 261] on button "Upgrade Now" at bounding box center [404, 253] width 194 height 50
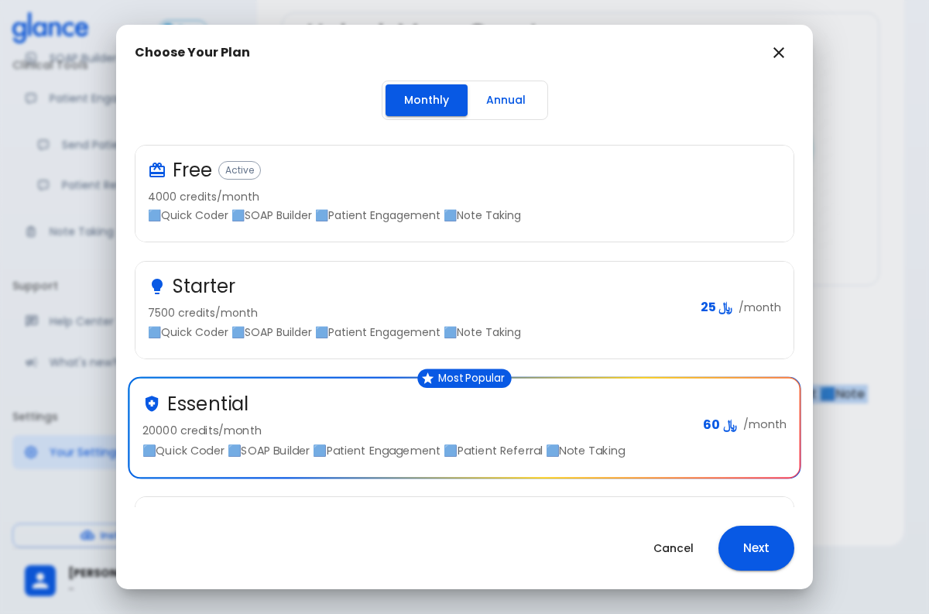
click at [451, 311] on p "7500 credits/month" at bounding box center [418, 312] width 540 height 15
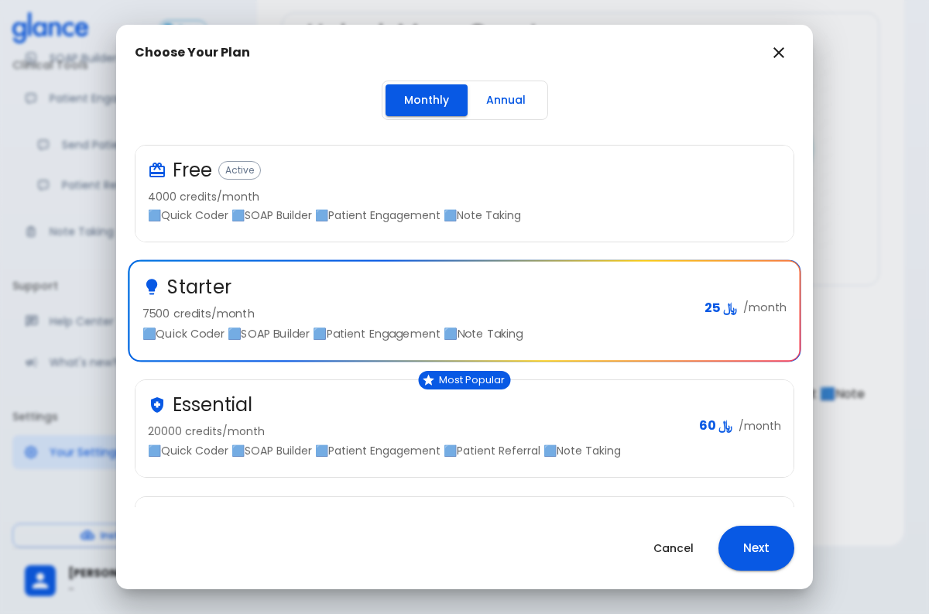
click at [450, 404] on div "Essential" at bounding box center [417, 405] width 539 height 25
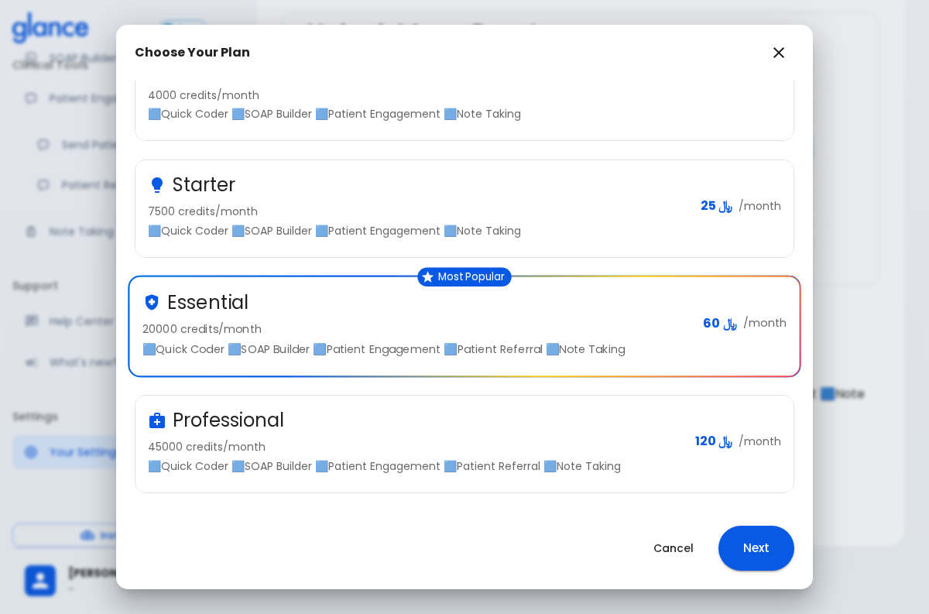
scroll to position [103, 0]
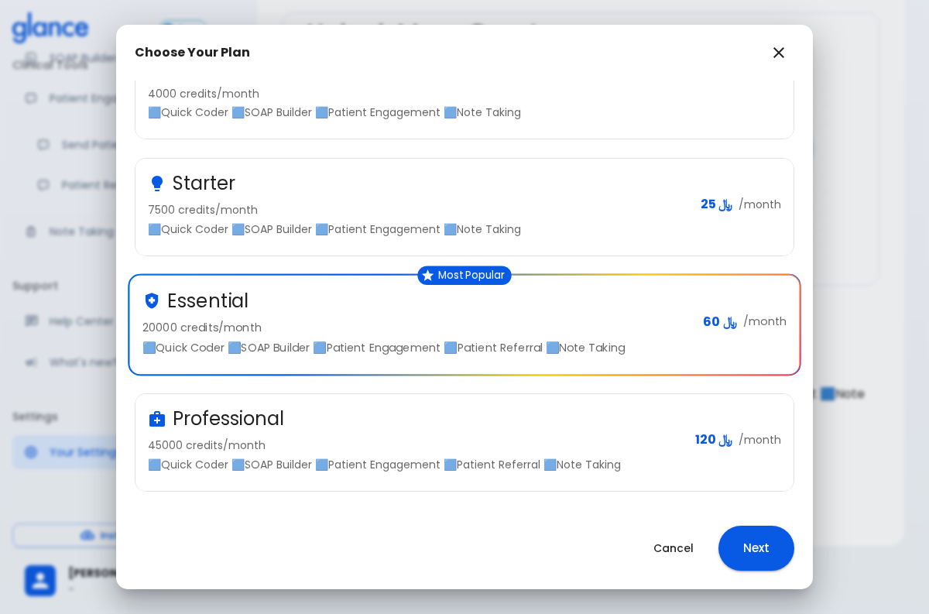
click at [450, 404] on div "Professional 45000 credits/month 🟦Quick Coder 🟦SOAP Builder 🟦Patient Engagement…" at bounding box center [465, 442] width 658 height 97
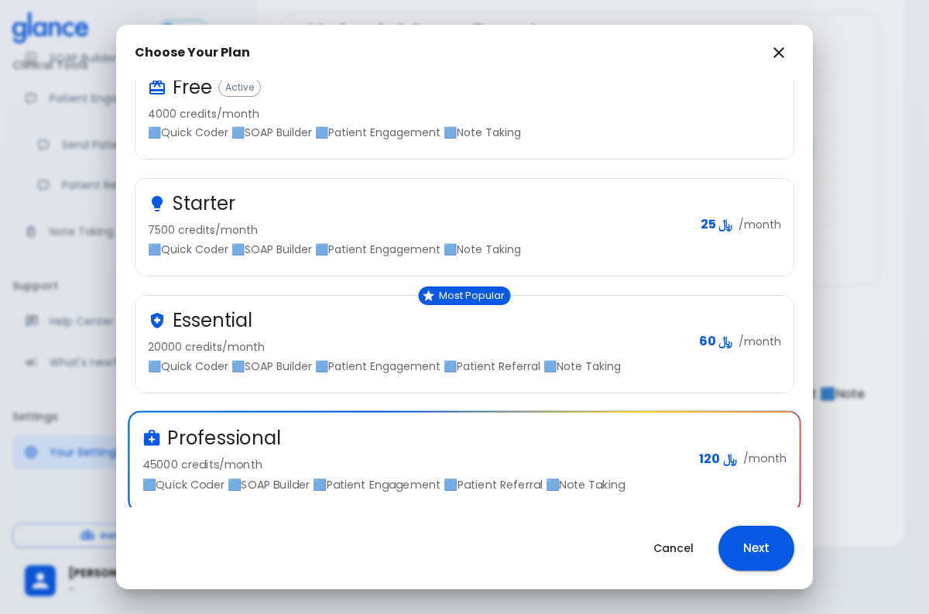
scroll to position [0, 0]
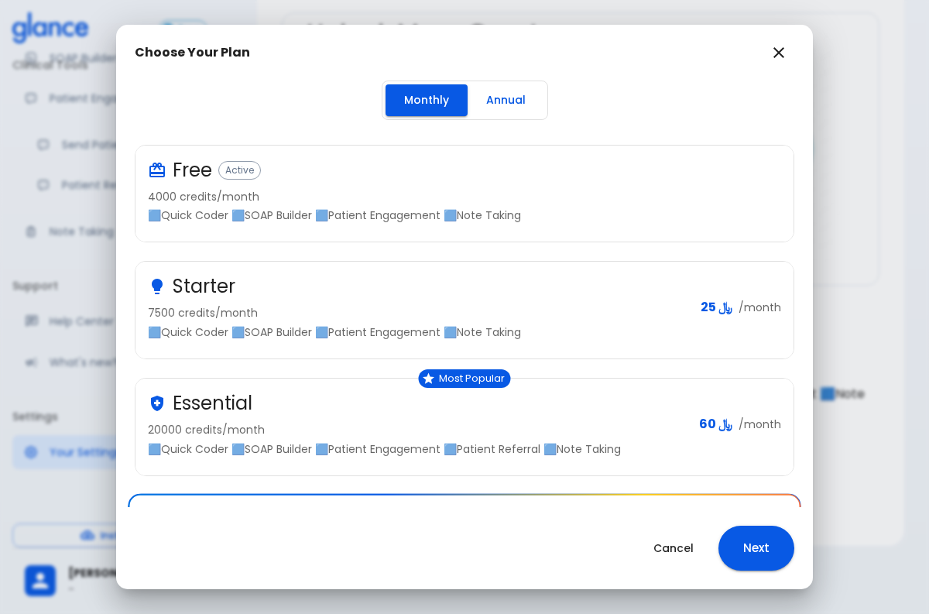
click at [514, 116] on div "Monthly Annual" at bounding box center [465, 100] width 166 height 39
click at [506, 105] on button "Annual" at bounding box center [506, 100] width 77 height 32
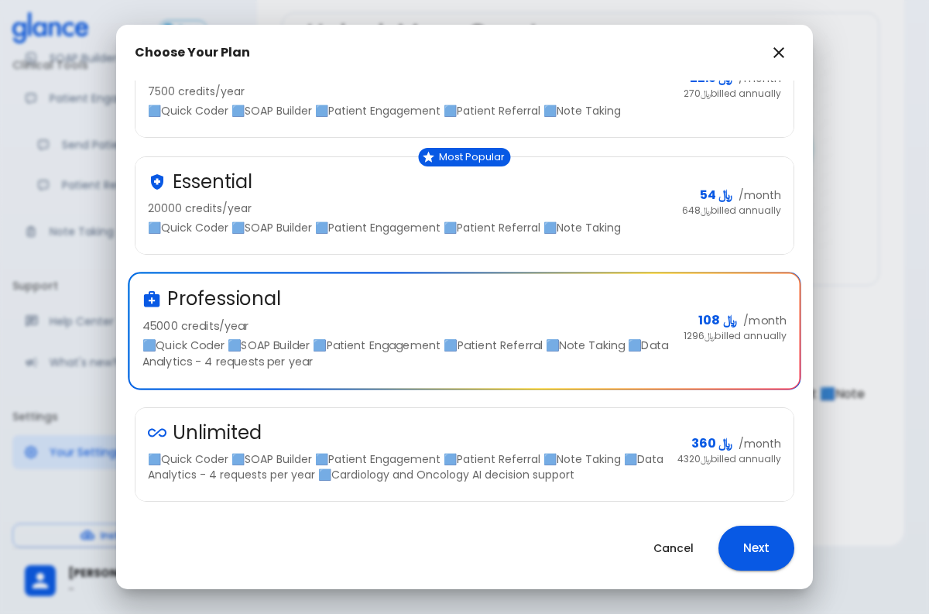
scroll to position [272, 0]
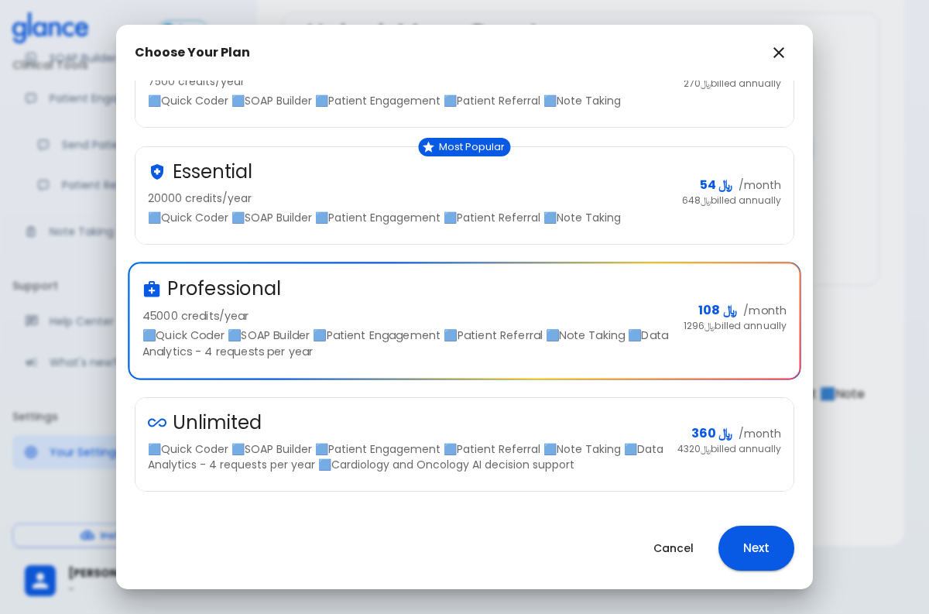
click at [682, 548] on button "Cancel" at bounding box center [673, 549] width 77 height 32
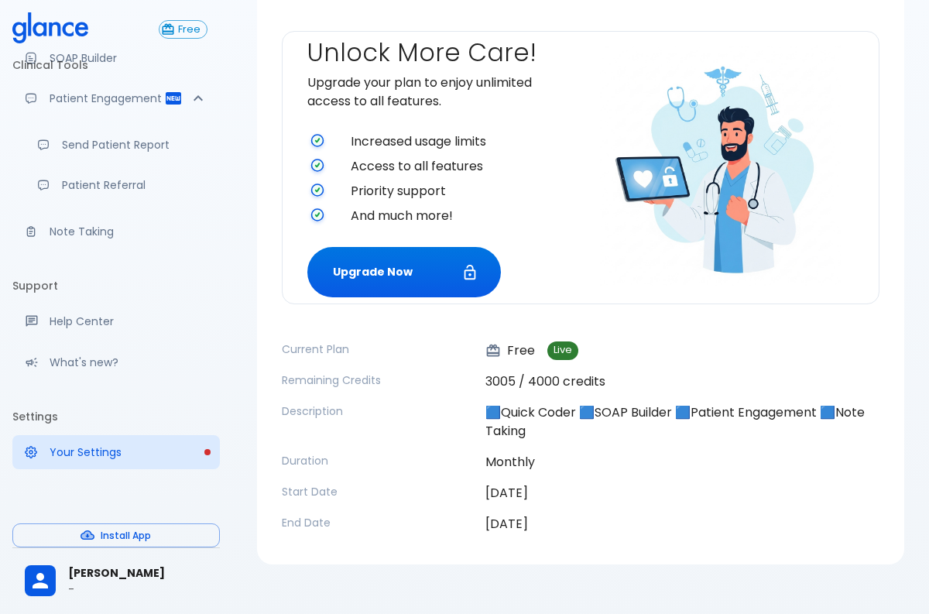
scroll to position [0, 0]
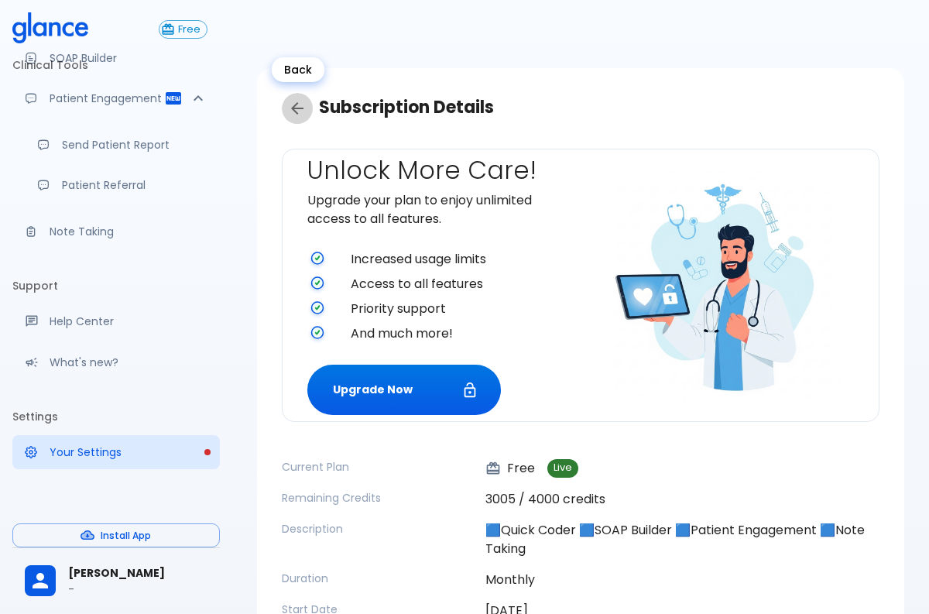
click at [303, 97] on link "Back" at bounding box center [297, 108] width 31 height 31
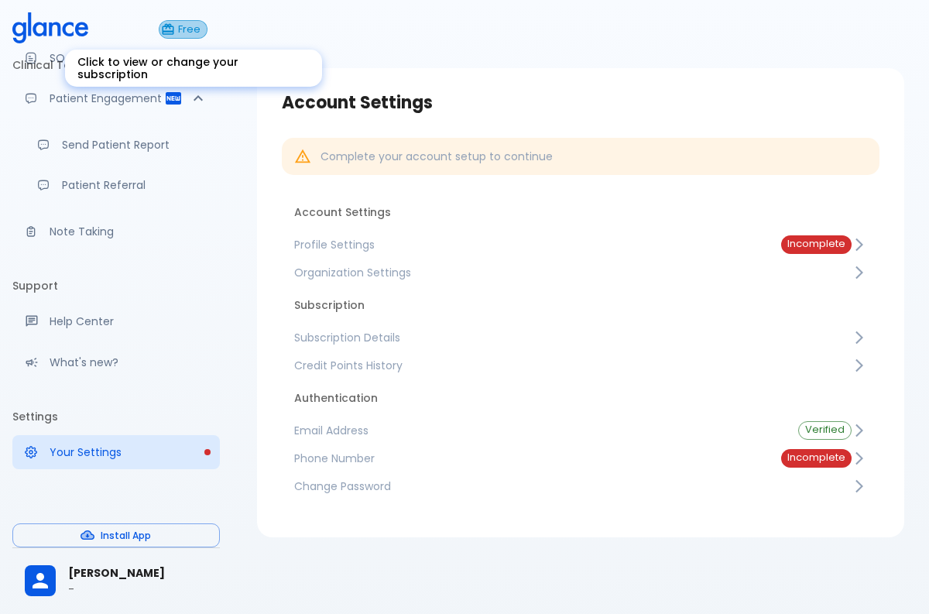
click at [197, 35] on button "Free" at bounding box center [183, 29] width 49 height 19
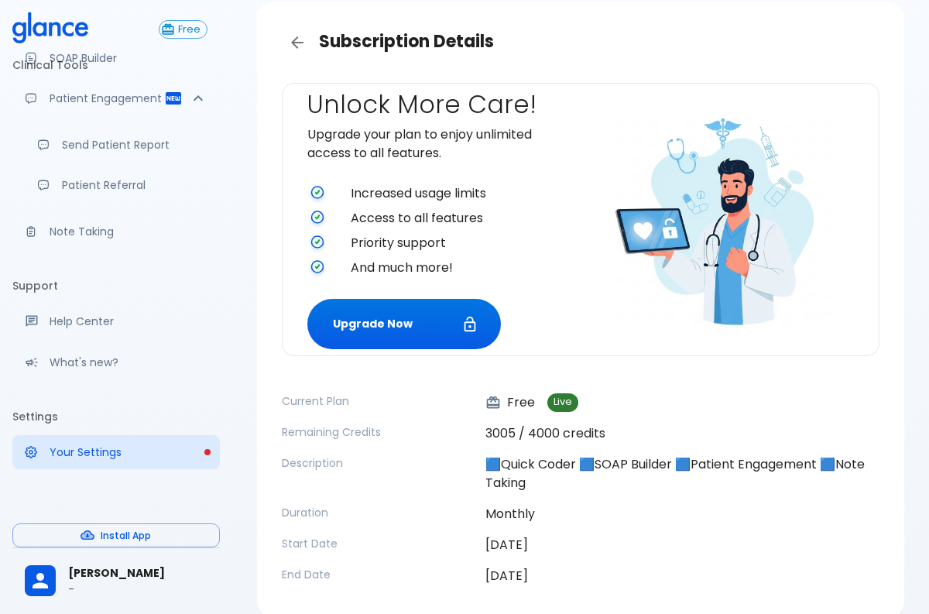
scroll to position [136, 0]
